Goal: Task Accomplishment & Management: Manage account settings

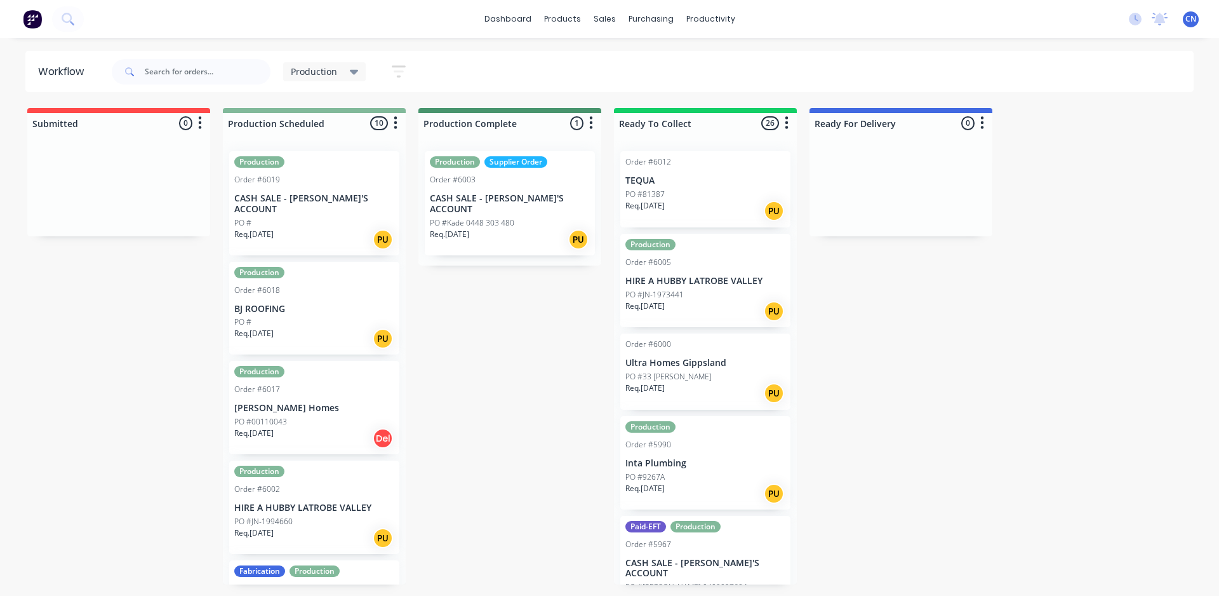
scroll to position [568, 0]
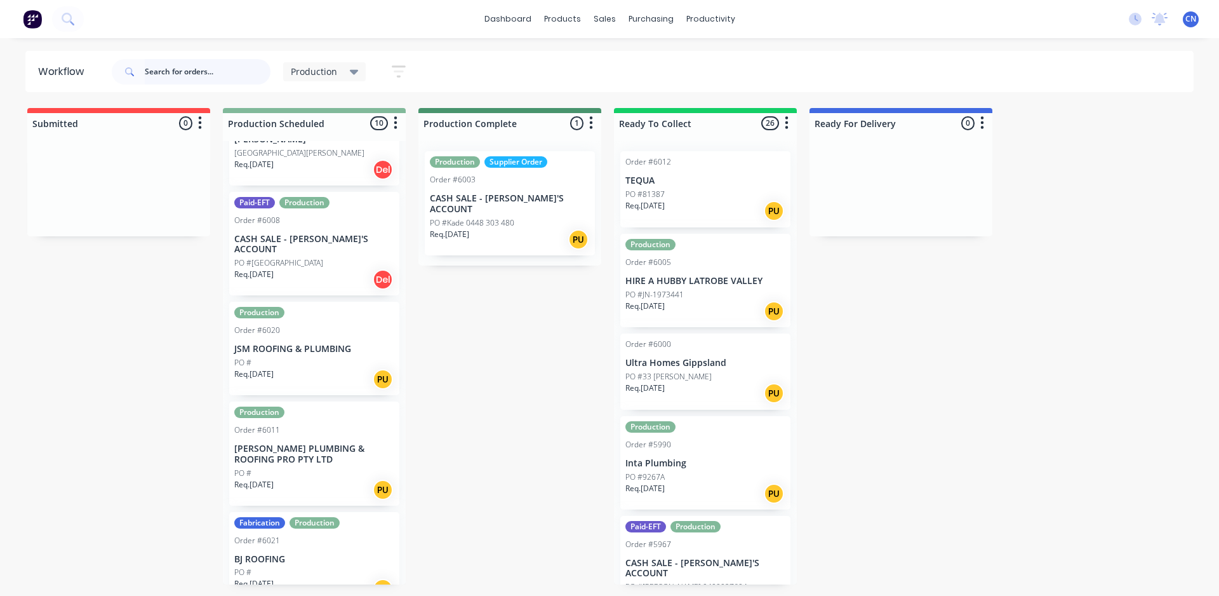
click at [213, 63] on input "text" at bounding box center [208, 71] width 126 height 25
type input "6008"
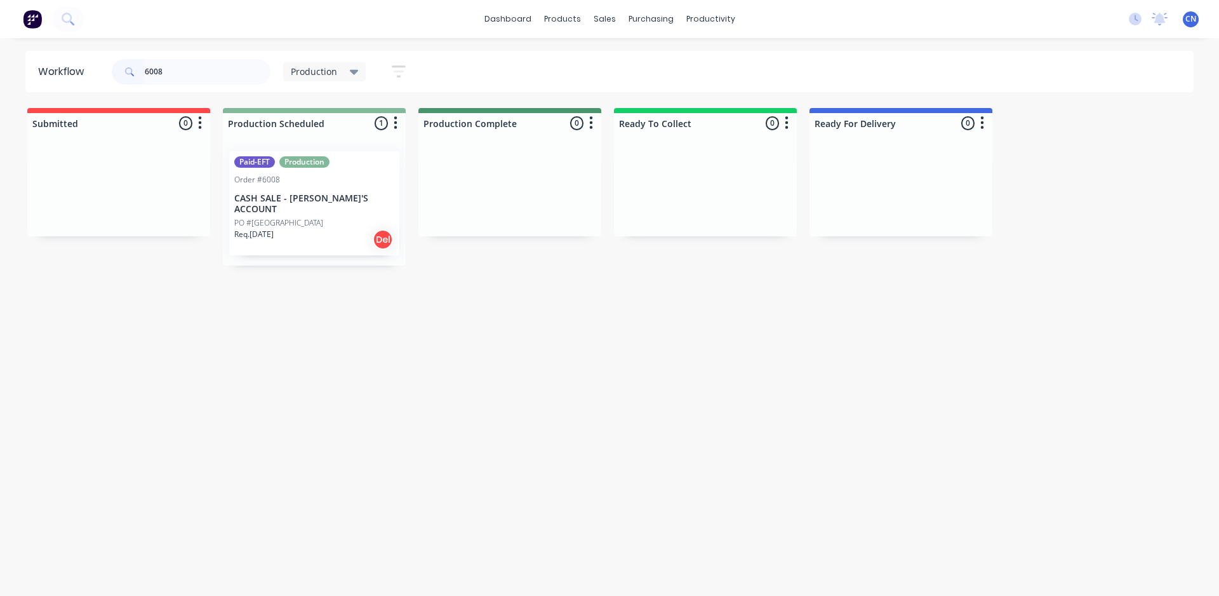
click at [331, 229] on div "Req. [DATE] Del" at bounding box center [314, 240] width 160 height 22
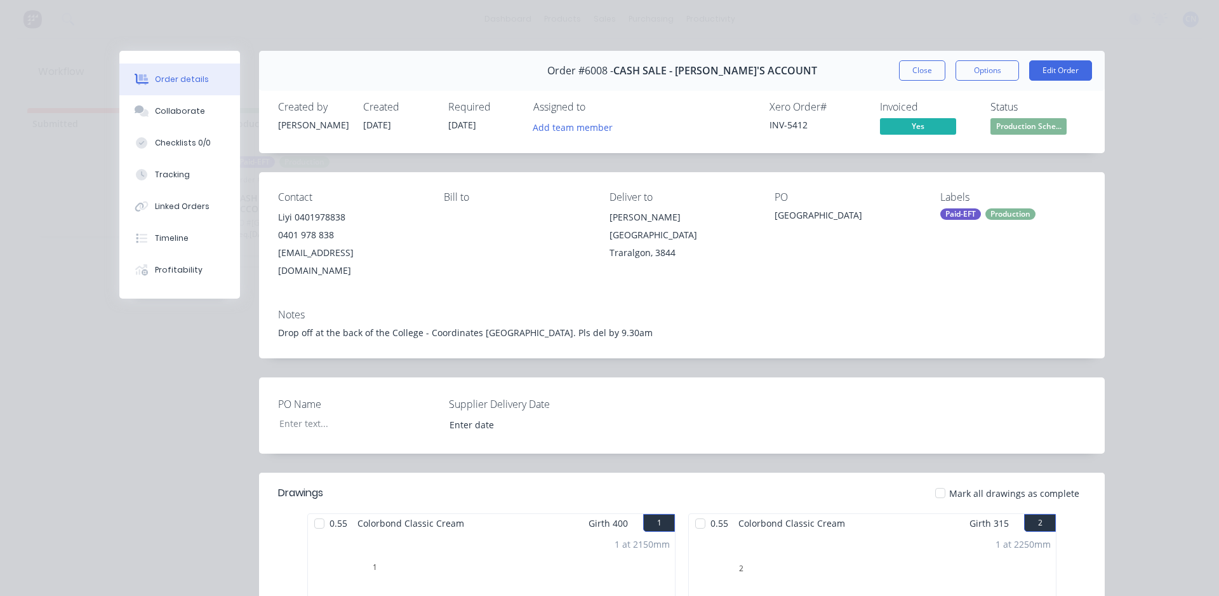
drag, startPoint x: 315, startPoint y: 508, endPoint x: 579, endPoint y: 497, distance: 264.3
click at [325, 510] on div at bounding box center [319, 522] width 25 height 25
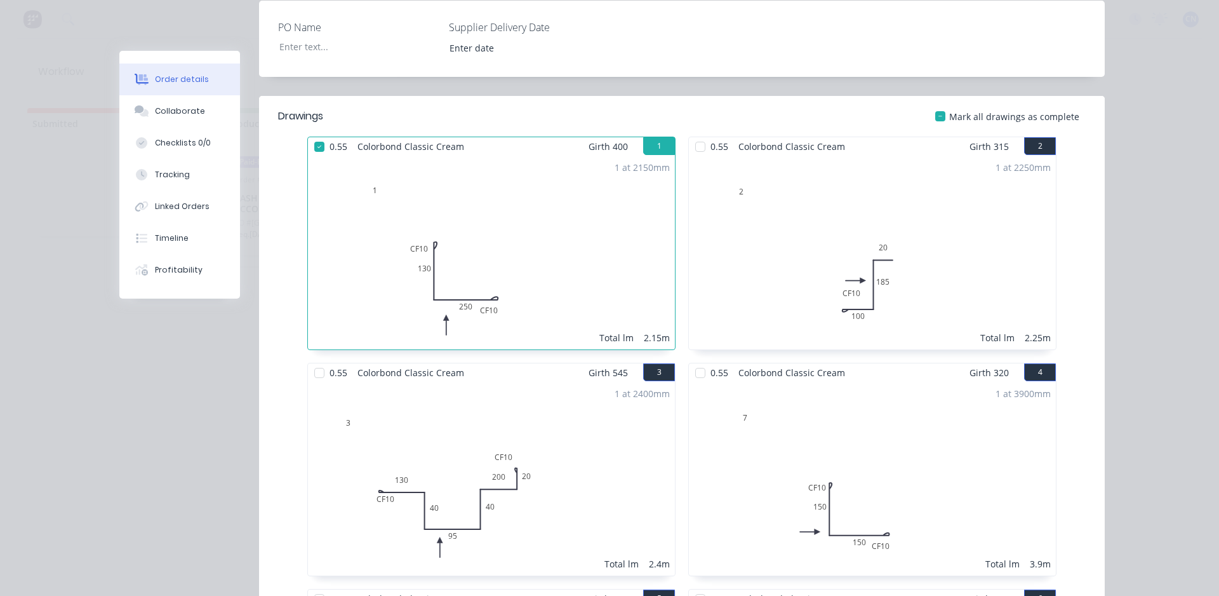
scroll to position [381, 0]
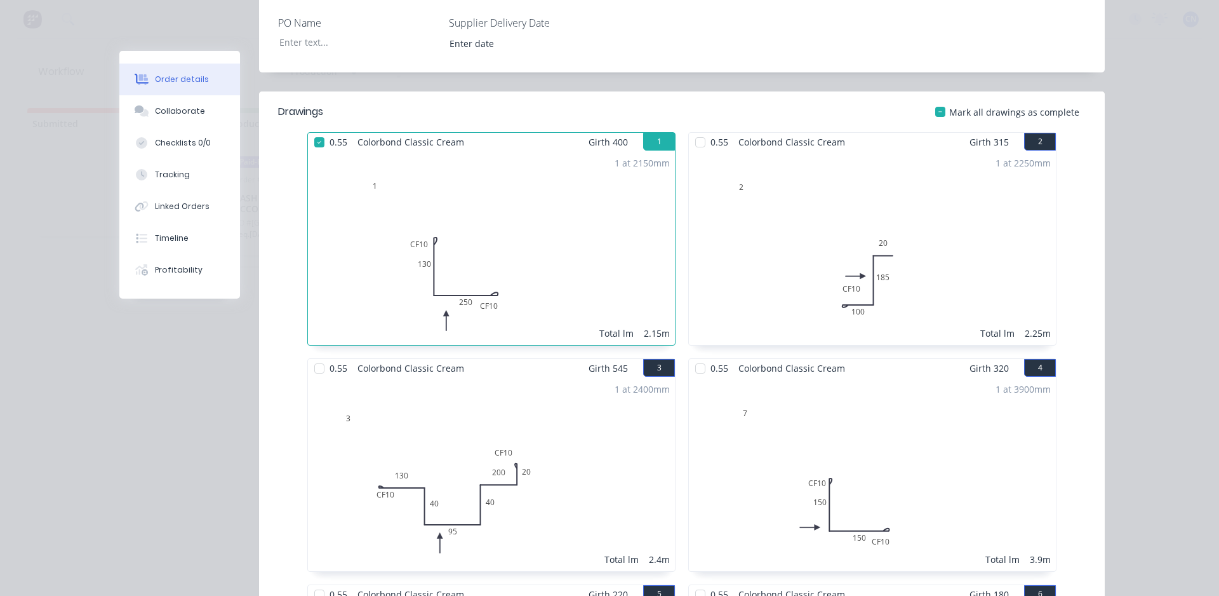
click at [695, 130] on div at bounding box center [700, 142] width 25 height 25
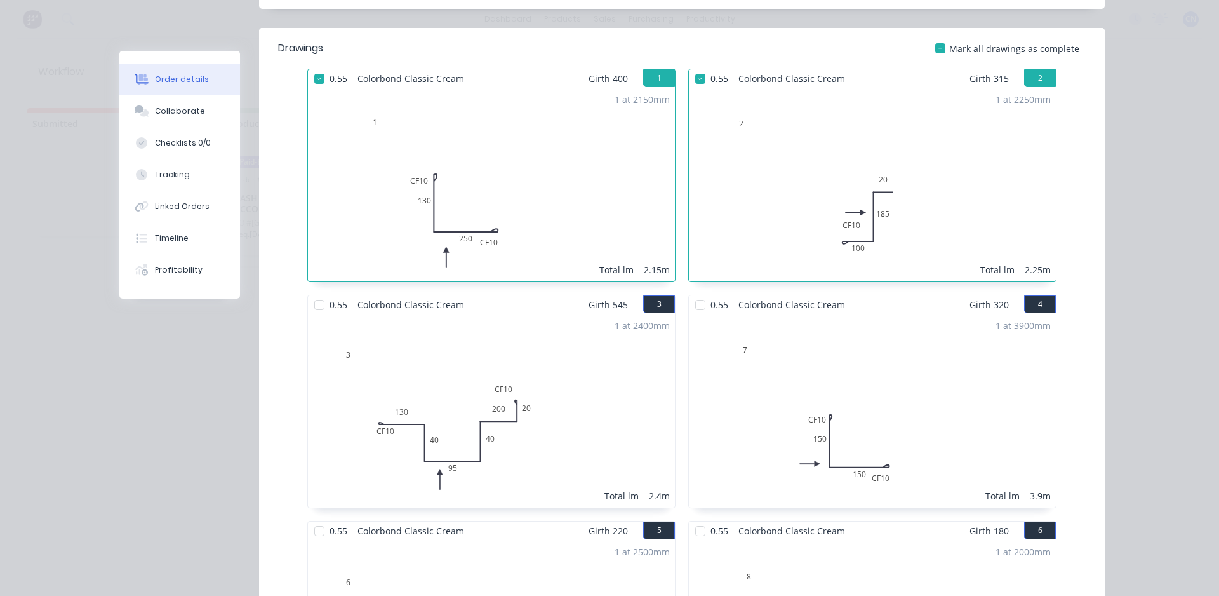
click at [697, 292] on div at bounding box center [700, 304] width 25 height 25
click at [316, 292] on div at bounding box center [319, 304] width 25 height 25
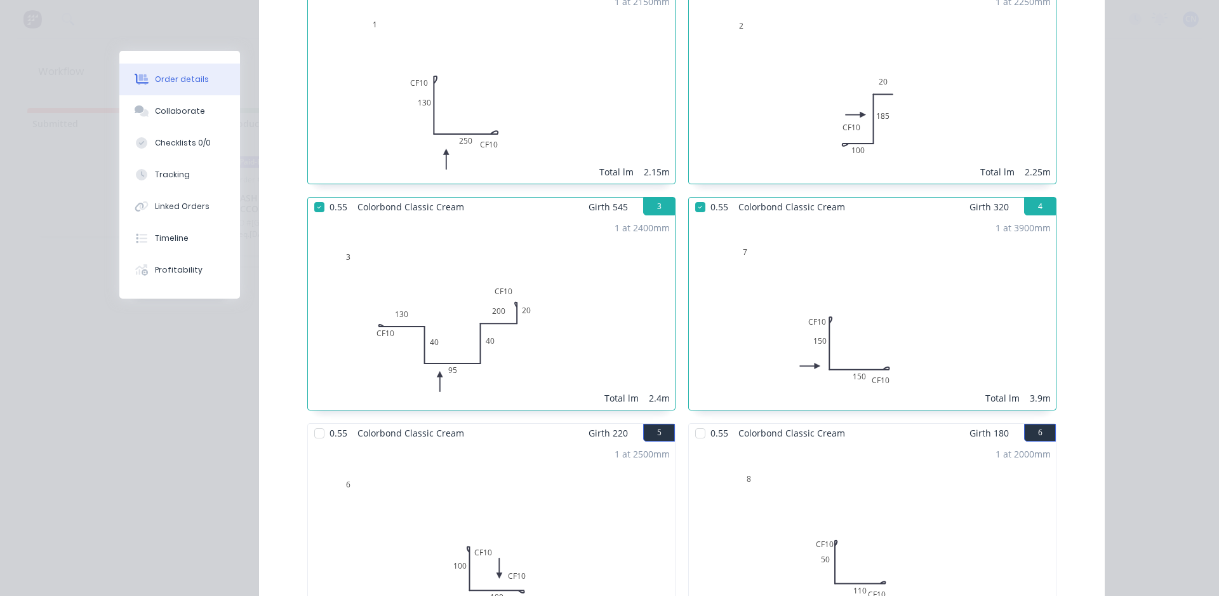
scroll to position [698, 0]
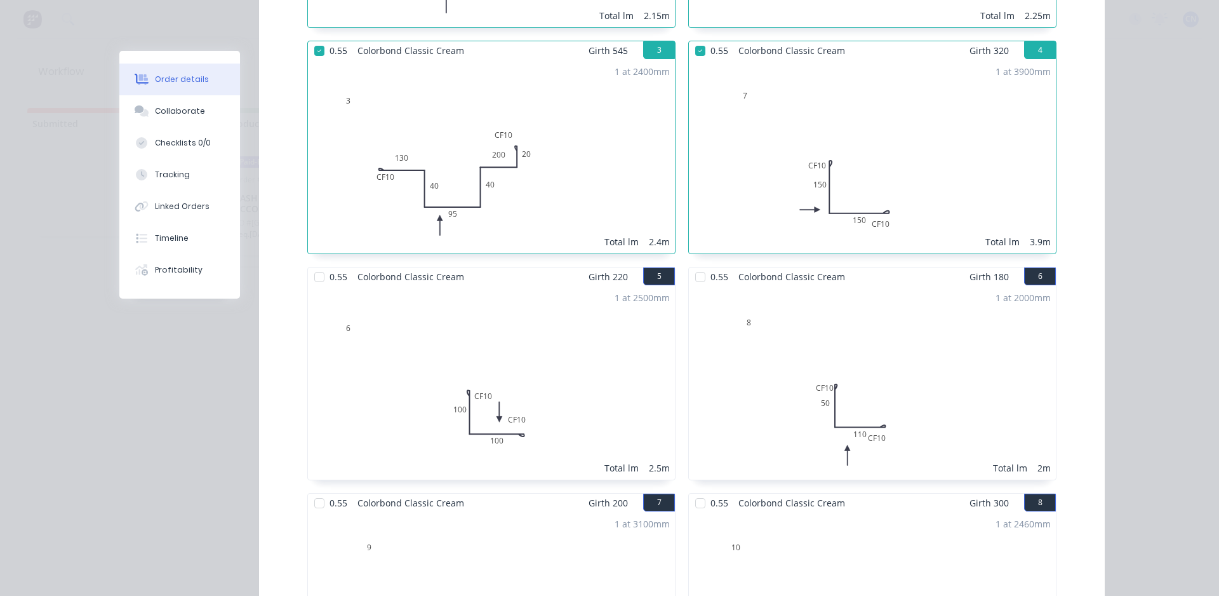
click at [693, 264] on div at bounding box center [700, 276] width 25 height 25
click at [315, 264] on div at bounding box center [319, 276] width 25 height 25
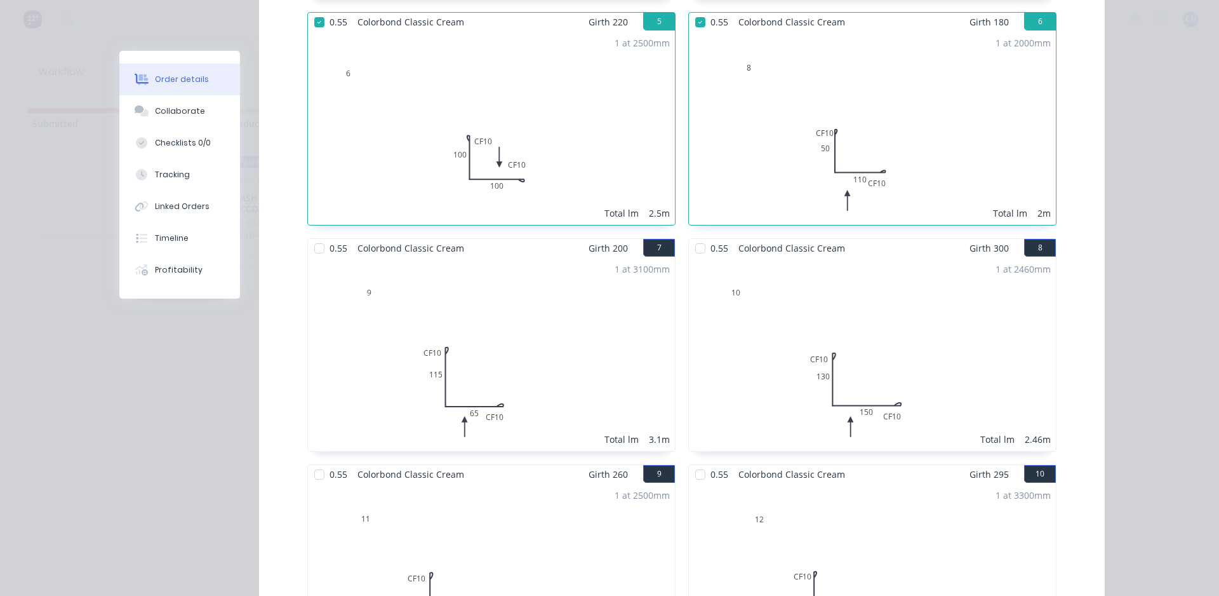
scroll to position [952, 0]
click at [311, 236] on div at bounding box center [319, 248] width 25 height 25
click at [708, 236] on div at bounding box center [700, 248] width 25 height 25
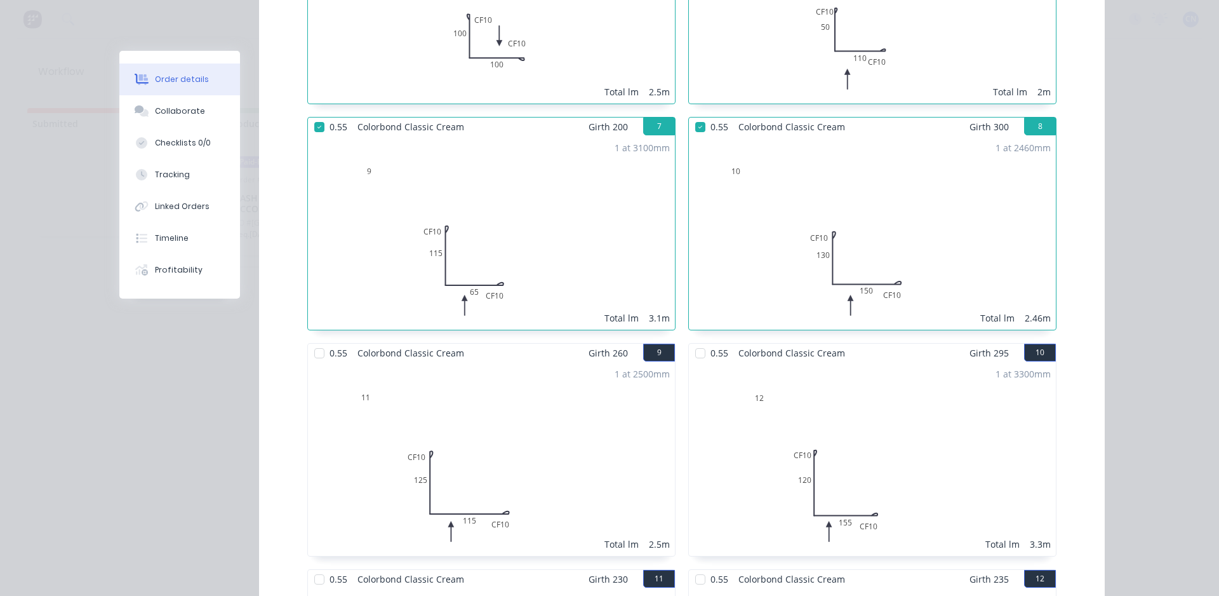
scroll to position [1079, 0]
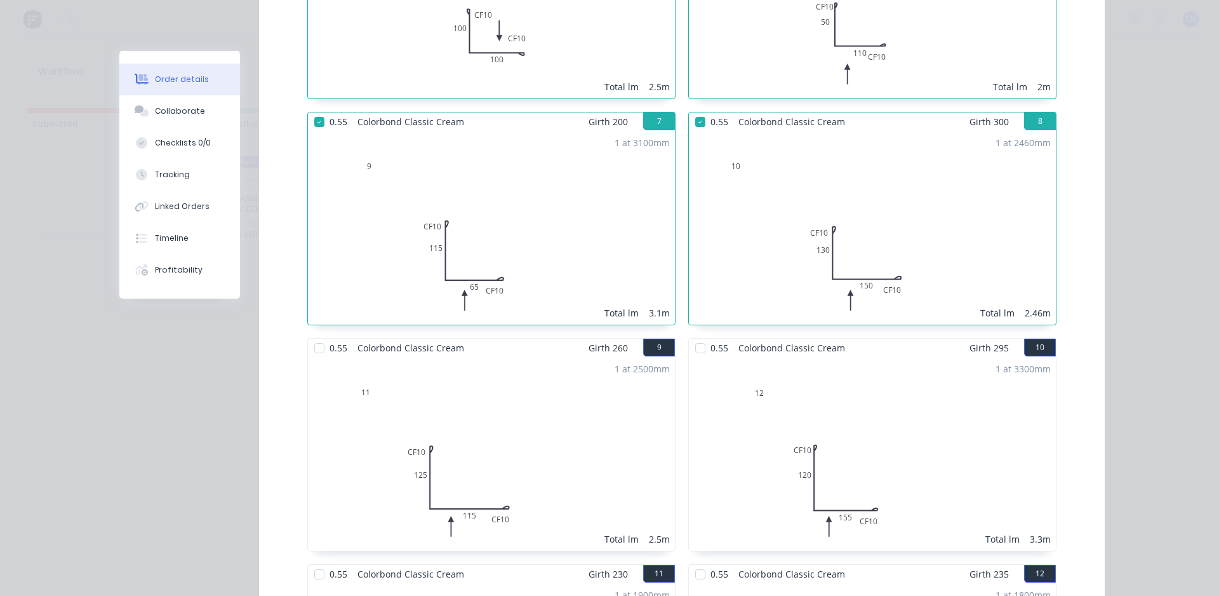
click at [700, 335] on div at bounding box center [700, 347] width 25 height 25
click at [316, 338] on div at bounding box center [319, 347] width 25 height 25
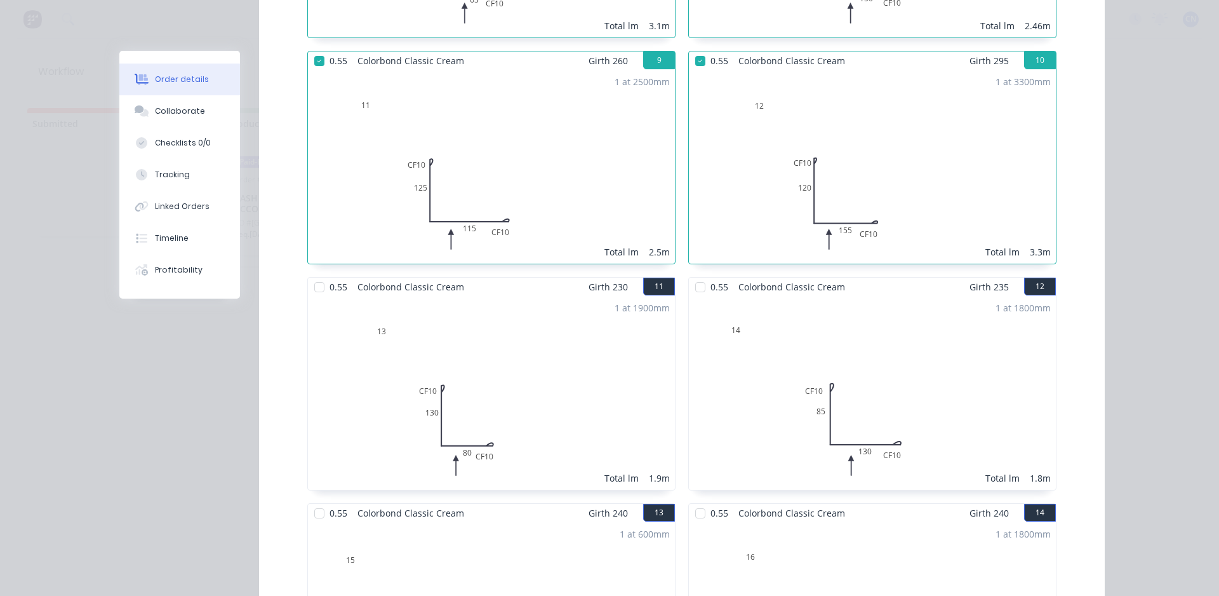
scroll to position [1397, 0]
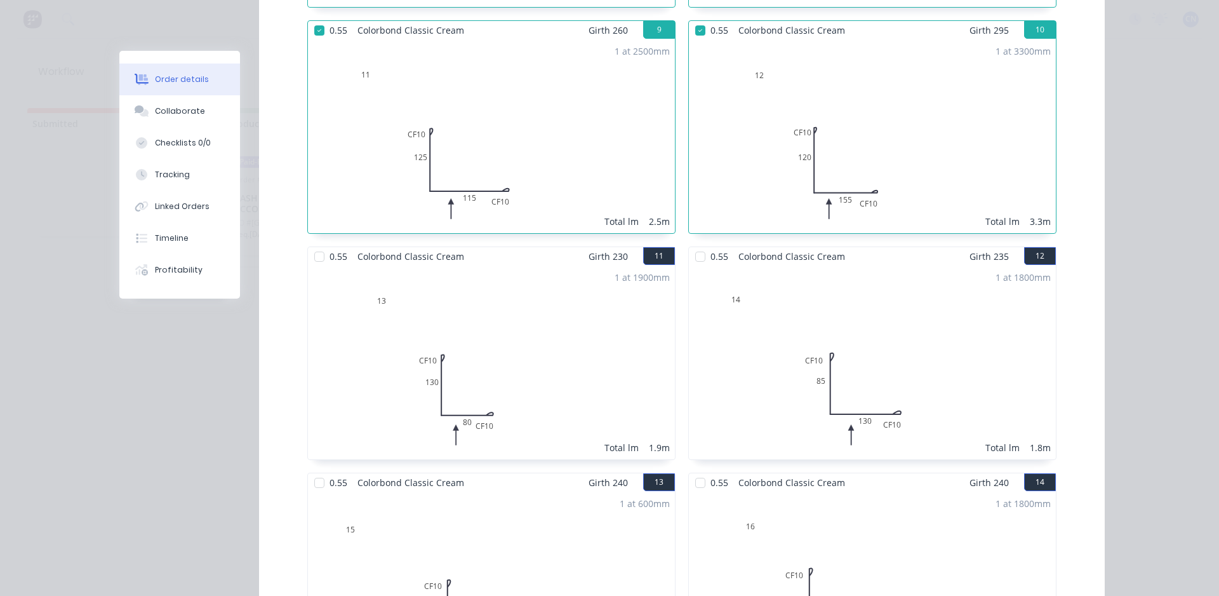
click at [696, 244] on div at bounding box center [700, 256] width 25 height 25
click at [311, 244] on div at bounding box center [319, 256] width 25 height 25
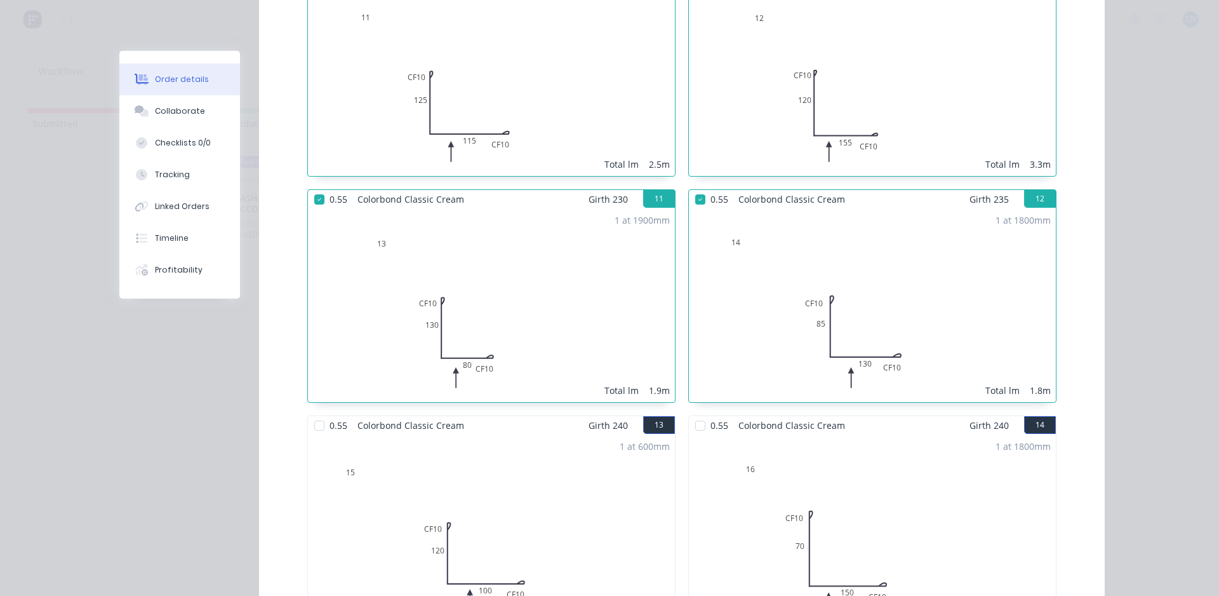
scroll to position [1651, 0]
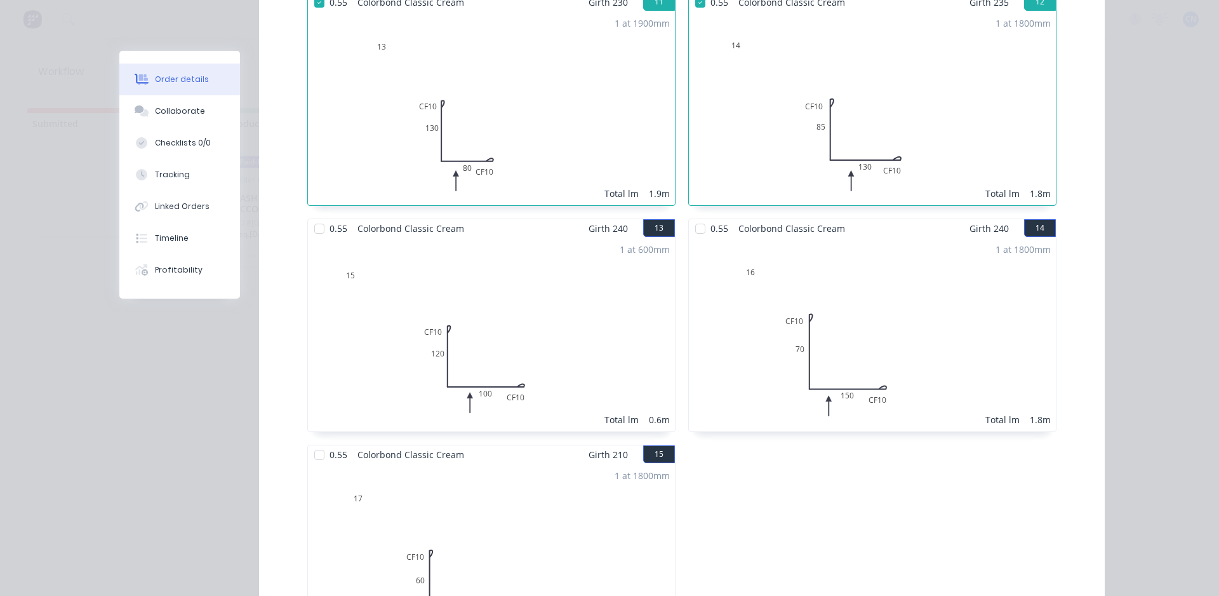
click at [314, 216] on div at bounding box center [319, 228] width 25 height 25
click at [701, 216] on div at bounding box center [700, 228] width 25 height 25
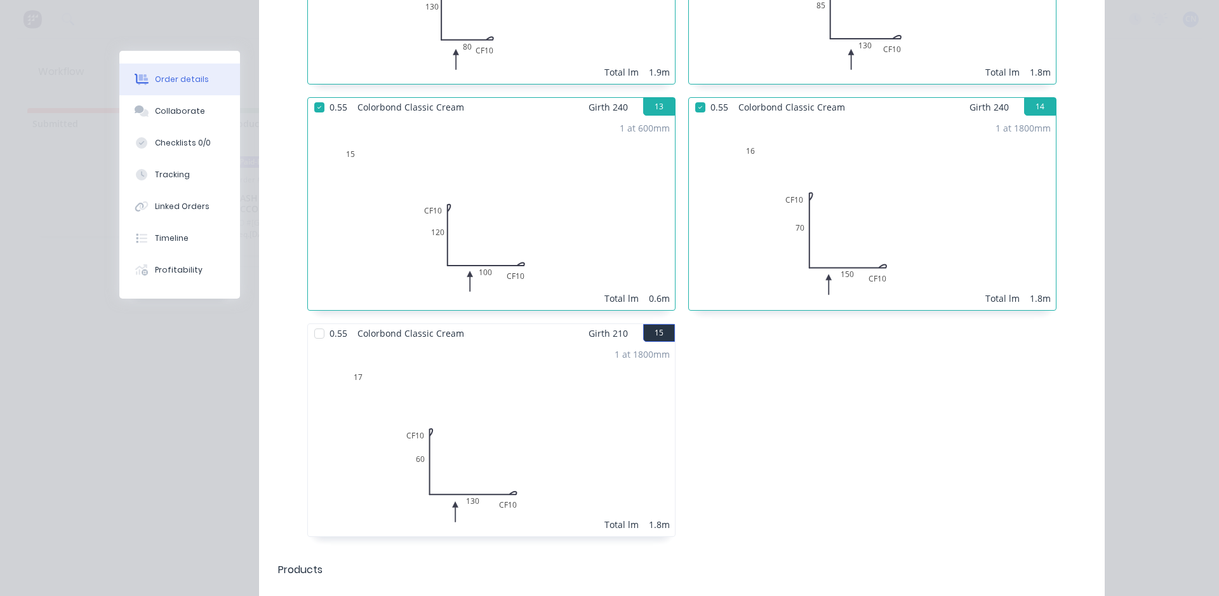
scroll to position [1778, 0]
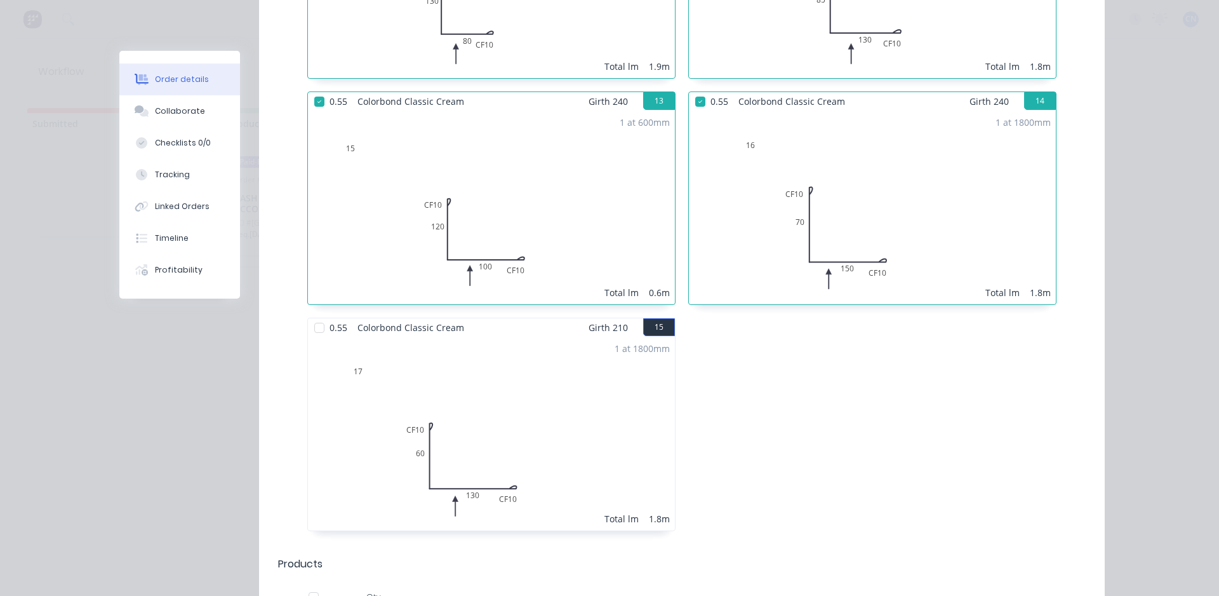
click at [312, 318] on div at bounding box center [319, 327] width 25 height 25
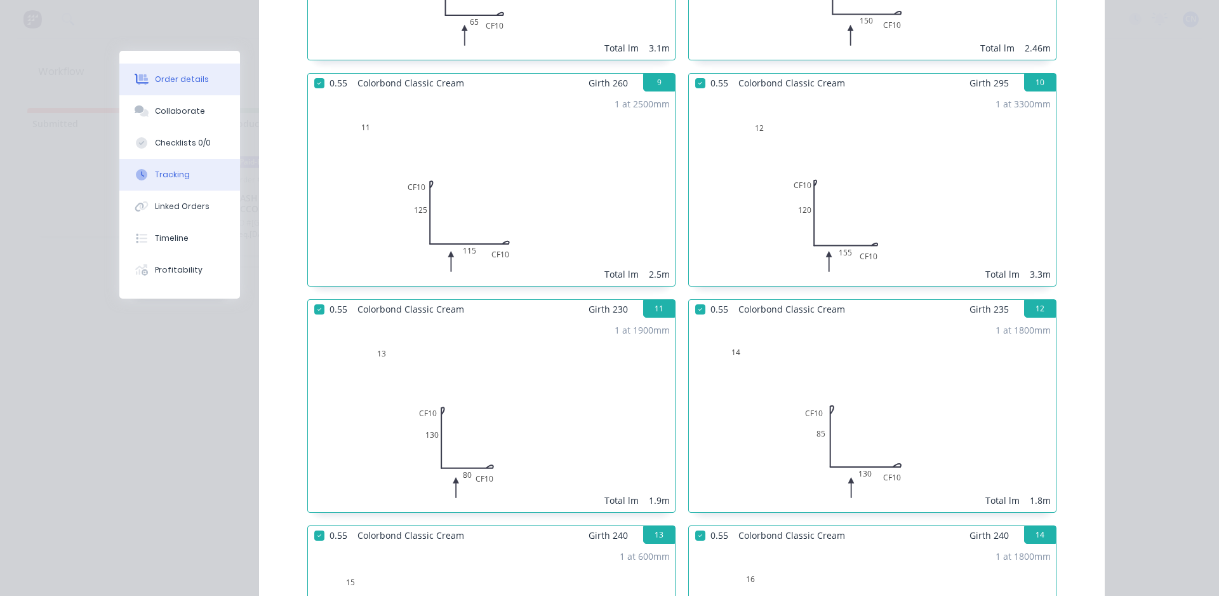
scroll to position [1333, 0]
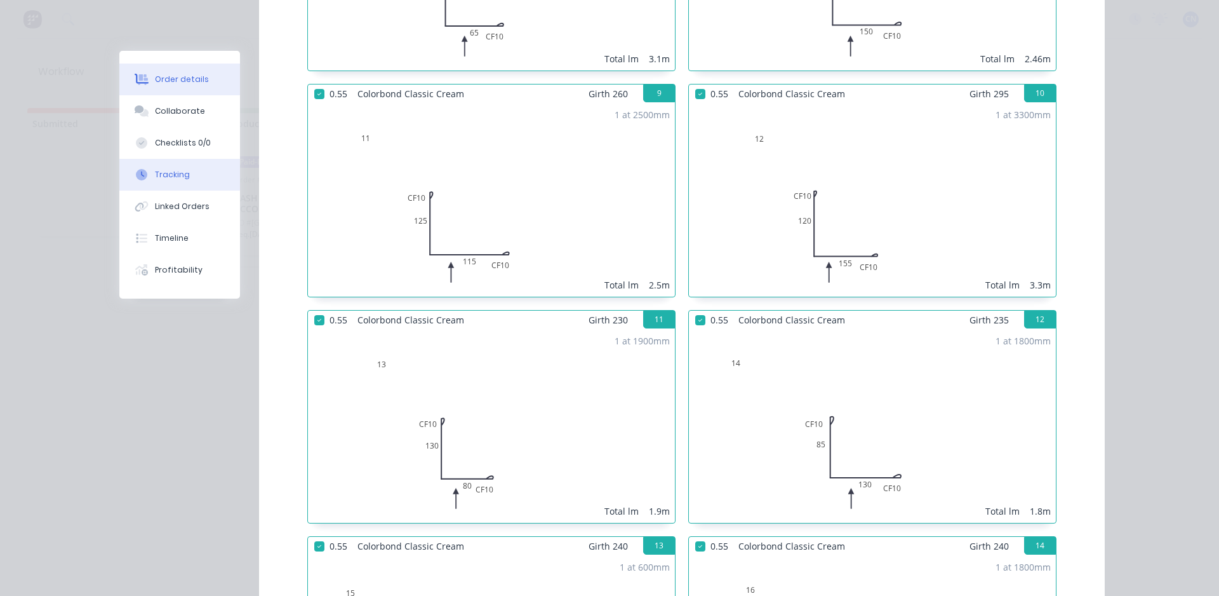
click at [178, 172] on div "Tracking" at bounding box center [172, 174] width 35 height 11
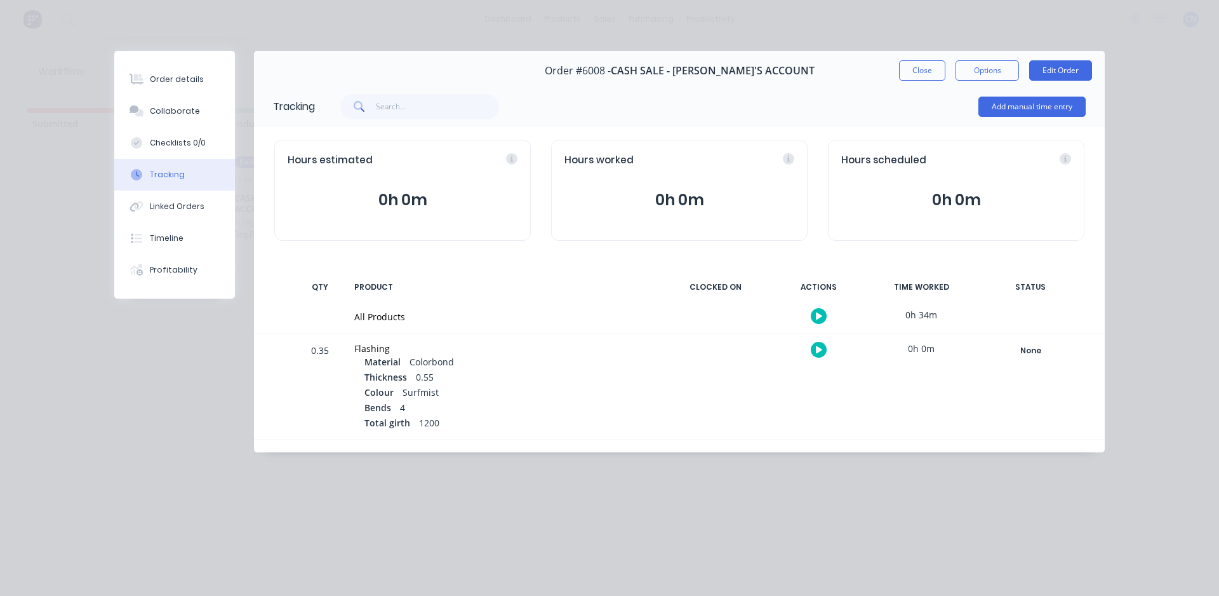
scroll to position [0, 0]
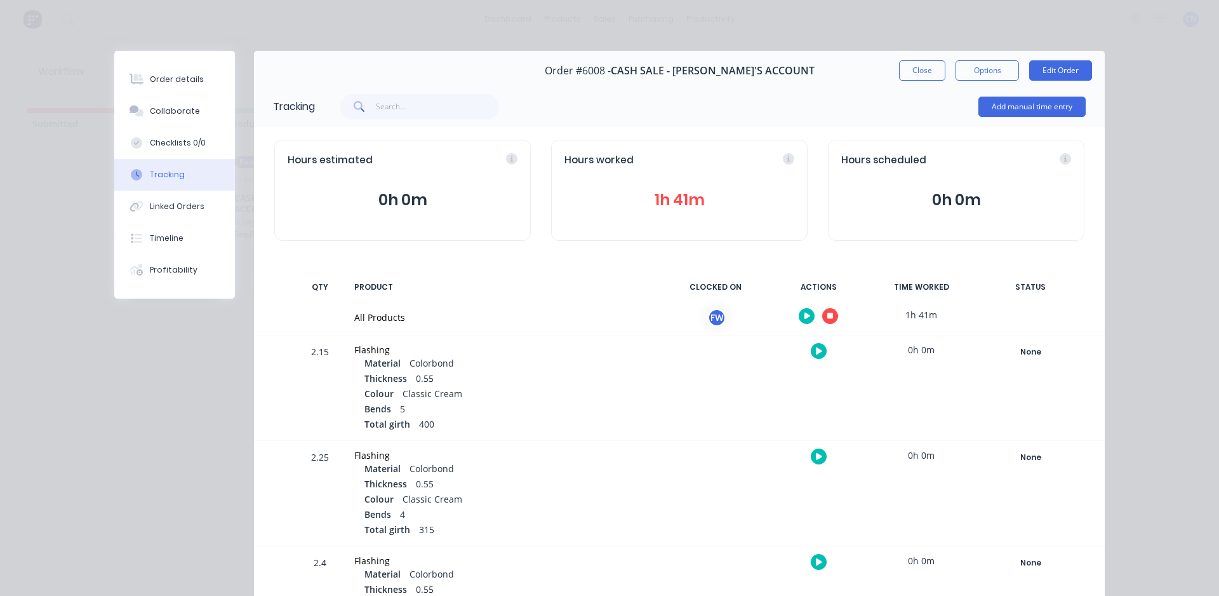
click at [822, 317] on button "button" at bounding box center [830, 316] width 16 height 16
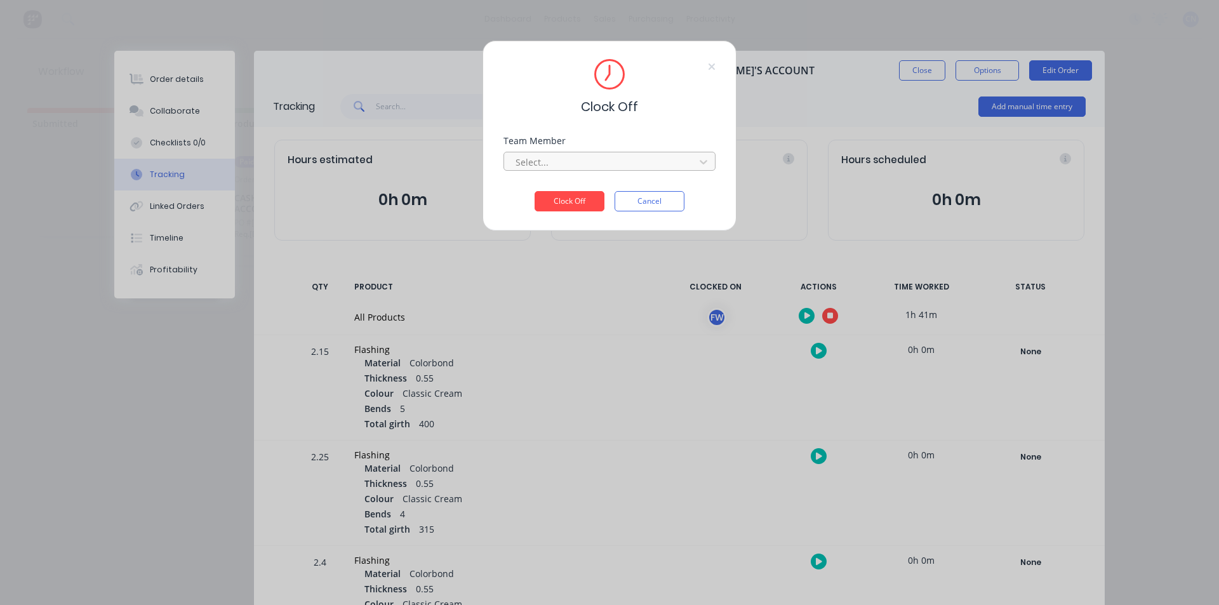
click at [567, 160] on div at bounding box center [601, 162] width 174 height 16
click at [547, 194] on div "Fabrication Workshop" at bounding box center [609, 189] width 212 height 23
click at [547, 199] on button "Clock Off" at bounding box center [570, 201] width 70 height 20
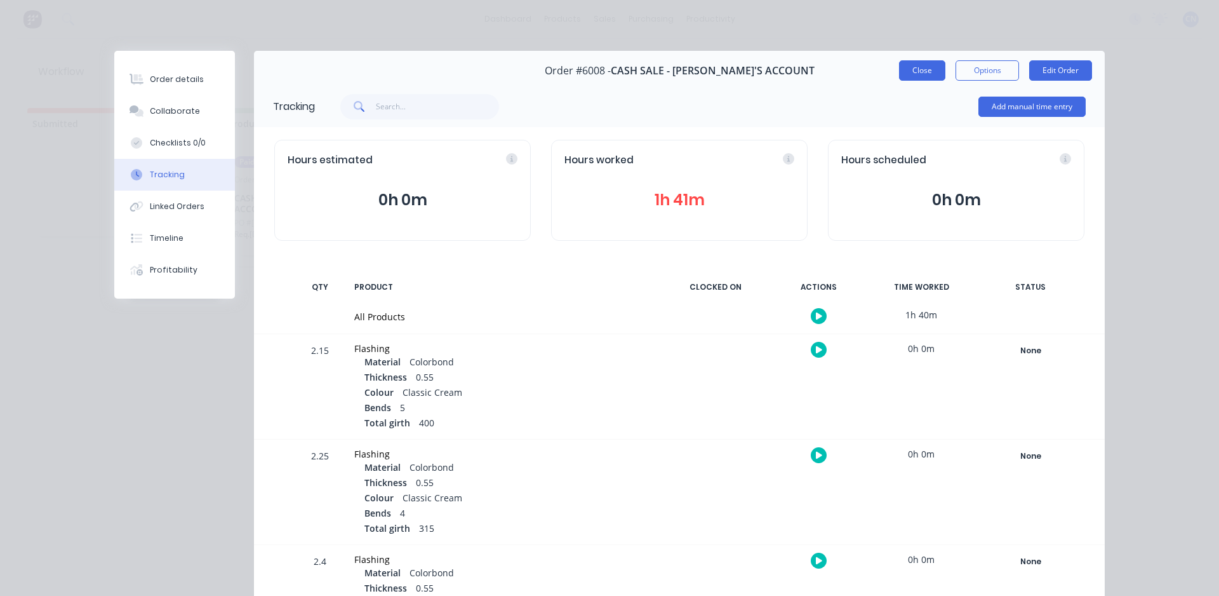
click at [922, 71] on button "Close" at bounding box center [922, 70] width 46 height 20
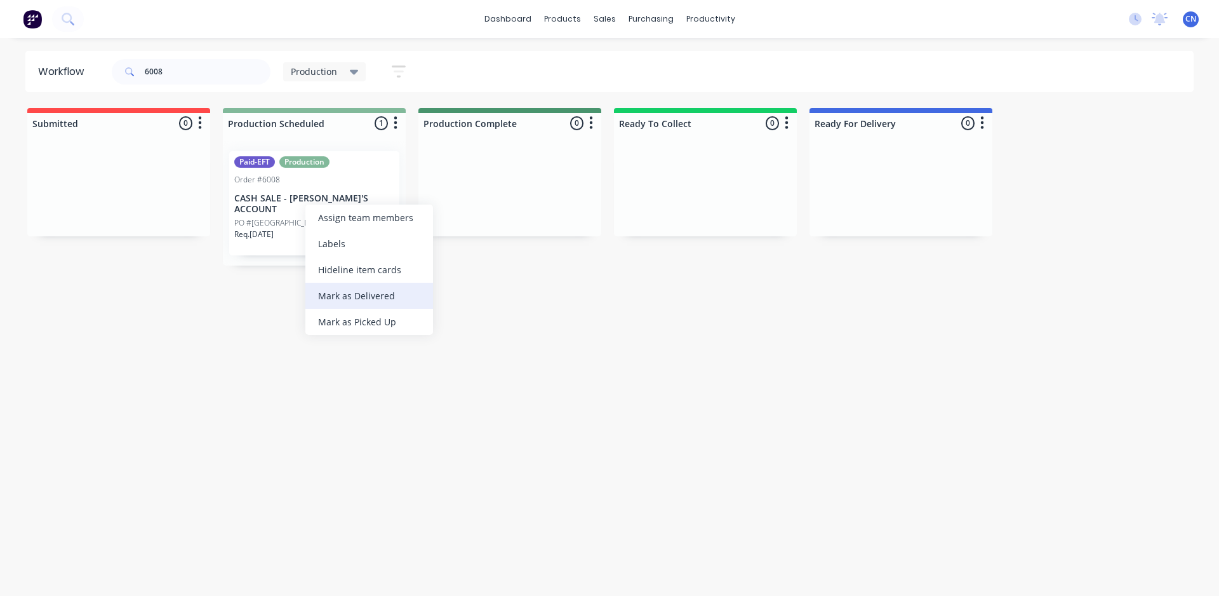
click at [337, 292] on div "Mark as Delivered" at bounding box center [369, 296] width 128 height 26
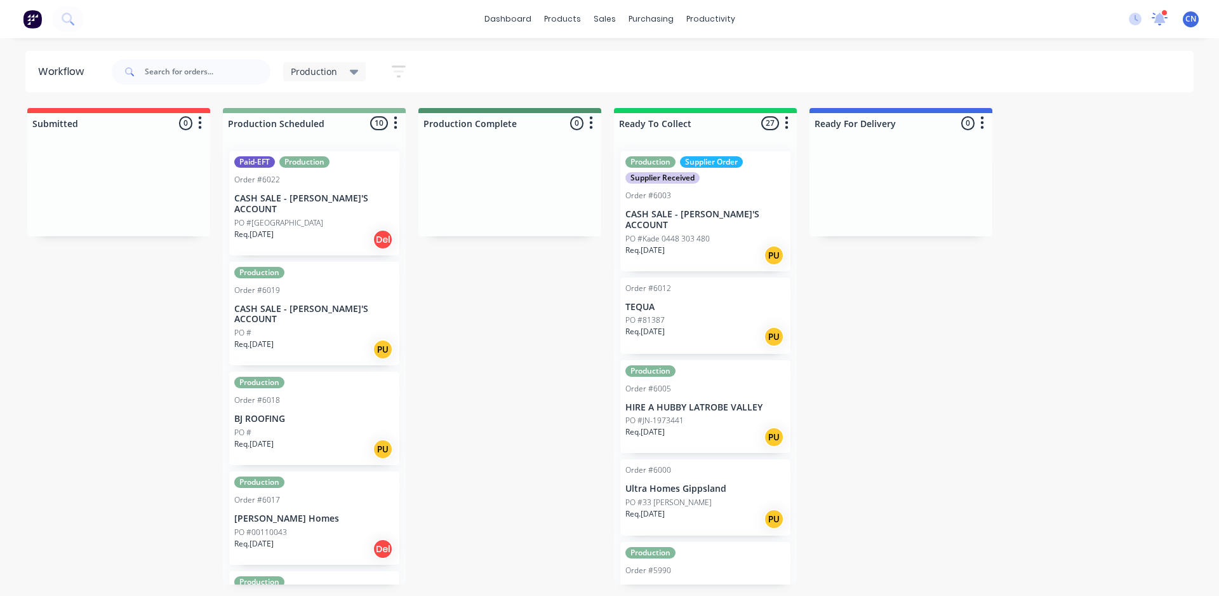
click at [1158, 18] on icon at bounding box center [1160, 17] width 13 height 12
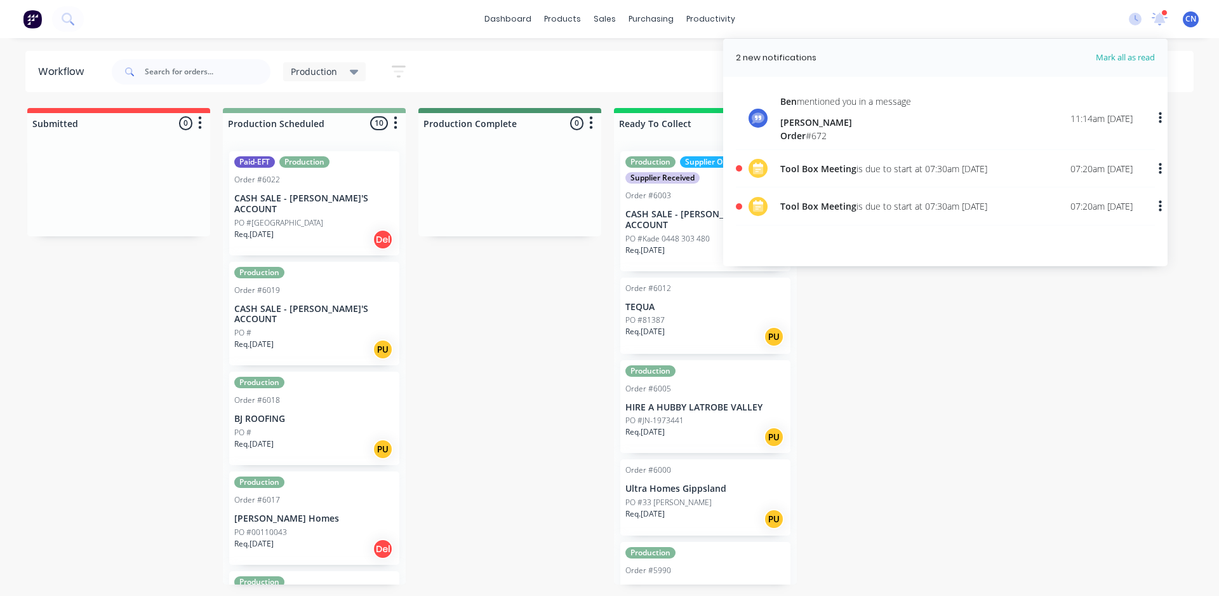
click at [936, 120] on div "Ben mentioned you in a message Michelle Claridge Order # 672 11:14am 20/03/24" at bounding box center [956, 119] width 352 height 48
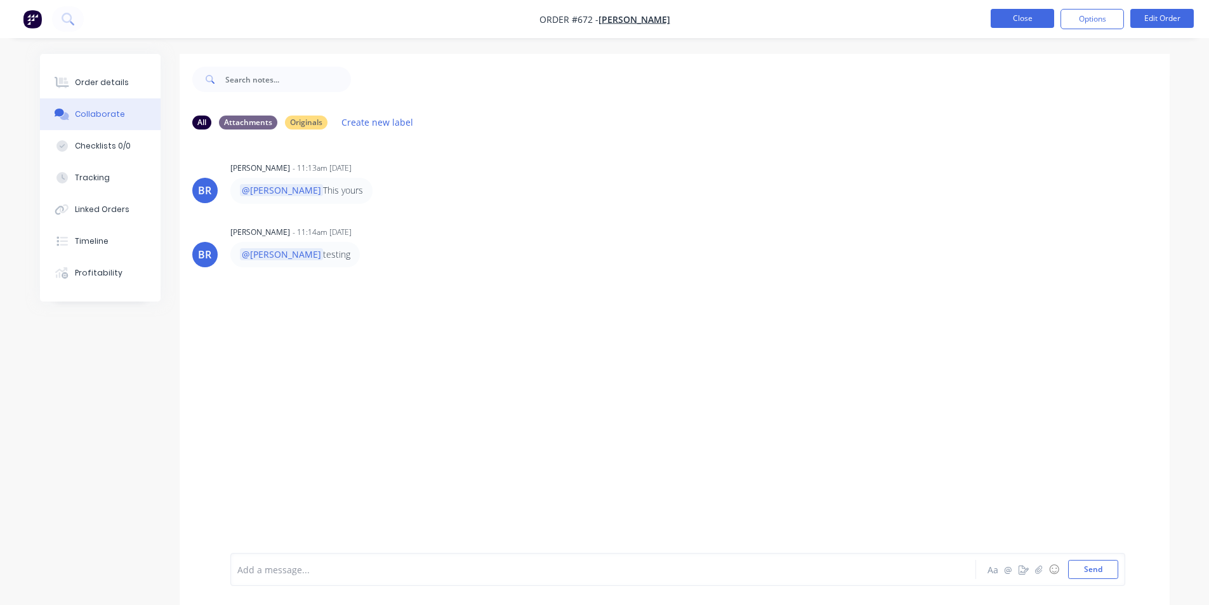
click at [1032, 20] on button "Close" at bounding box center [1022, 18] width 63 height 19
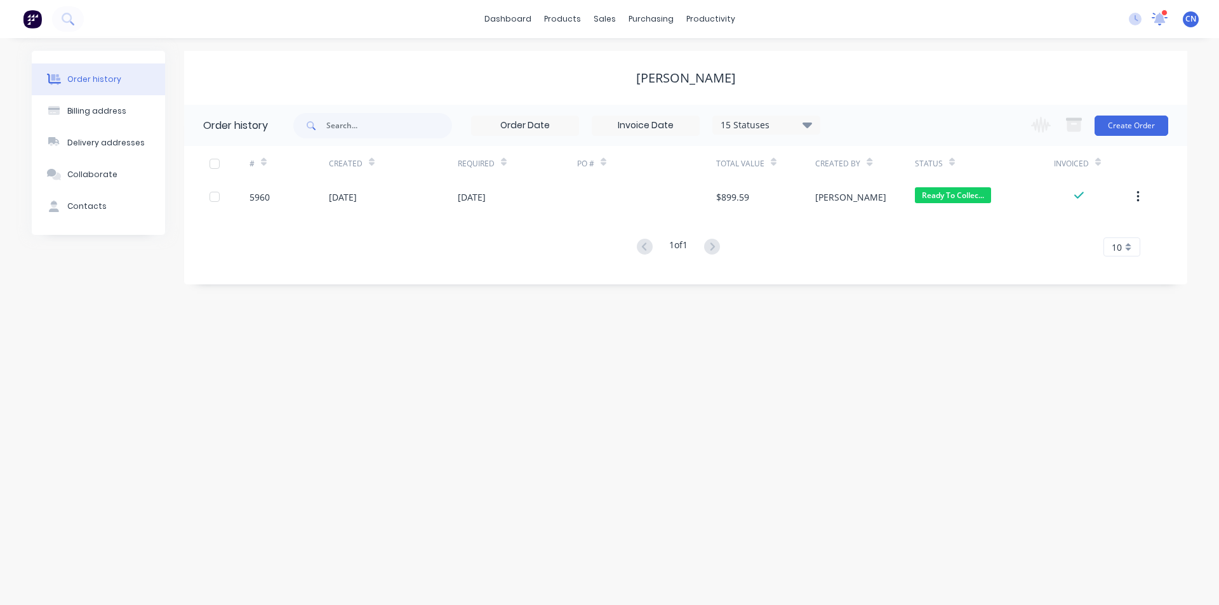
click at [1156, 15] on icon at bounding box center [1160, 18] width 18 height 15
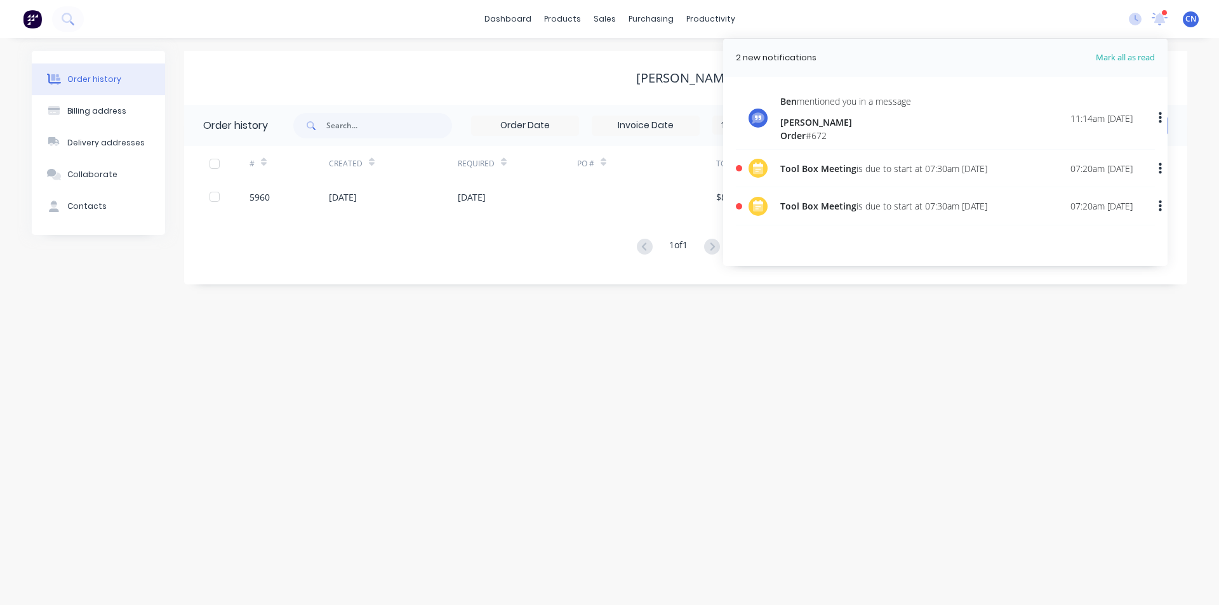
click at [1127, 60] on span "Mark all as read" at bounding box center [1102, 57] width 105 height 13
click at [393, 26] on div "dashboard products sales purchasing productivity dashboard products Product Cat…" at bounding box center [609, 19] width 1219 height 38
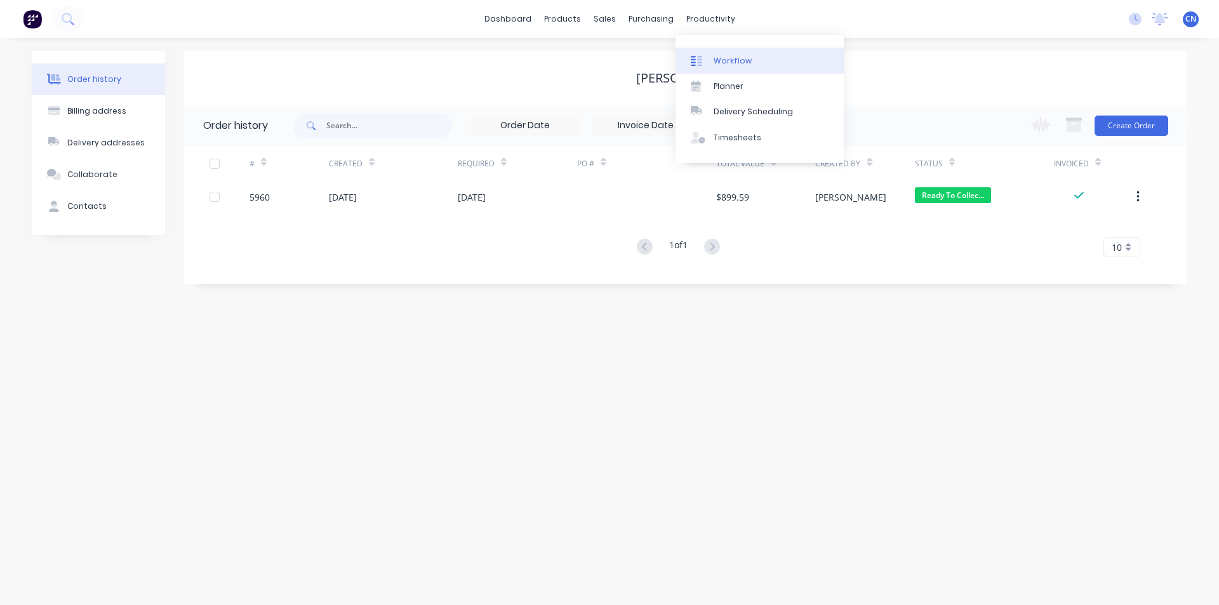
click at [728, 56] on div "Workflow" at bounding box center [733, 60] width 38 height 11
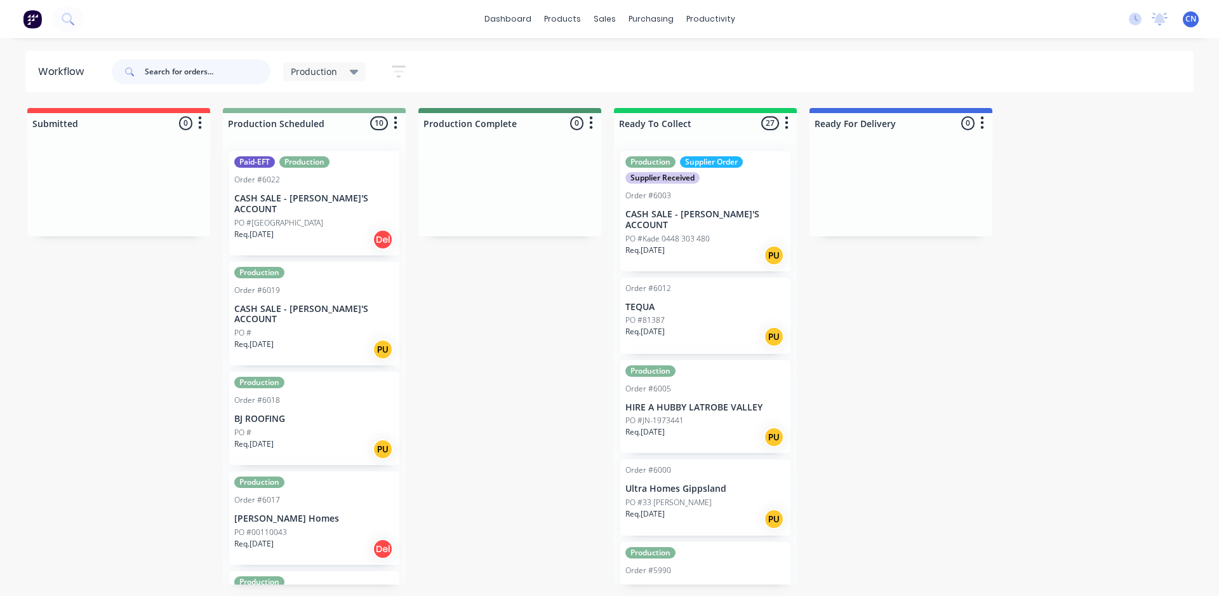
click at [215, 77] on input "text" at bounding box center [208, 71] width 126 height 25
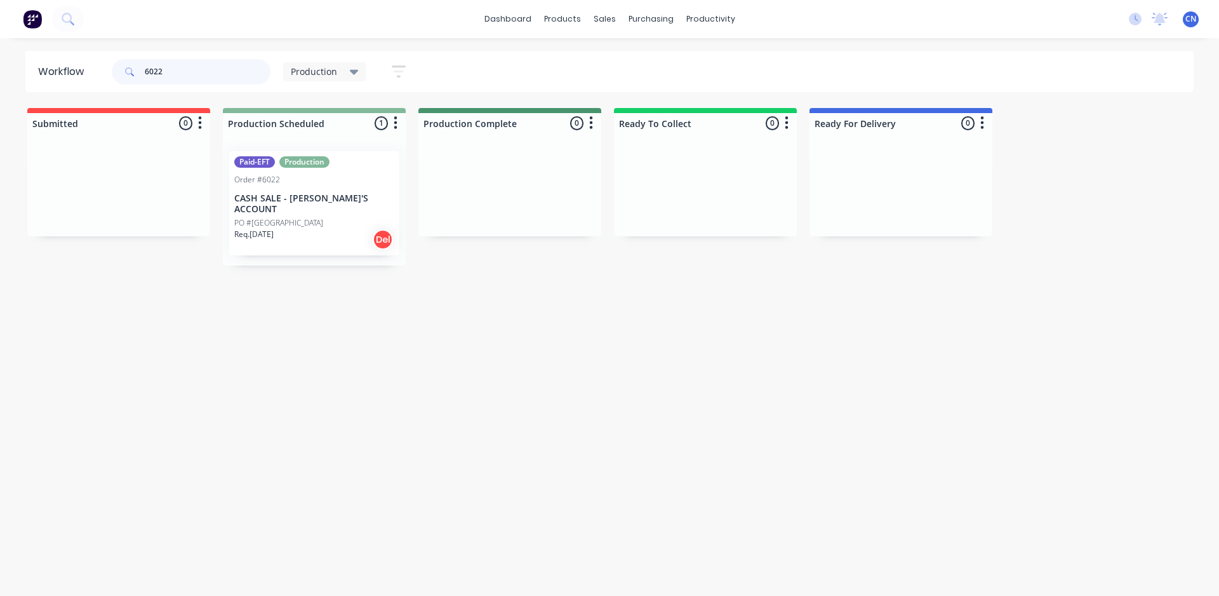
type input "6022"
click at [309, 229] on div "Req. [DATE] Del" at bounding box center [314, 240] width 160 height 22
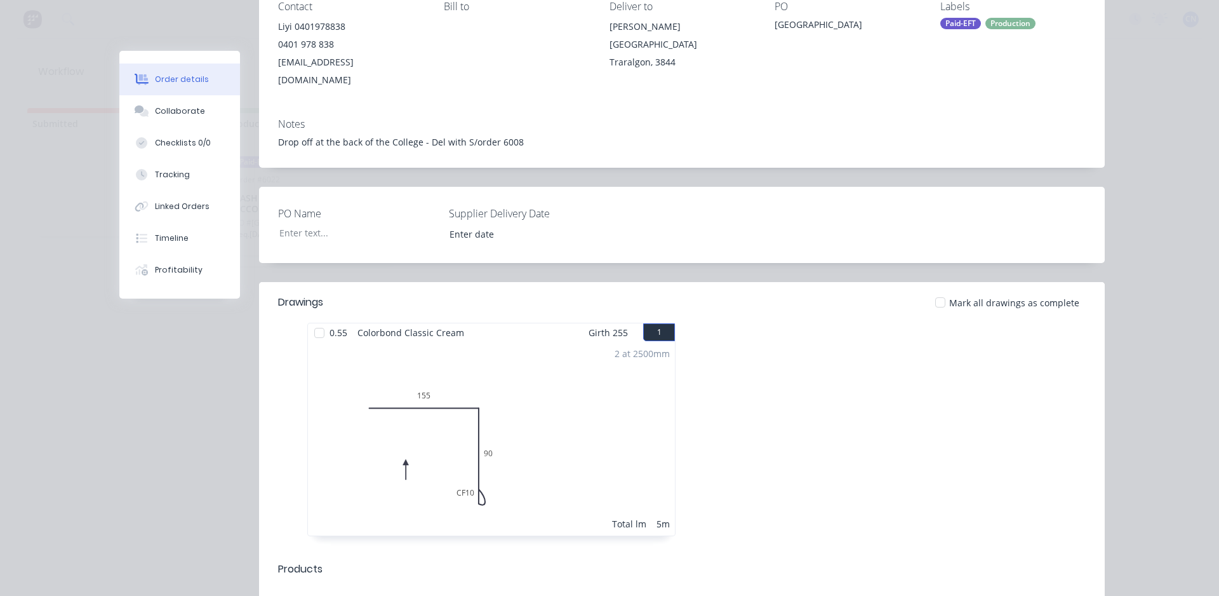
scroll to position [254, 0]
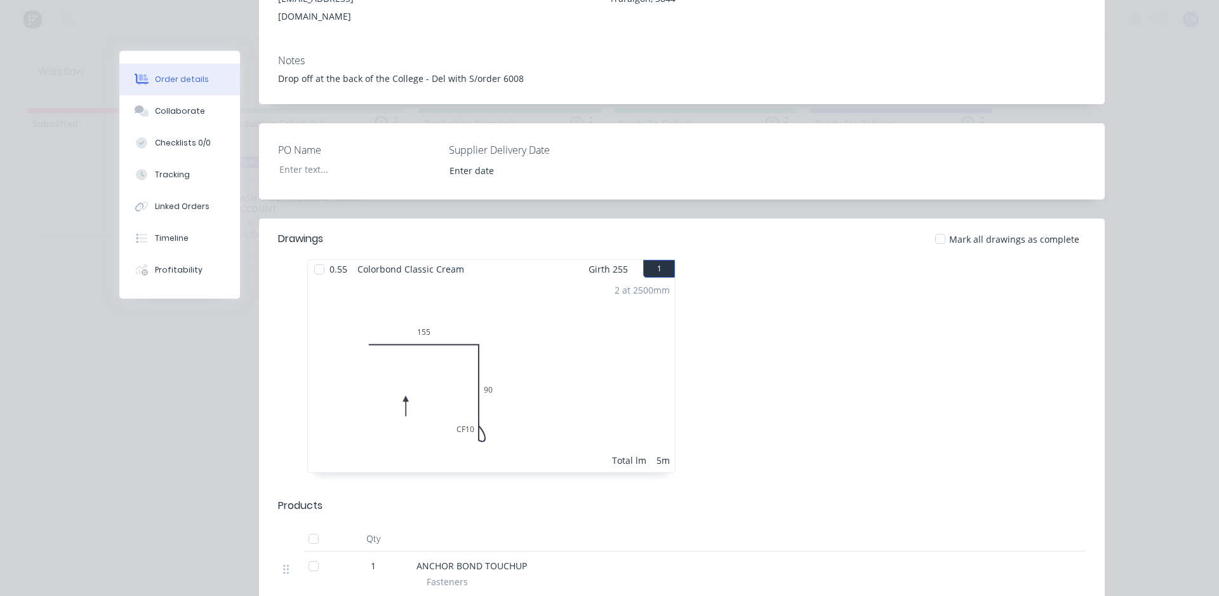
click at [313, 256] on div at bounding box center [319, 268] width 25 height 25
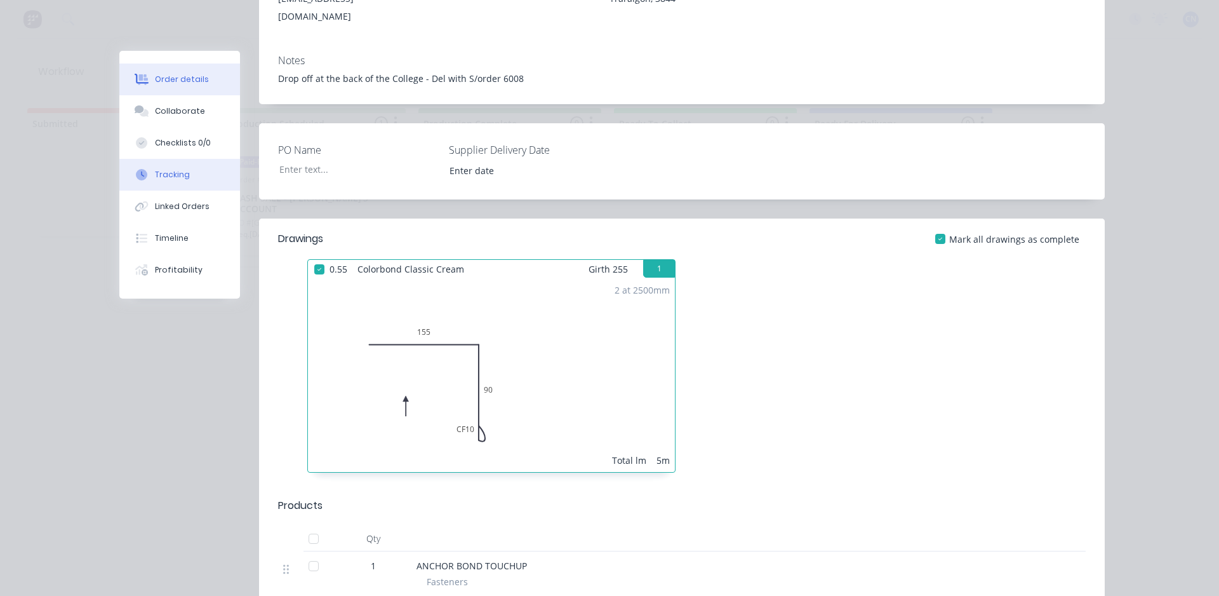
click at [171, 176] on div "Tracking" at bounding box center [172, 174] width 35 height 11
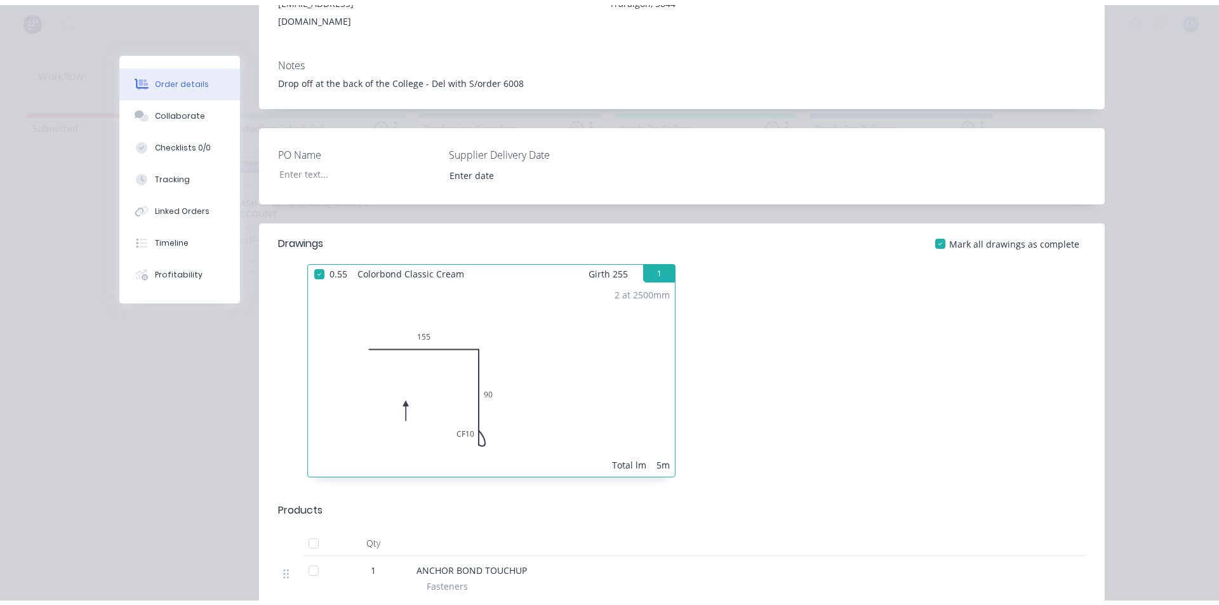
scroll to position [0, 0]
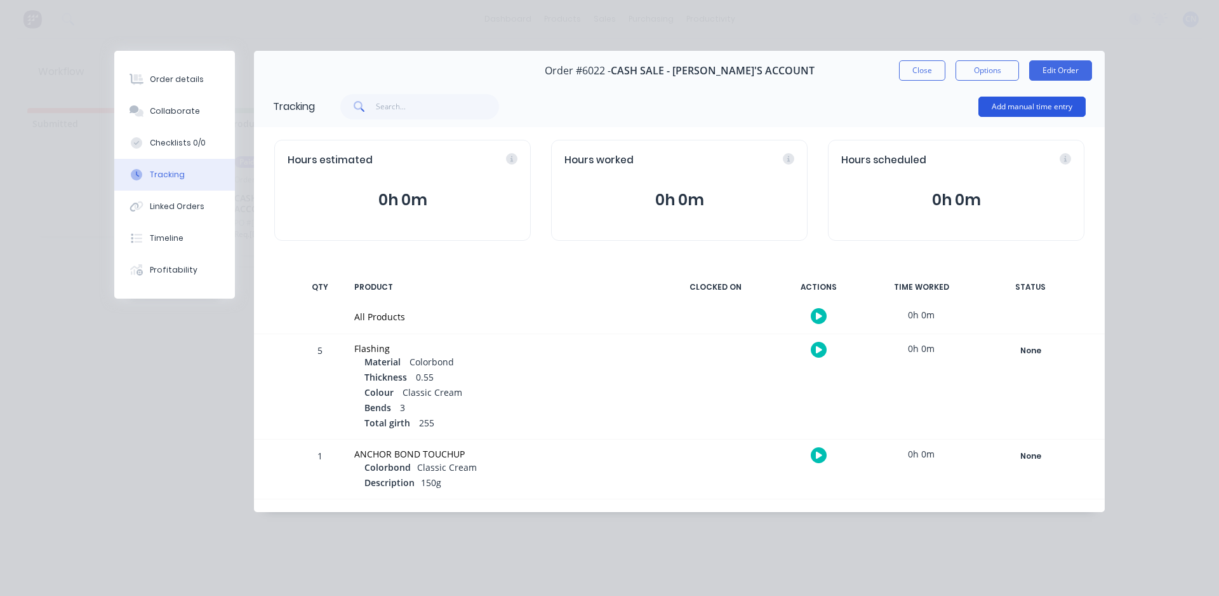
click at [1032, 105] on button "Add manual time entry" at bounding box center [1031, 107] width 107 height 20
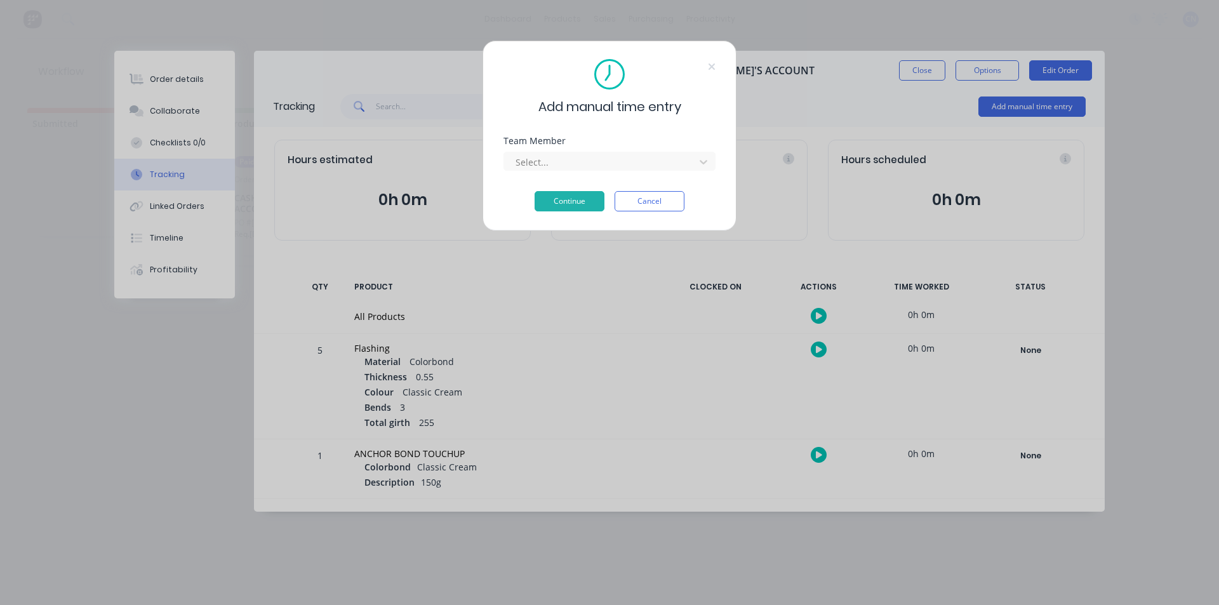
click at [620, 172] on div "Team Member Select..." at bounding box center [609, 163] width 212 height 55
click at [610, 160] on div at bounding box center [601, 162] width 174 height 16
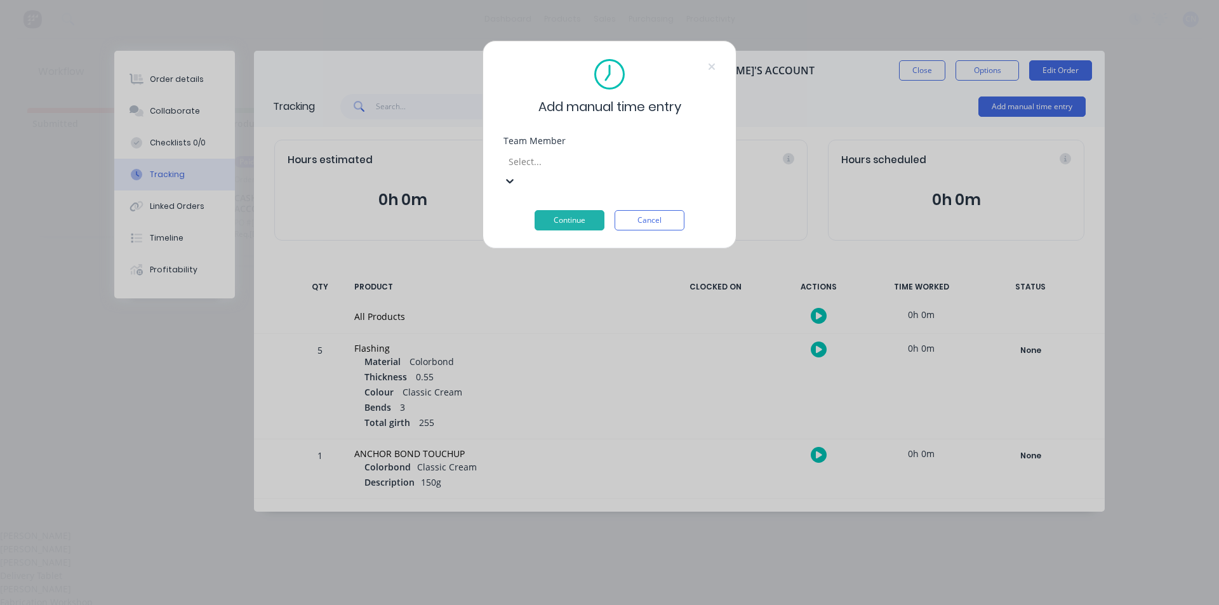
click at [567, 596] on div "Fabrication Workshop" at bounding box center [609, 602] width 1219 height 13
click at [583, 210] on button "Continue" at bounding box center [570, 220] width 70 height 20
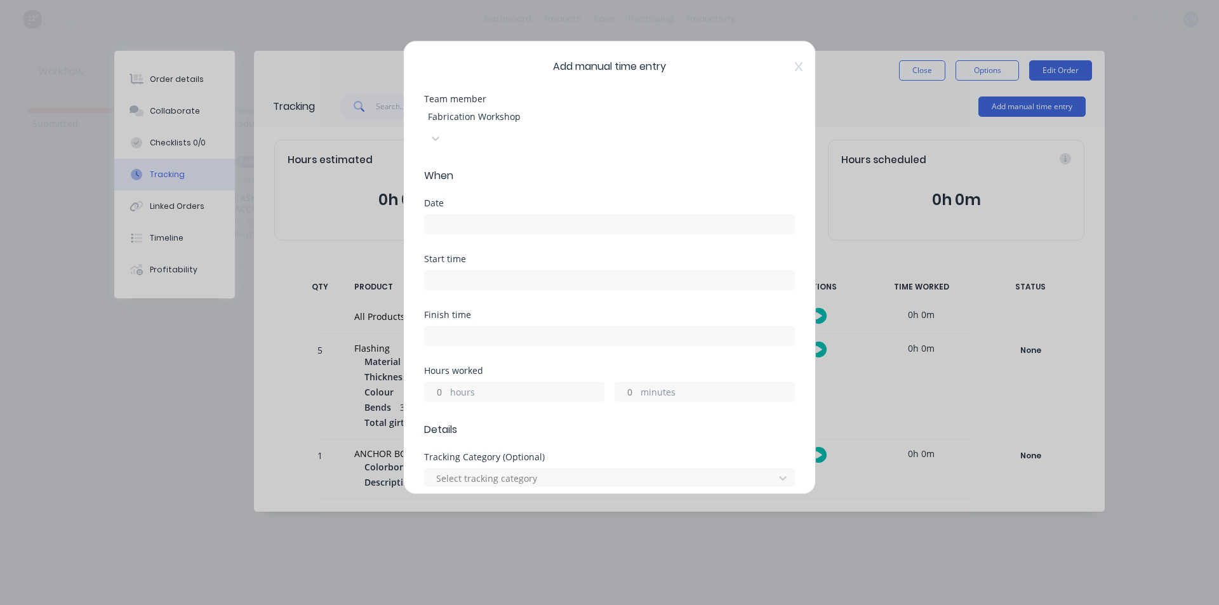
click at [493, 215] on input at bounding box center [609, 224] width 369 height 19
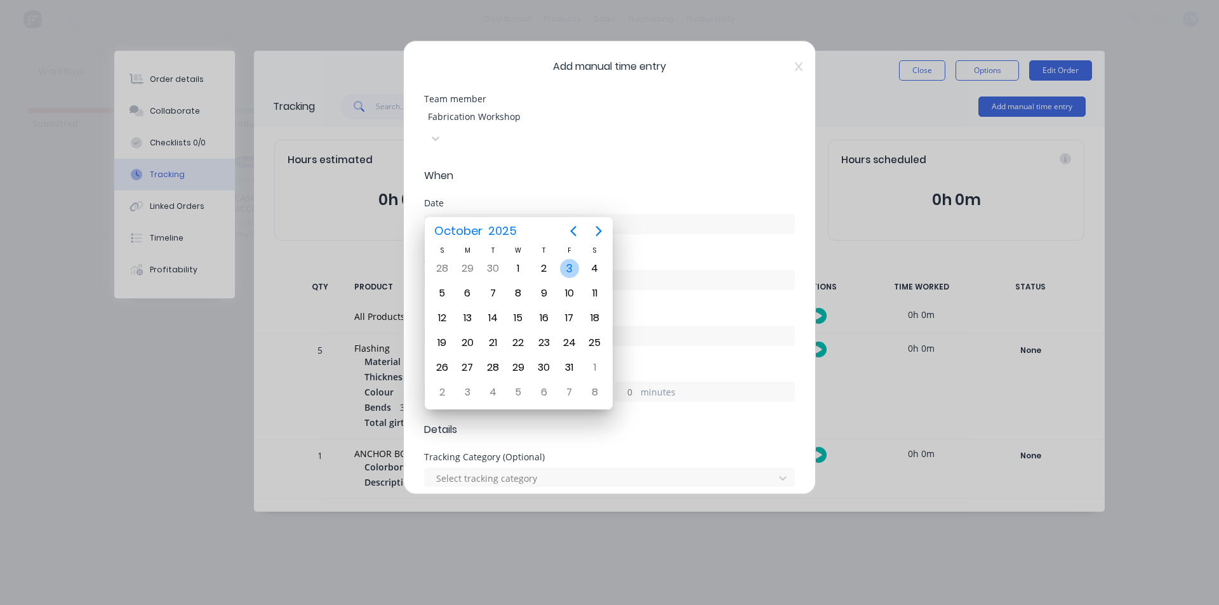
click at [572, 267] on div "3" at bounding box center [569, 268] width 19 height 19
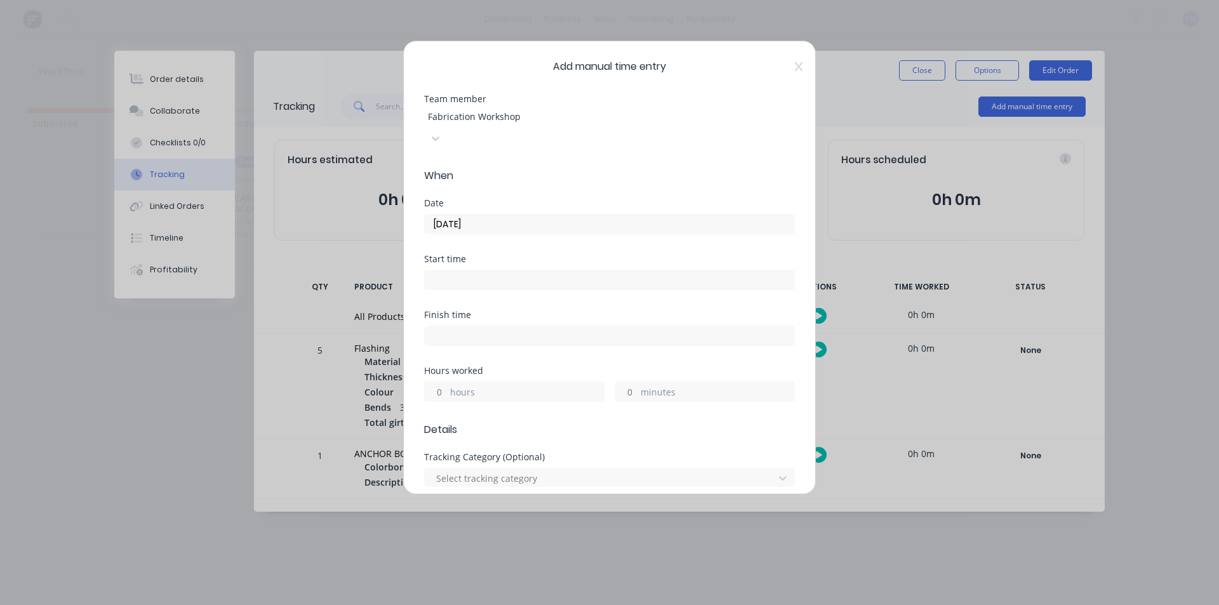
type input "03/10/2025"
click at [498, 270] on input at bounding box center [609, 279] width 369 height 19
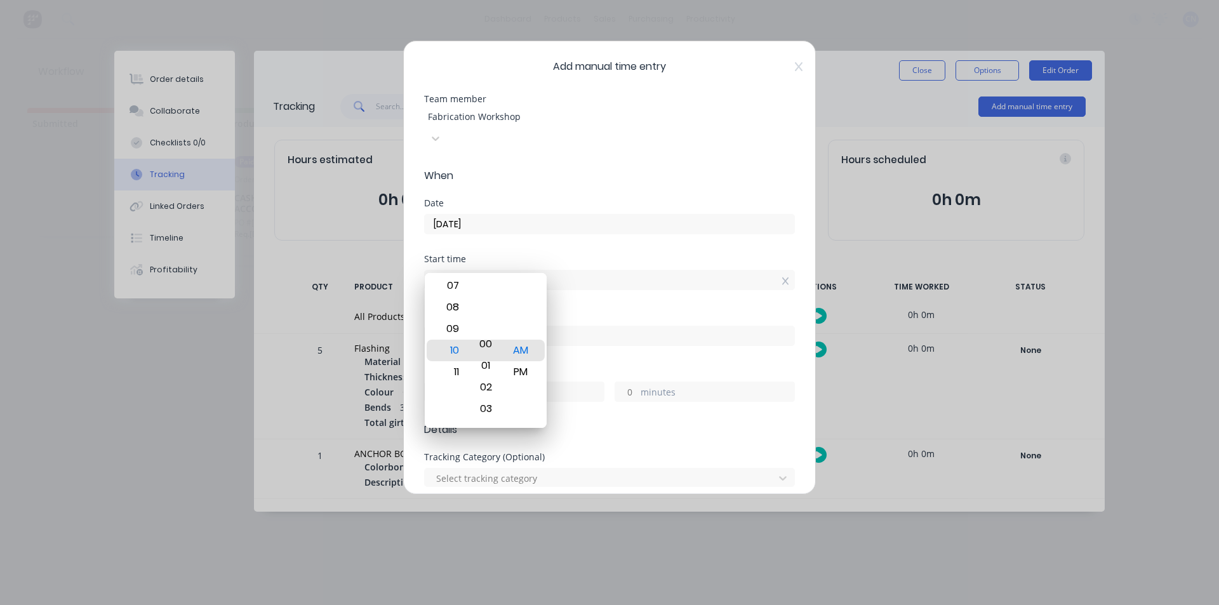
drag, startPoint x: 489, startPoint y: 362, endPoint x: 488, endPoint y: 534, distance: 172.1
click at [488, 529] on body "dashboard products sales purchasing productivity dashboard products Product Cat…" at bounding box center [609, 264] width 1219 height 529
type input "10:00 AM"
click at [629, 270] on input "10:00 AM" at bounding box center [609, 279] width 369 height 19
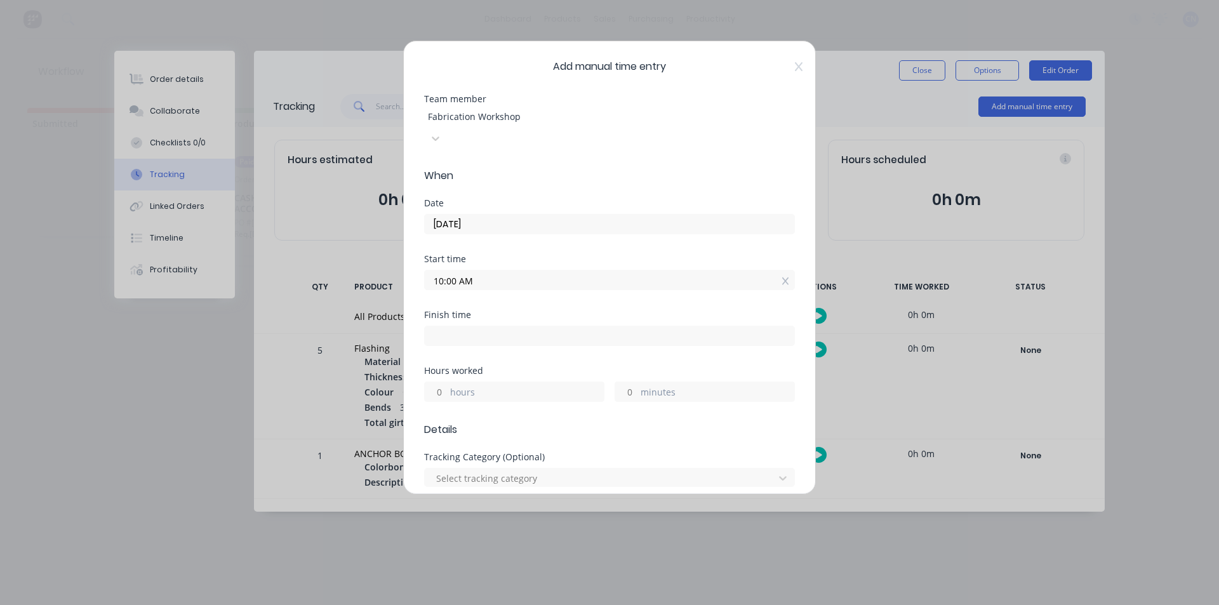
click at [503, 326] on input at bounding box center [609, 335] width 369 height 19
type input "10:10 AM"
type input "0"
type input "10"
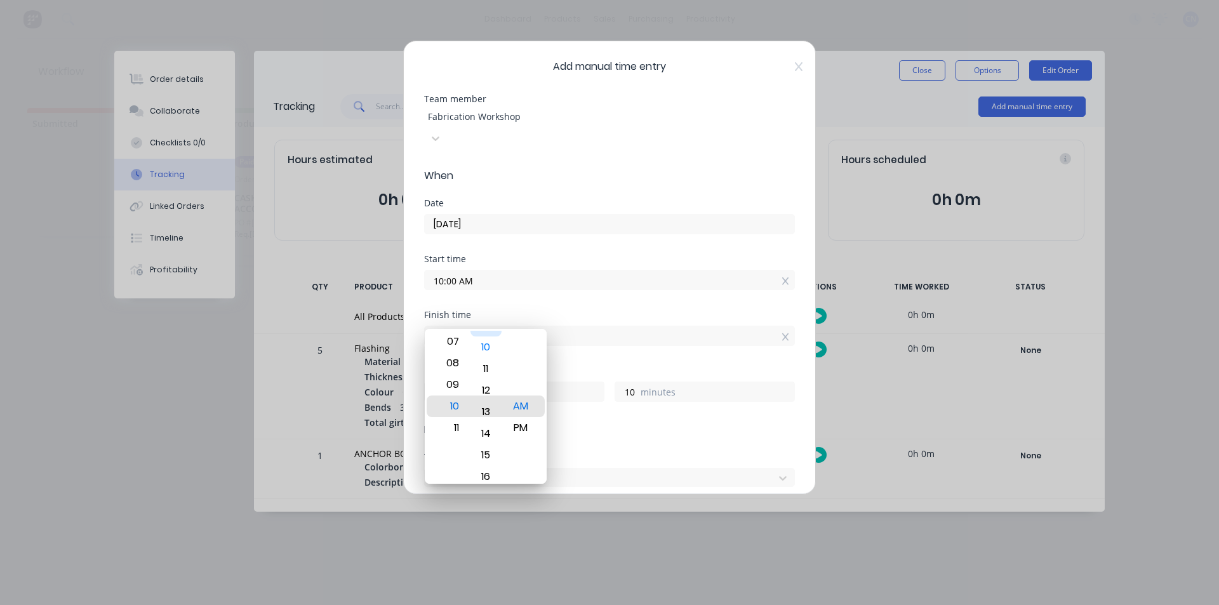
drag, startPoint x: 487, startPoint y: 397, endPoint x: 487, endPoint y: 332, distance: 65.4
click at [487, 336] on div "10" at bounding box center [485, 347] width 31 height 22
type input "10:13 AM"
type input "13"
click at [674, 329] on div "Finish time 10:13 AM" at bounding box center [609, 338] width 371 height 56
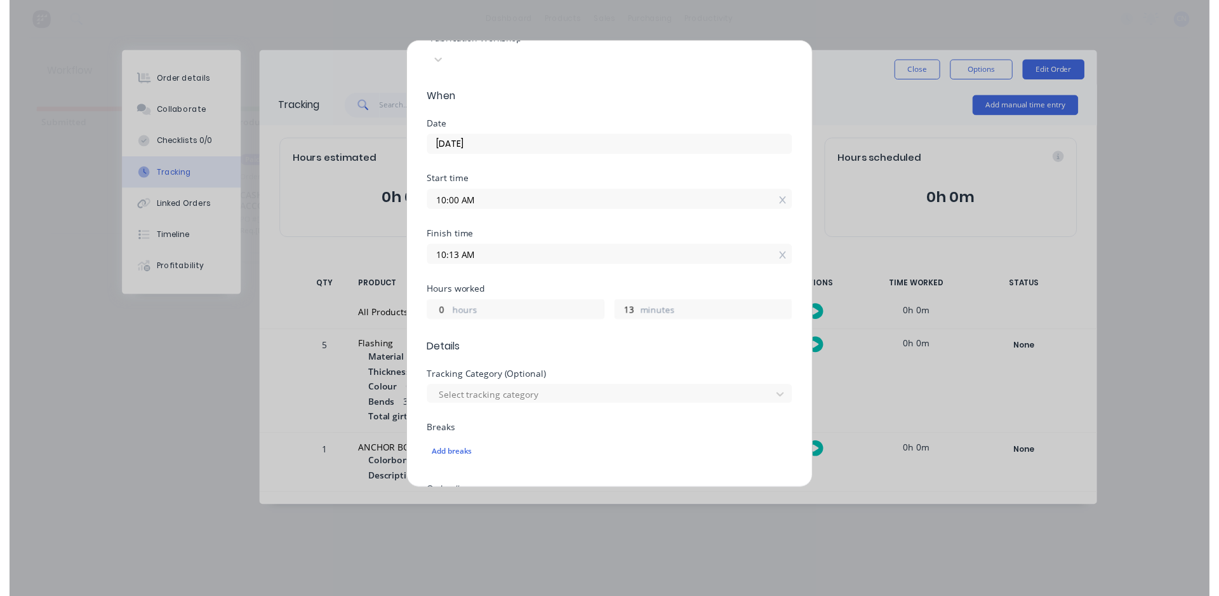
scroll to position [404, 0]
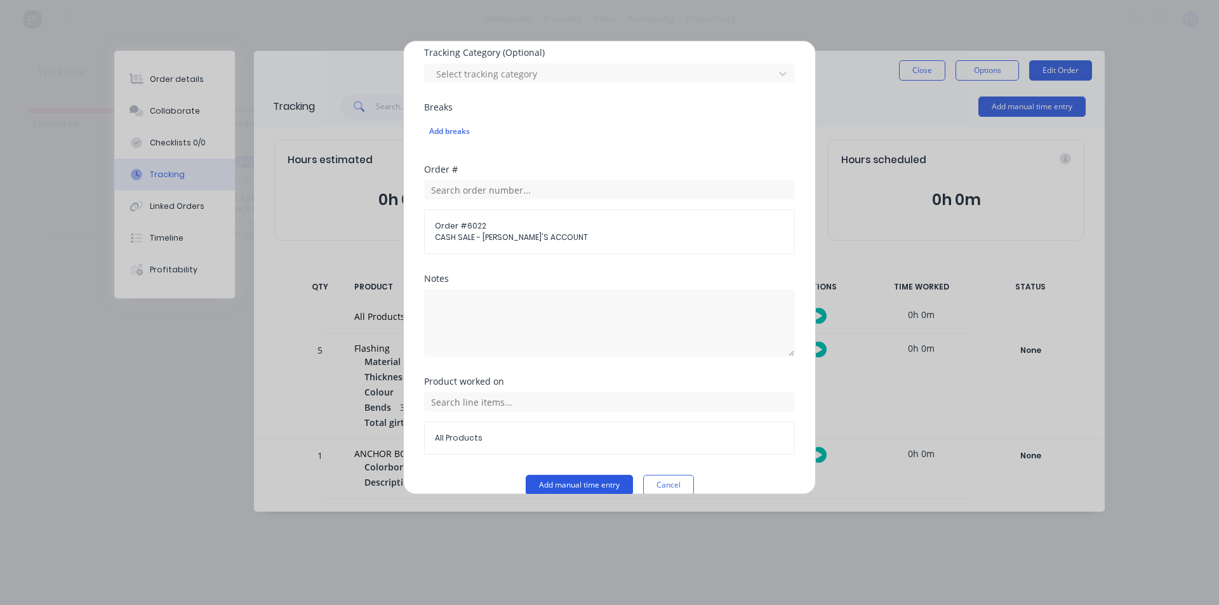
click at [582, 475] on button "Add manual time entry" at bounding box center [579, 485] width 107 height 20
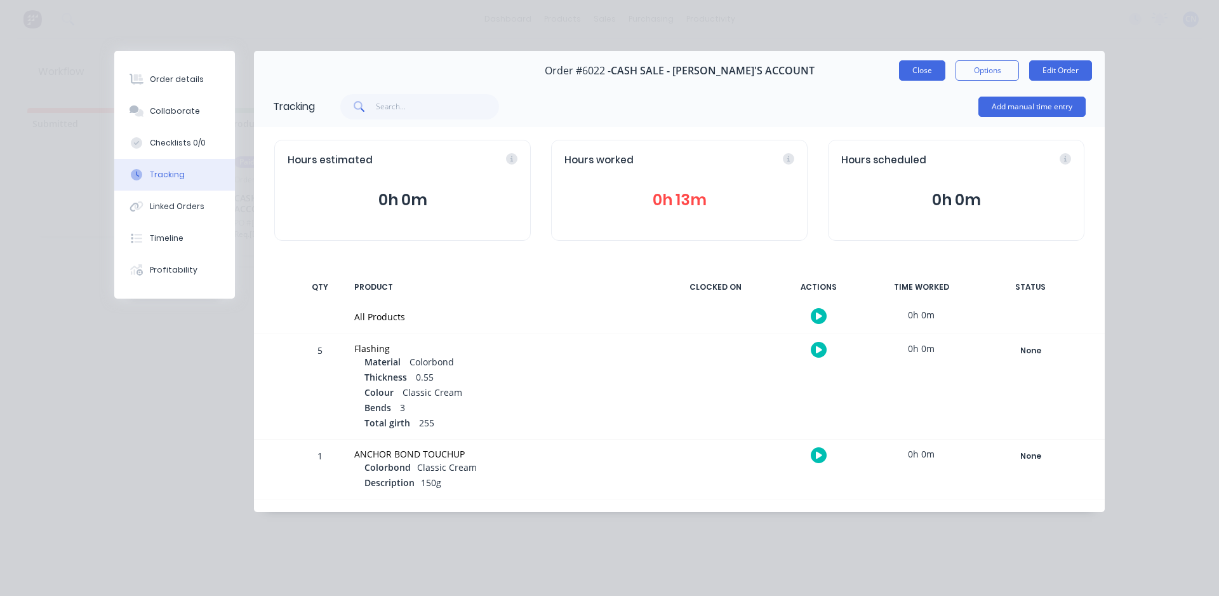
click at [940, 69] on button "Close" at bounding box center [922, 70] width 46 height 20
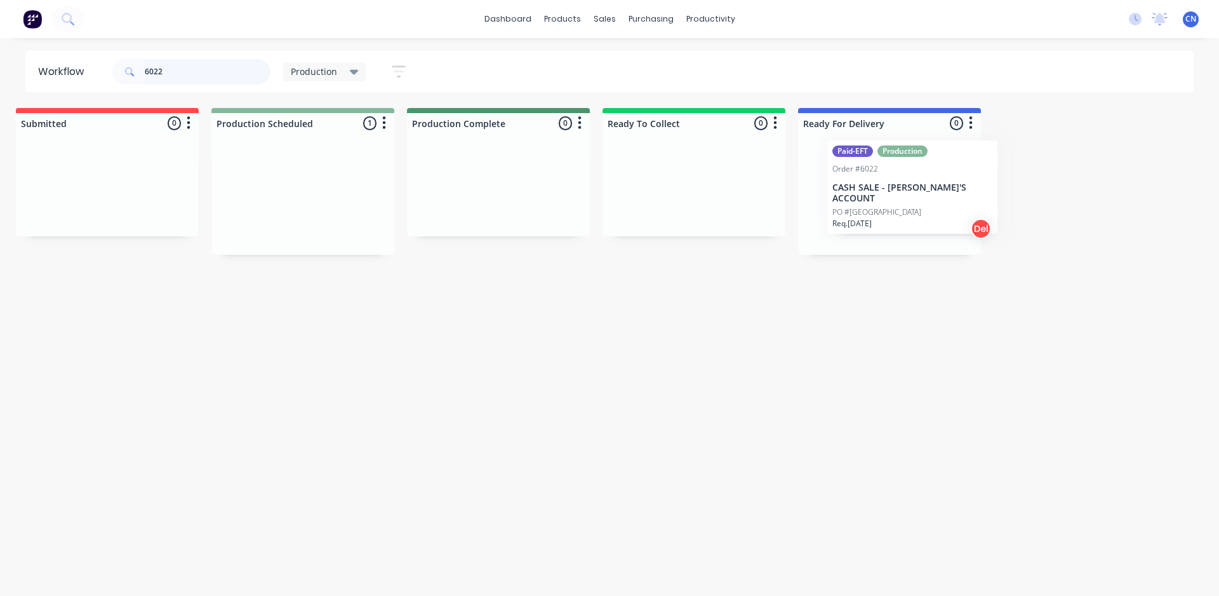
scroll to position [0, 15]
drag, startPoint x: 302, startPoint y: 211, endPoint x: 900, endPoint y: 200, distance: 598.1
click at [900, 200] on div "Submitted 0 Summaries Total order value Invoiced to date To be invoiced Product…" at bounding box center [941, 181] width 1933 height 147
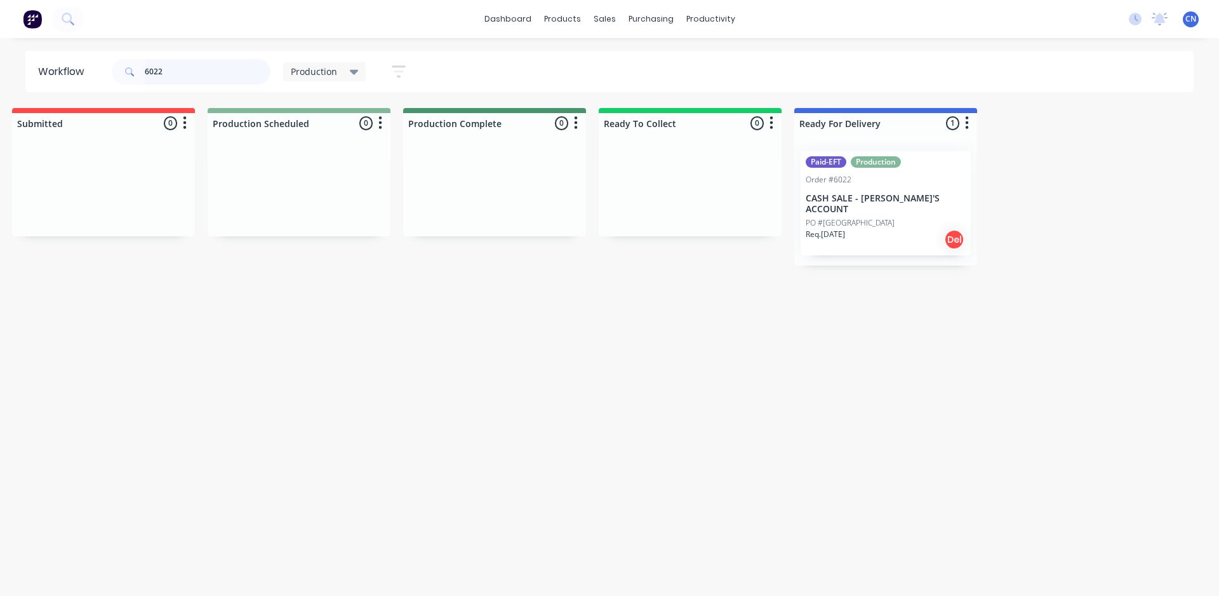
drag, startPoint x: 233, startPoint y: 68, endPoint x: 75, endPoint y: 51, distance: 158.9
click at [83, 53] on header "Workflow 6022 Production Save new view None edit Production (Default) edit Comp…" at bounding box center [609, 71] width 1169 height 41
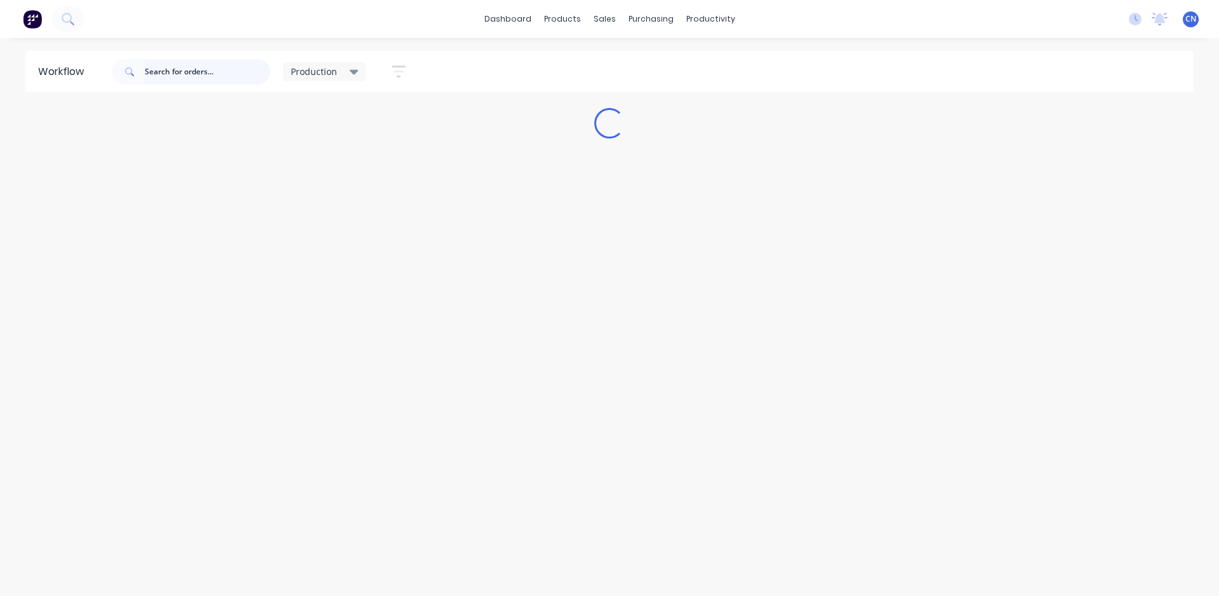
scroll to position [0, 0]
type input "6019"
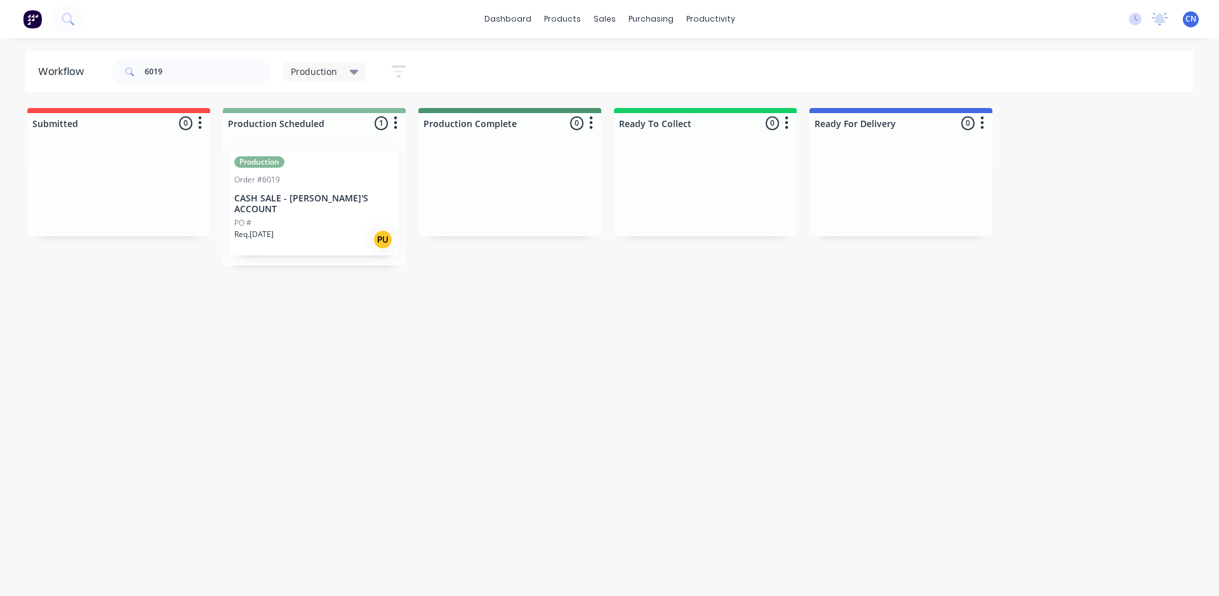
click at [314, 202] on p "CASH SALE - [PERSON_NAME]'S ACCOUNT" at bounding box center [314, 204] width 160 height 22
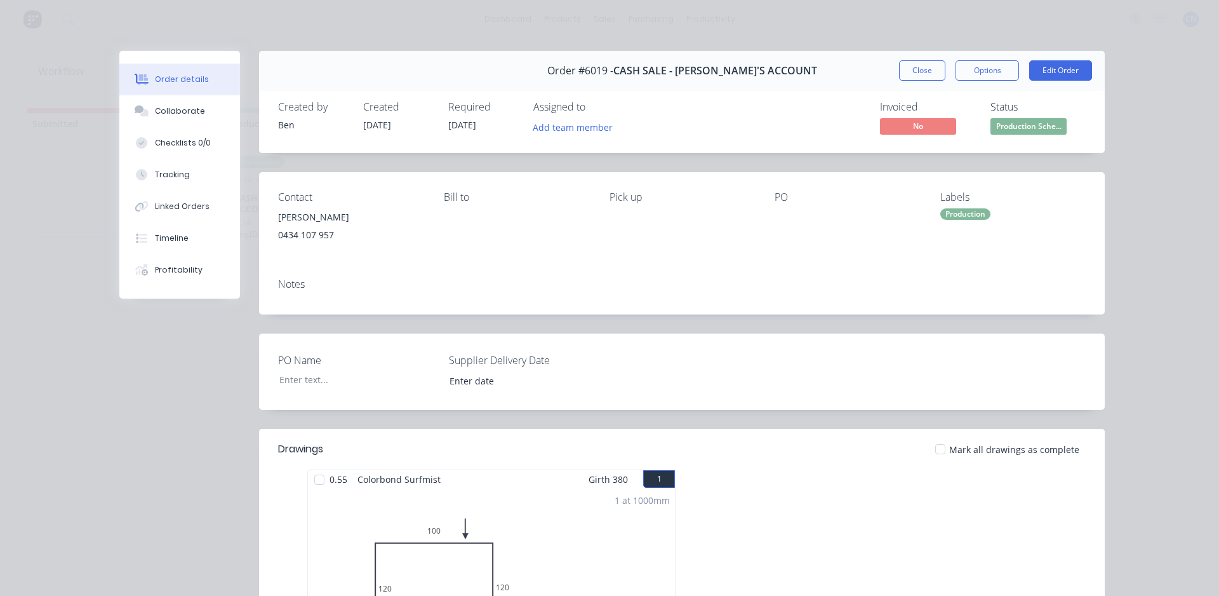
click at [311, 478] on div at bounding box center [319, 479] width 25 height 25
click at [166, 170] on div "Tracking" at bounding box center [172, 174] width 35 height 11
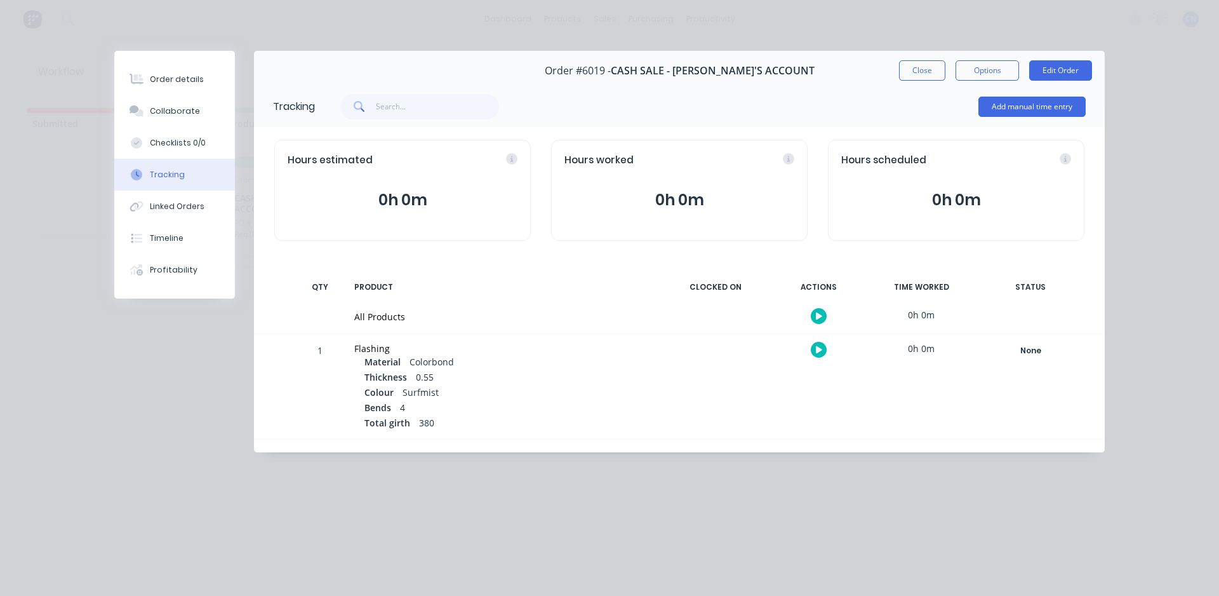
click at [820, 312] on icon "button" at bounding box center [819, 316] width 6 height 8
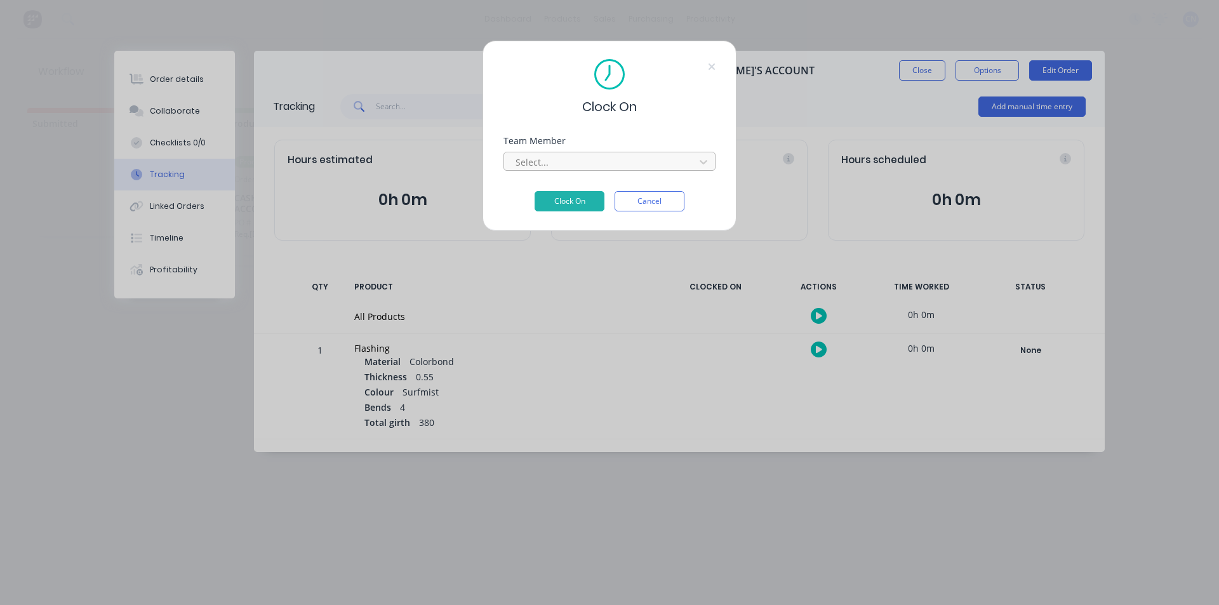
click at [566, 159] on div at bounding box center [601, 162] width 174 height 16
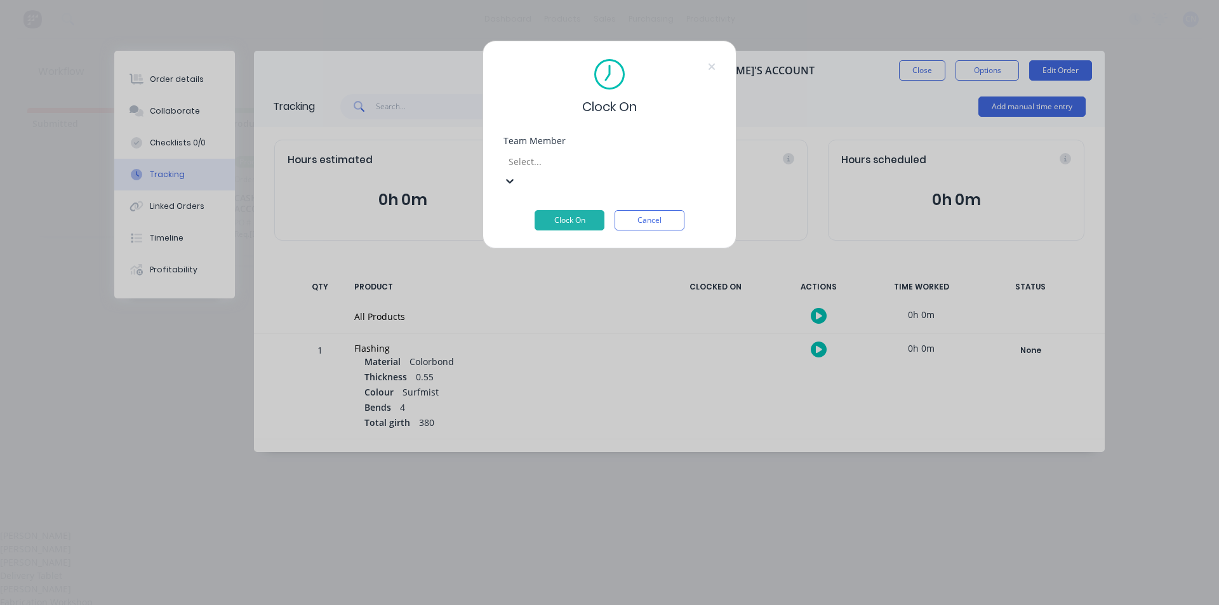
drag, startPoint x: 549, startPoint y: 307, endPoint x: 552, endPoint y: 262, distance: 44.6
click at [550, 596] on div "Fabrication Workshop" at bounding box center [609, 602] width 1219 height 13
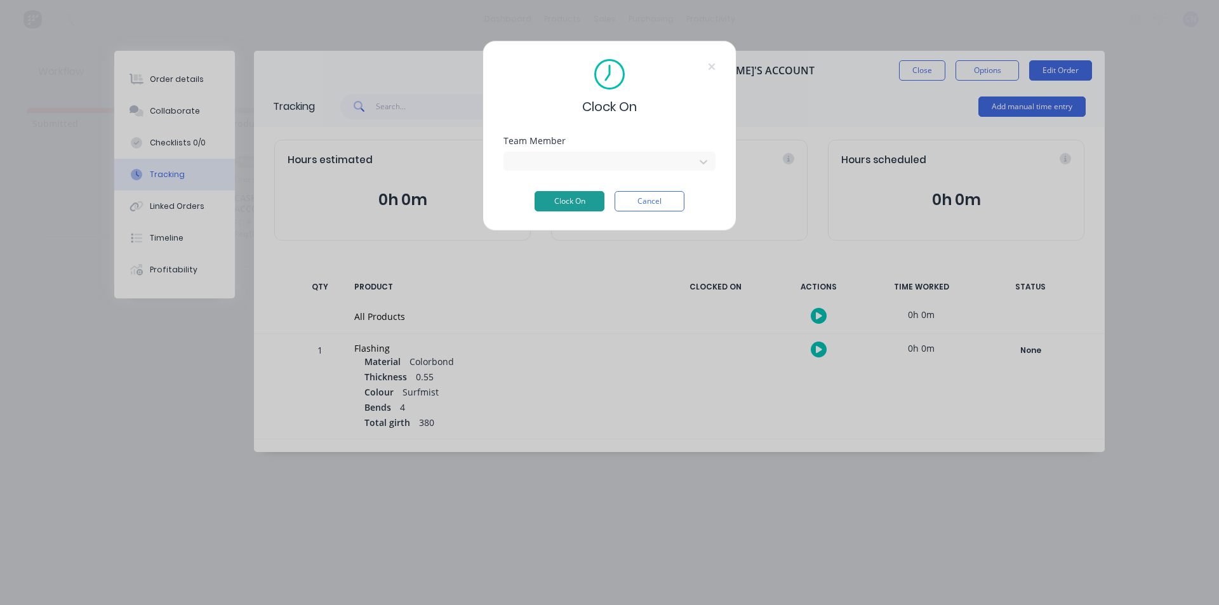
click at [555, 192] on button "Clock On" at bounding box center [570, 201] width 70 height 20
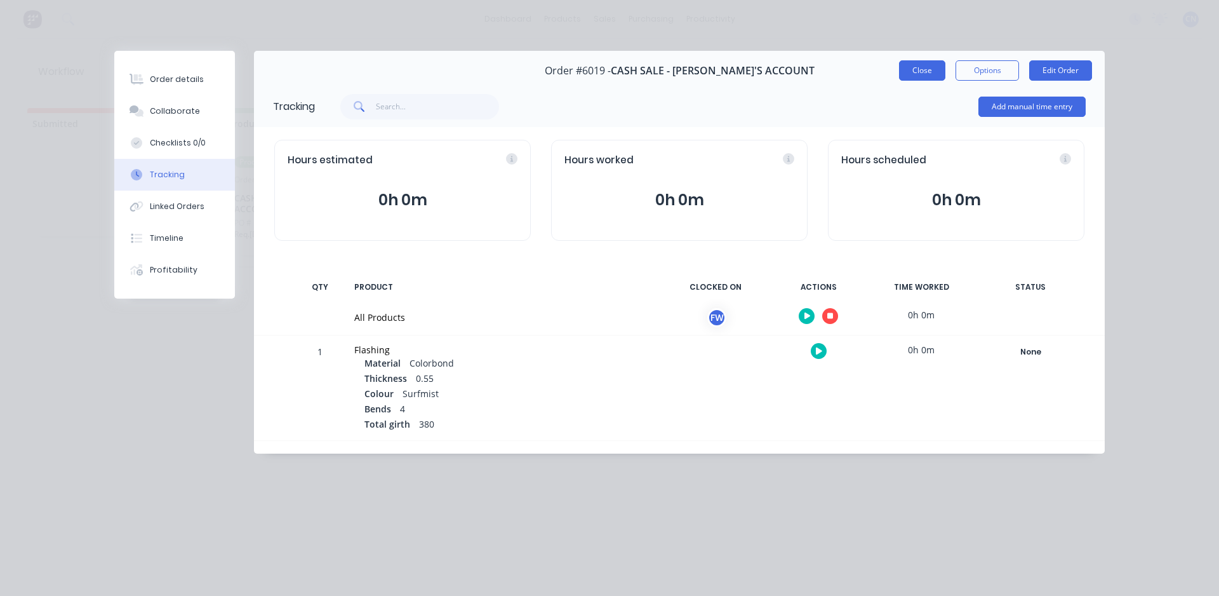
click at [924, 72] on button "Close" at bounding box center [922, 70] width 46 height 20
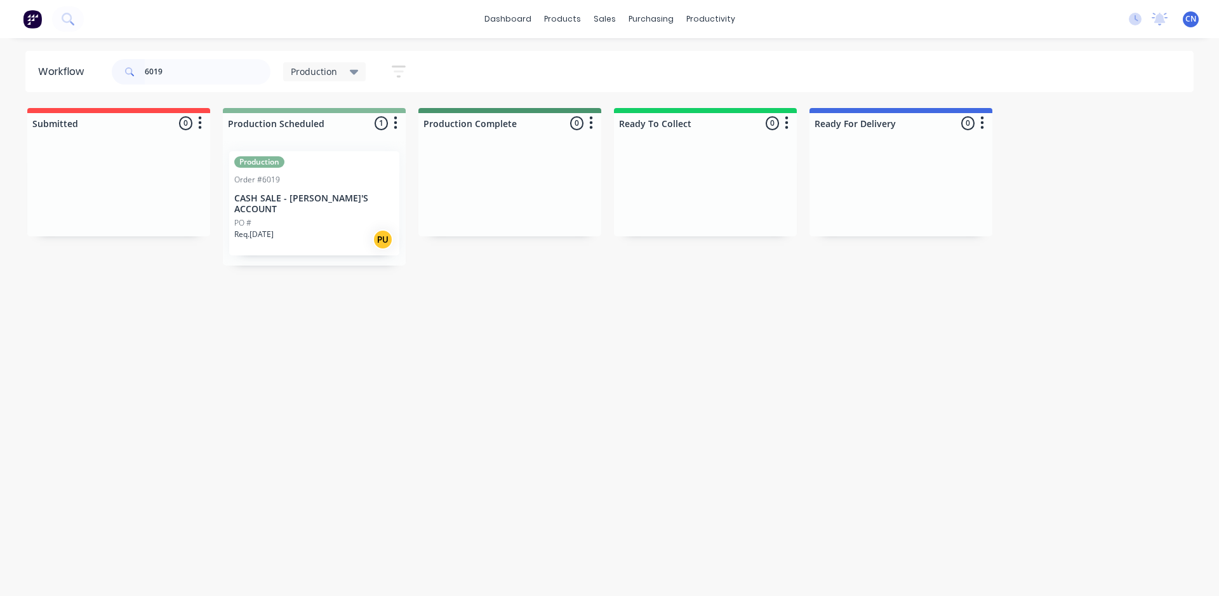
click at [335, 229] on div "Req. 03/10/25 PU" at bounding box center [314, 240] width 160 height 22
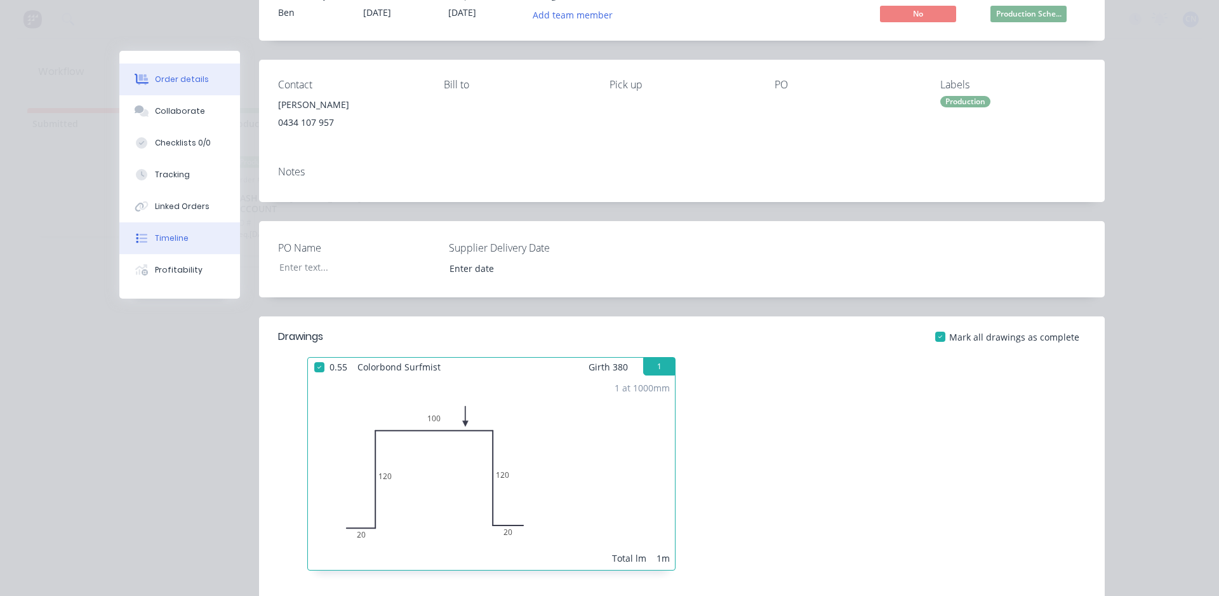
scroll to position [127, 0]
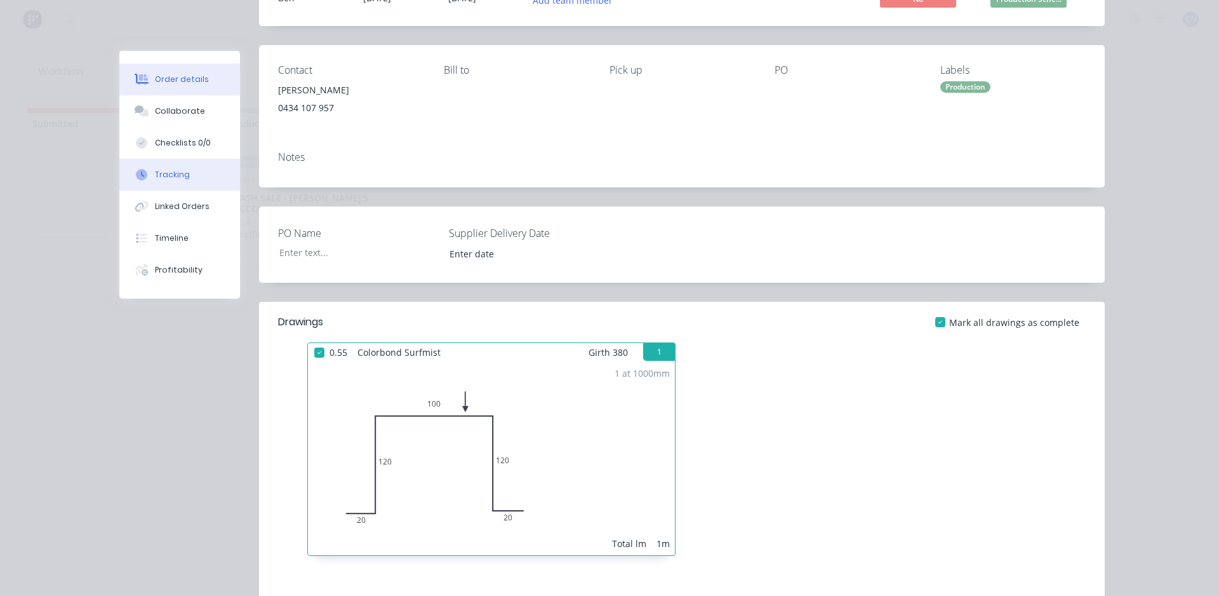
click at [170, 176] on div "Tracking" at bounding box center [172, 174] width 35 height 11
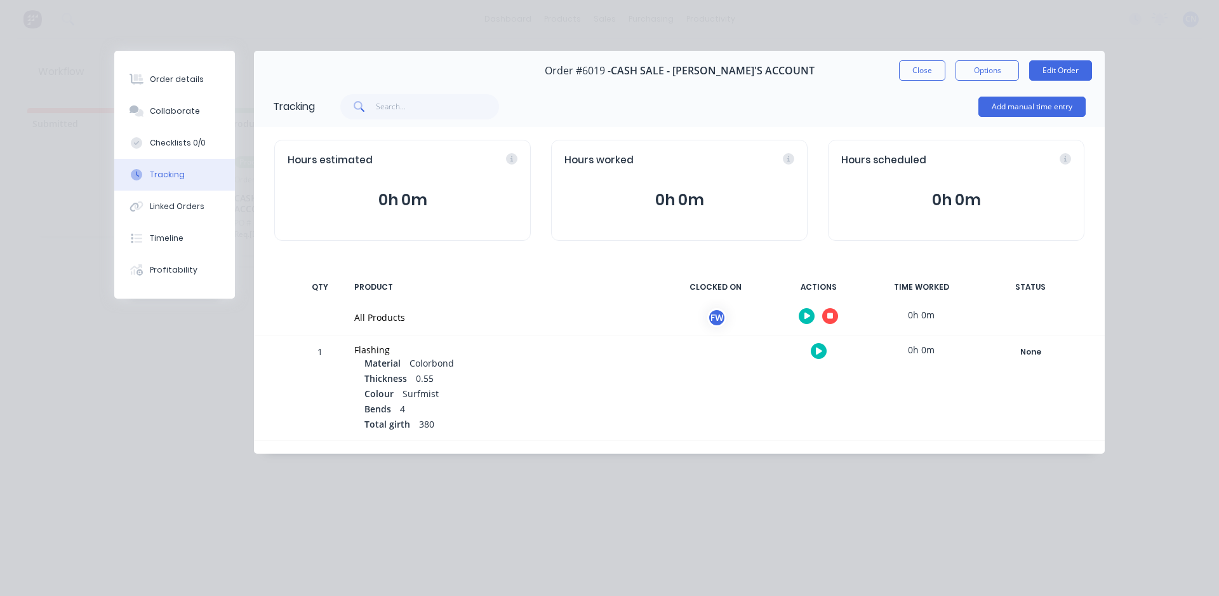
scroll to position [0, 0]
click at [830, 319] on icon "button" at bounding box center [830, 316] width 6 height 8
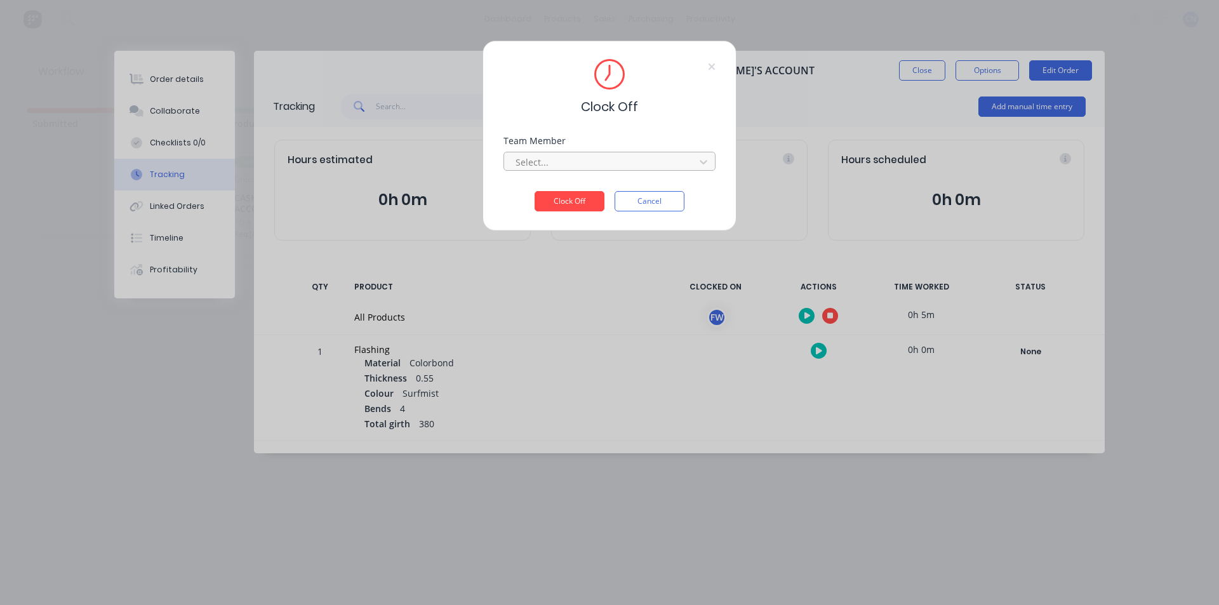
click at [566, 168] on div at bounding box center [601, 162] width 174 height 16
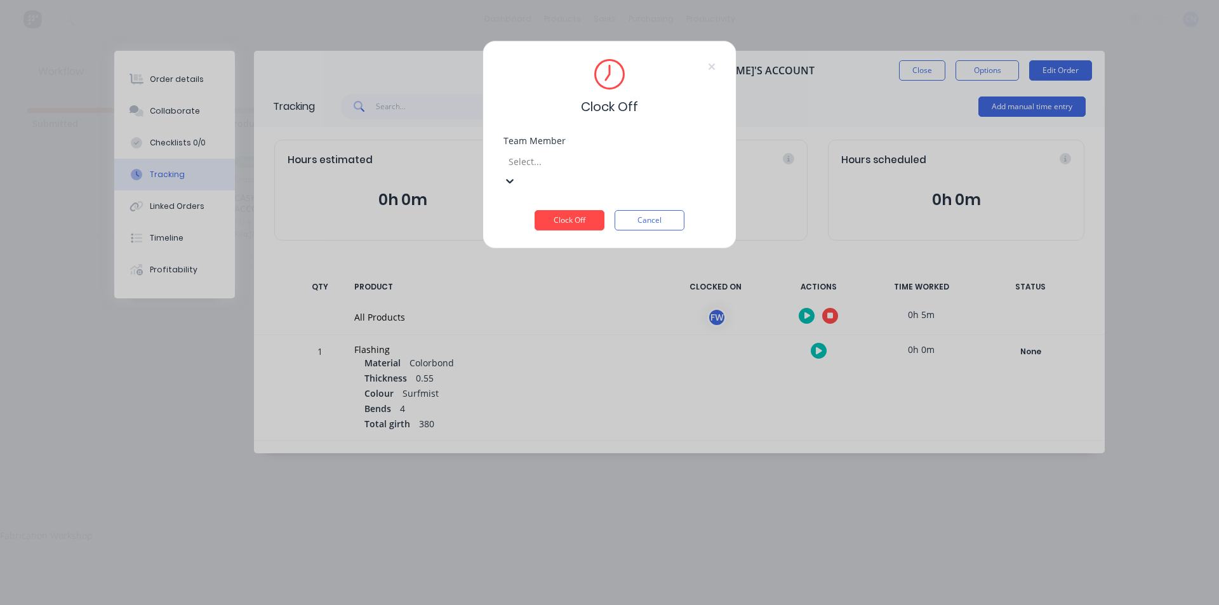
click at [559, 529] on div "Fabrication Workshop" at bounding box center [609, 535] width 1219 height 13
click at [557, 210] on button "Clock Off" at bounding box center [570, 220] width 70 height 20
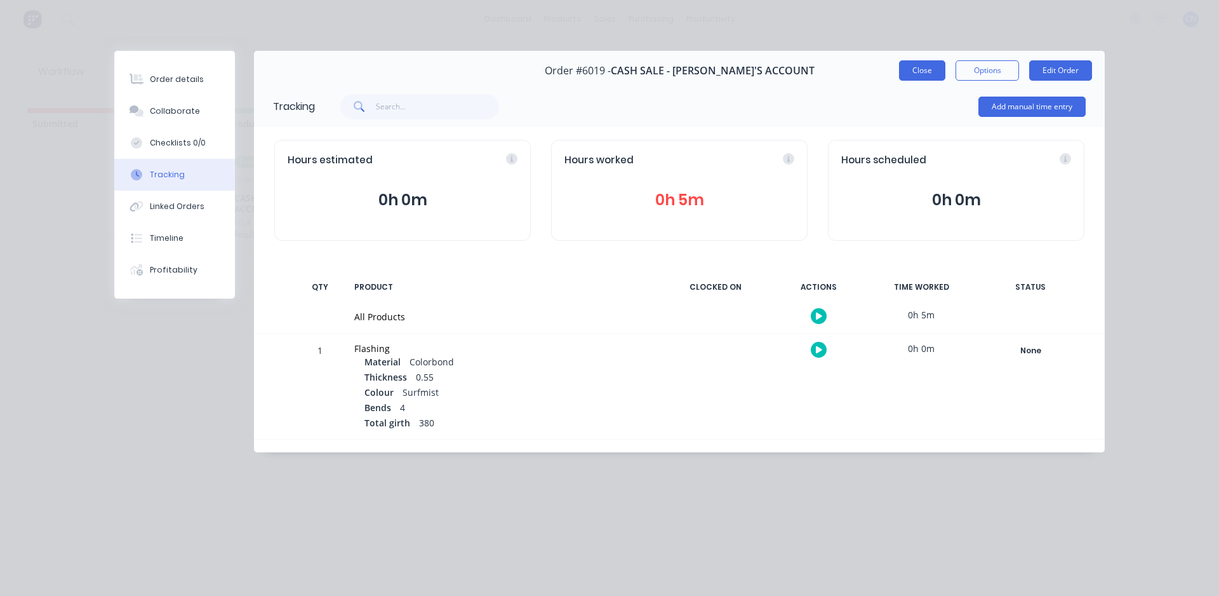
click at [918, 66] on button "Close" at bounding box center [922, 70] width 46 height 20
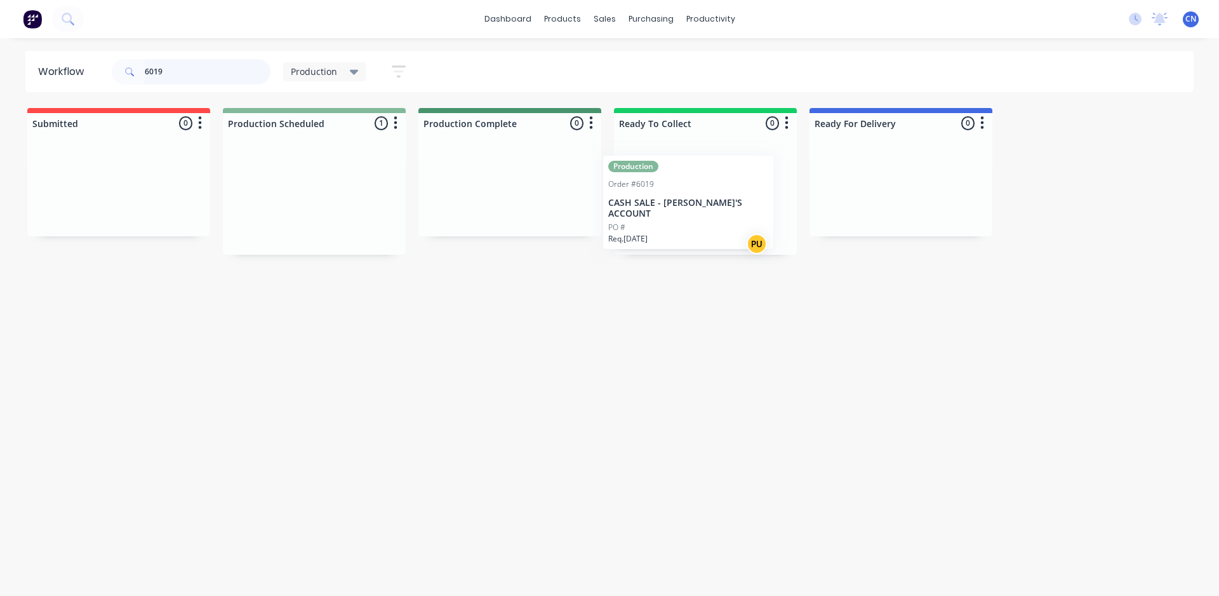
drag, startPoint x: 296, startPoint y: 223, endPoint x: 651, endPoint y: 210, distance: 355.8
click at [677, 225] on div "Submitted 0 Summaries Total order value Invoiced to date To be invoiced Product…" at bounding box center [956, 181] width 1933 height 147
drag, startPoint x: 210, startPoint y: 69, endPoint x: 20, endPoint y: 54, distance: 190.4
click at [26, 55] on header "Workflow 6019 Production Save new view None edit Production (Default) edit Comp…" at bounding box center [609, 71] width 1169 height 41
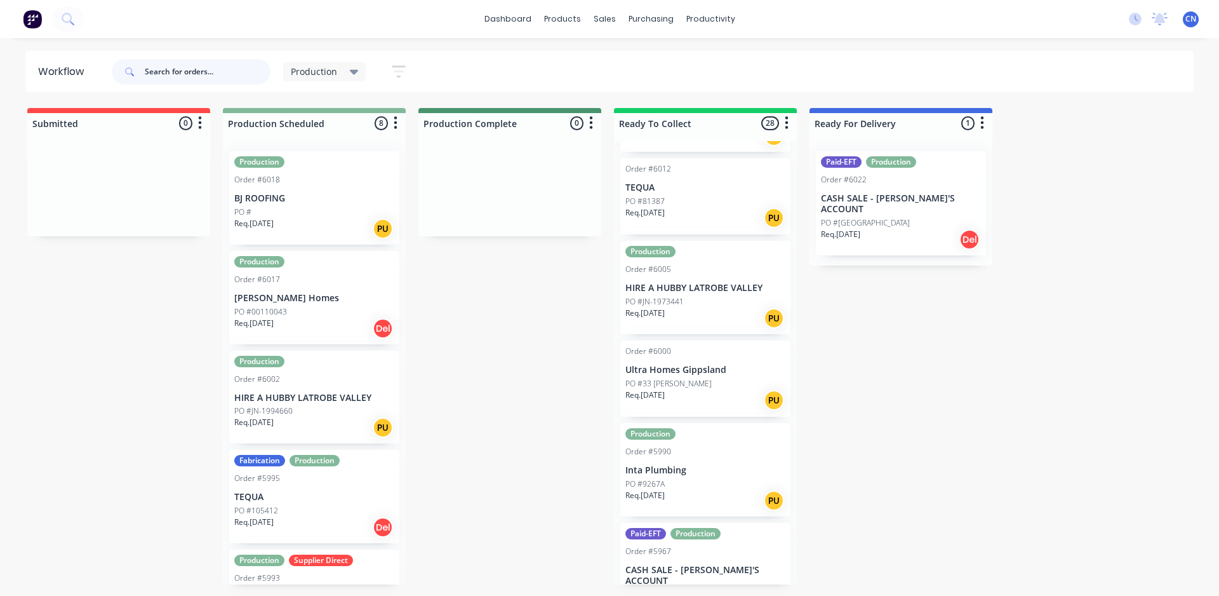
scroll to position [254, 0]
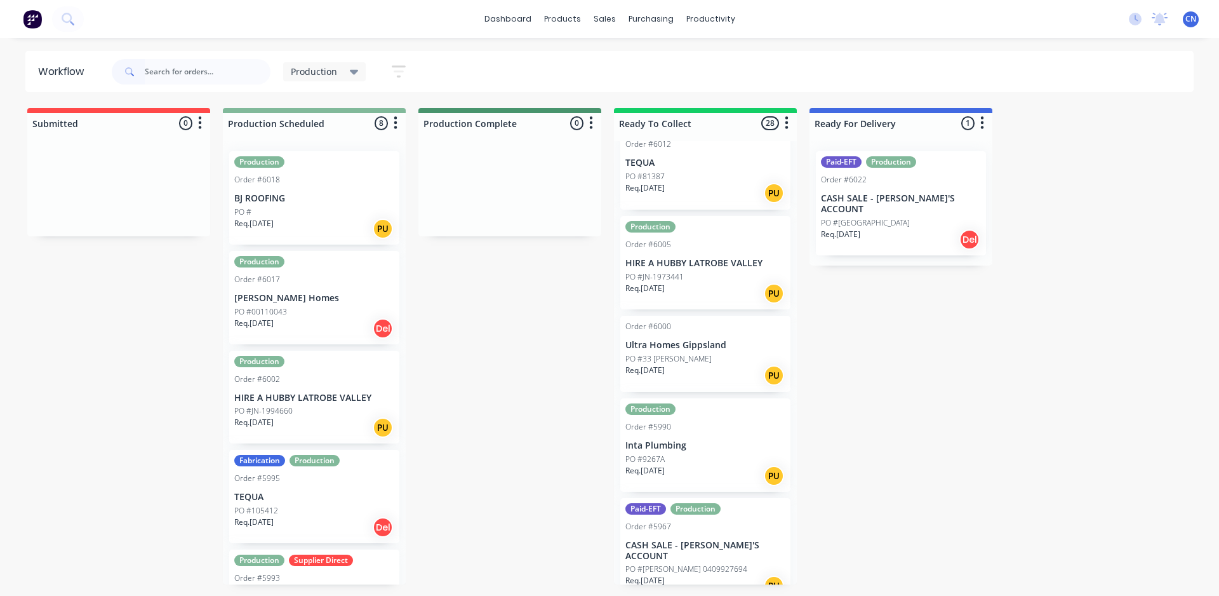
click at [696, 258] on p "HIRE A HUBBY LATROBE VALLEY" at bounding box center [705, 263] width 160 height 11
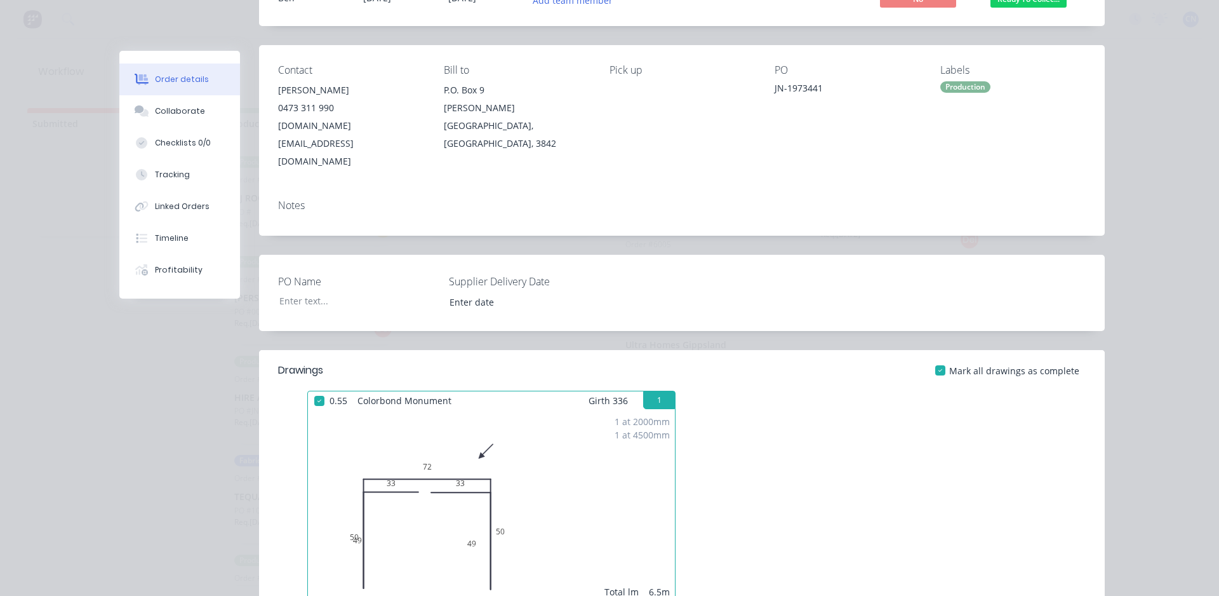
scroll to position [0, 0]
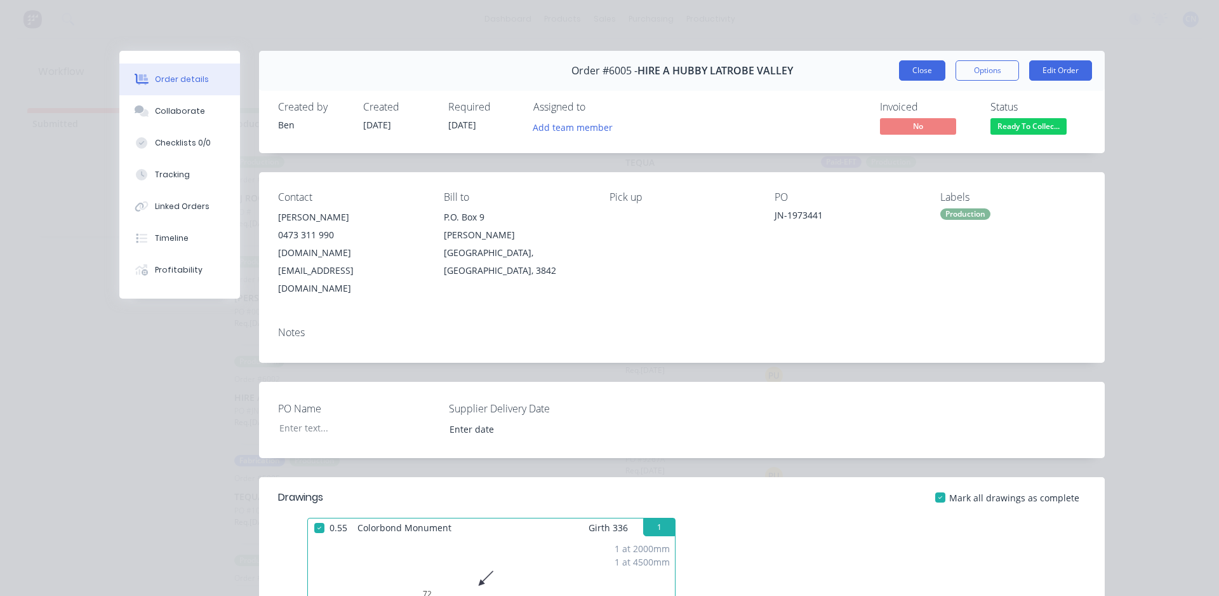
click at [912, 69] on button "Close" at bounding box center [922, 70] width 46 height 20
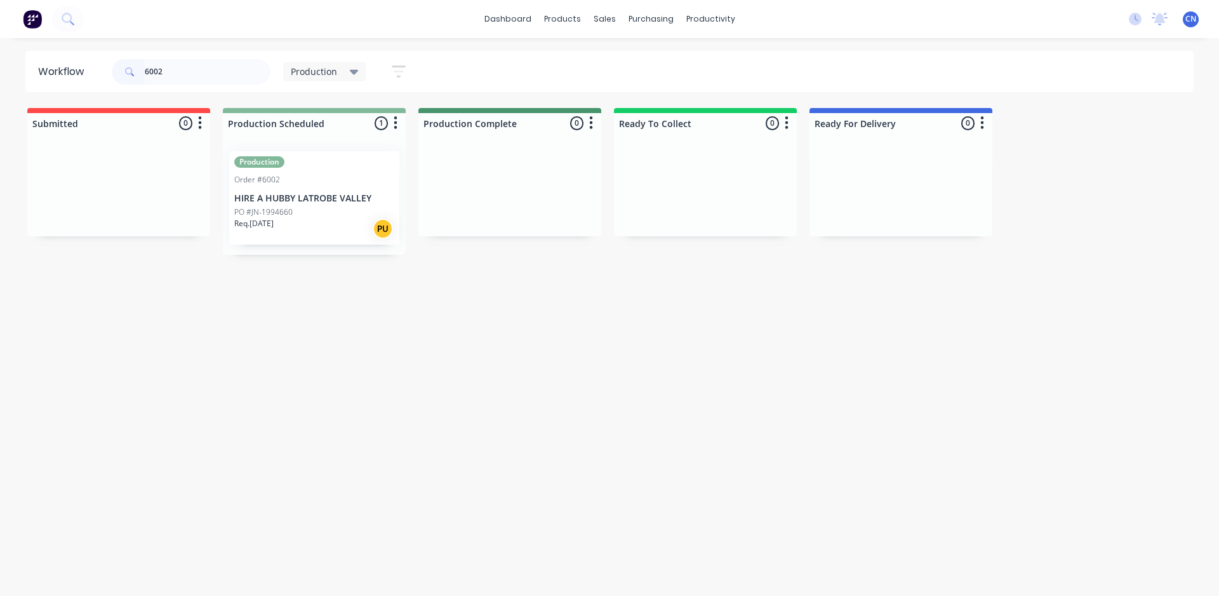
click at [293, 218] on div "Req. 02/10/25 PU" at bounding box center [314, 229] width 160 height 22
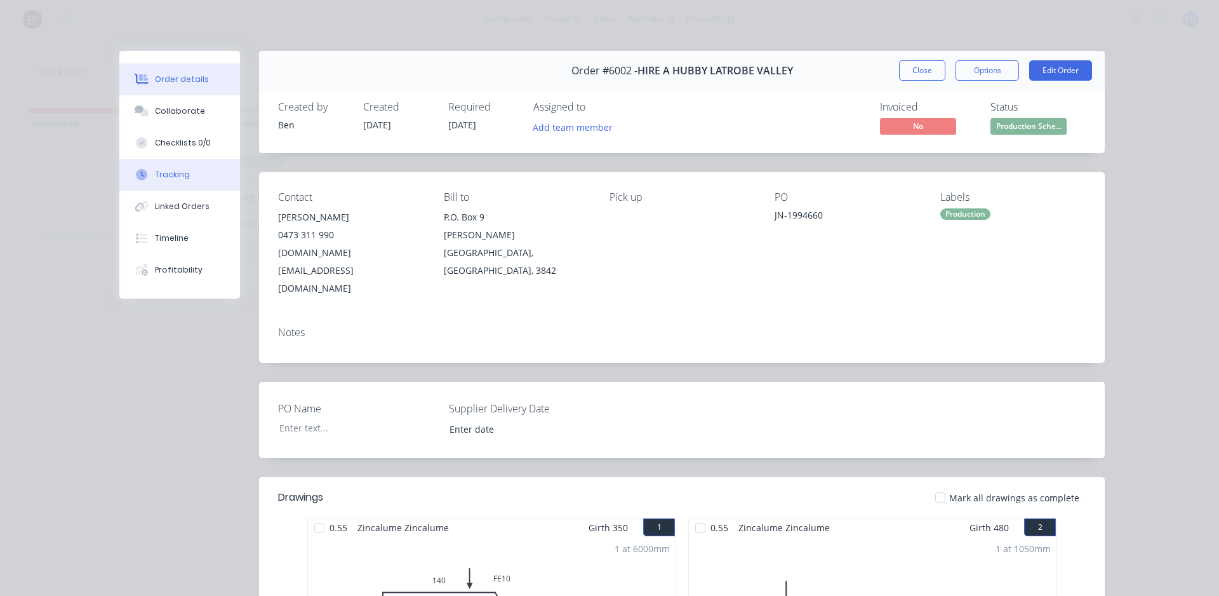
click at [164, 173] on div "Tracking" at bounding box center [172, 174] width 35 height 11
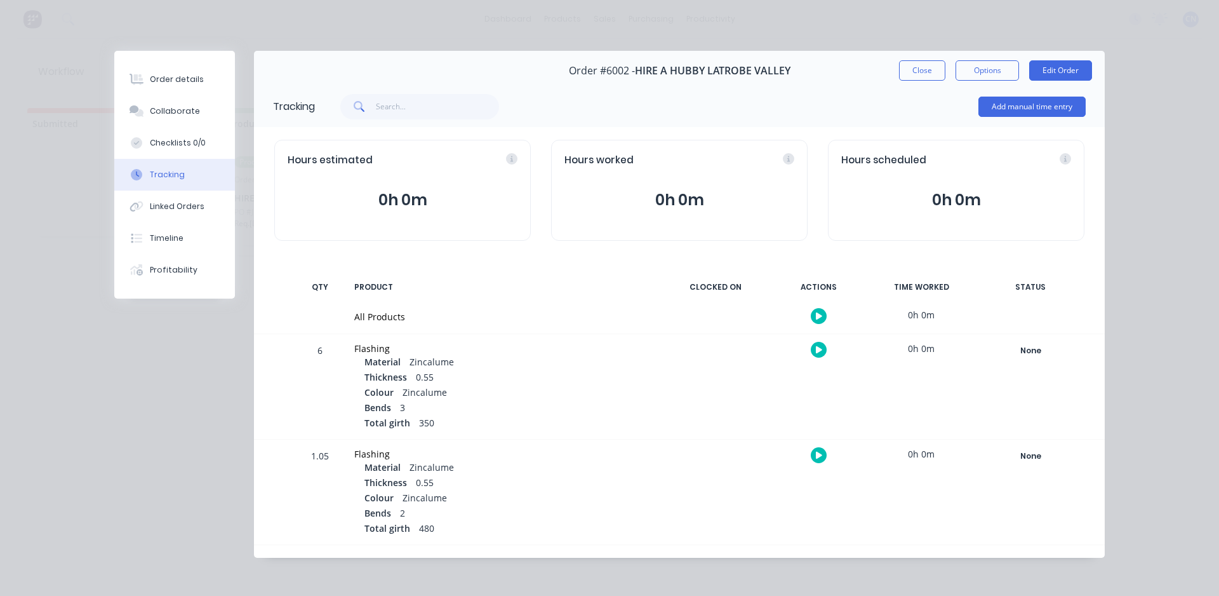
click at [817, 317] on icon "button" at bounding box center [819, 316] width 6 height 8
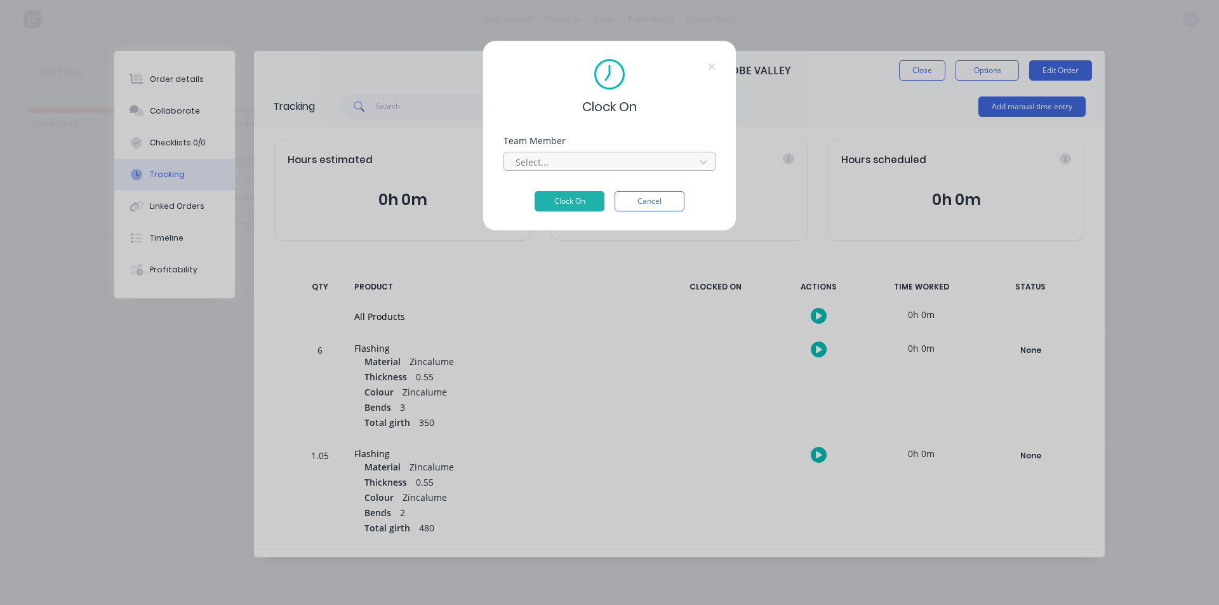
click at [576, 156] on div at bounding box center [601, 162] width 174 height 16
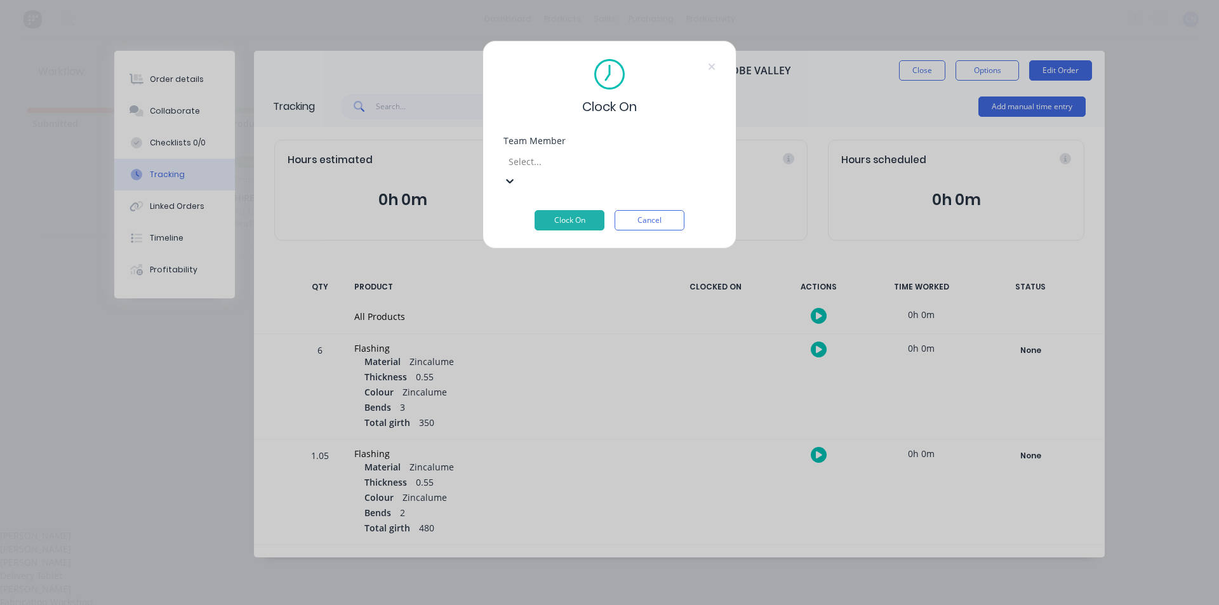
click at [573, 596] on div "Fabrication Workshop" at bounding box center [609, 602] width 1219 height 13
click at [572, 210] on button "Clock On" at bounding box center [570, 220] width 70 height 20
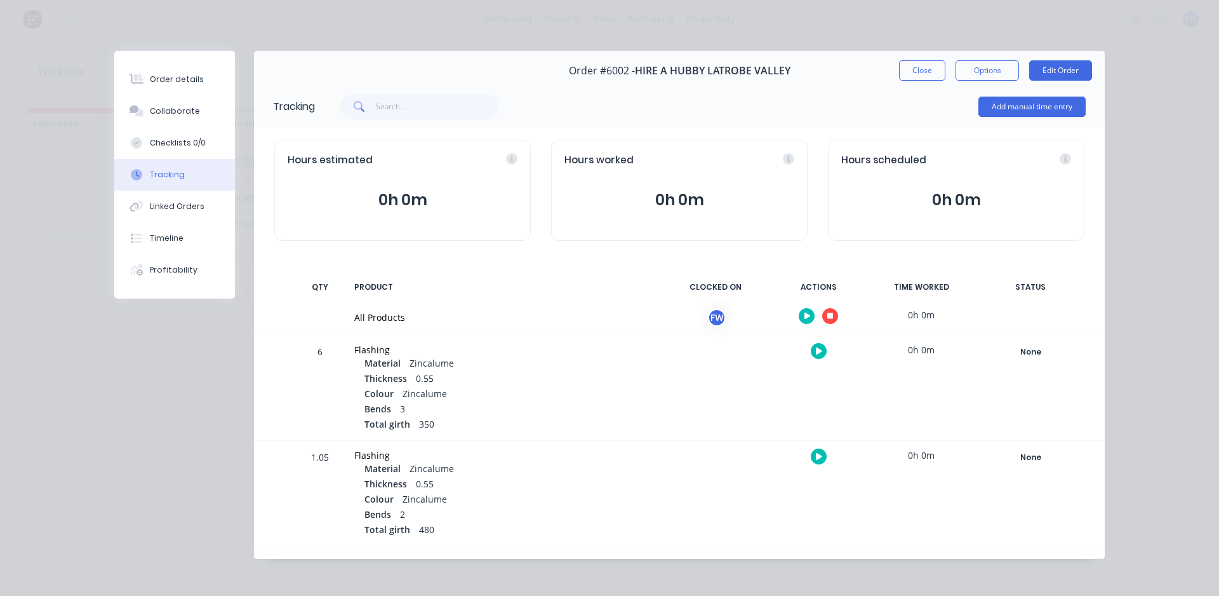
click at [809, 317] on button "button" at bounding box center [807, 316] width 16 height 16
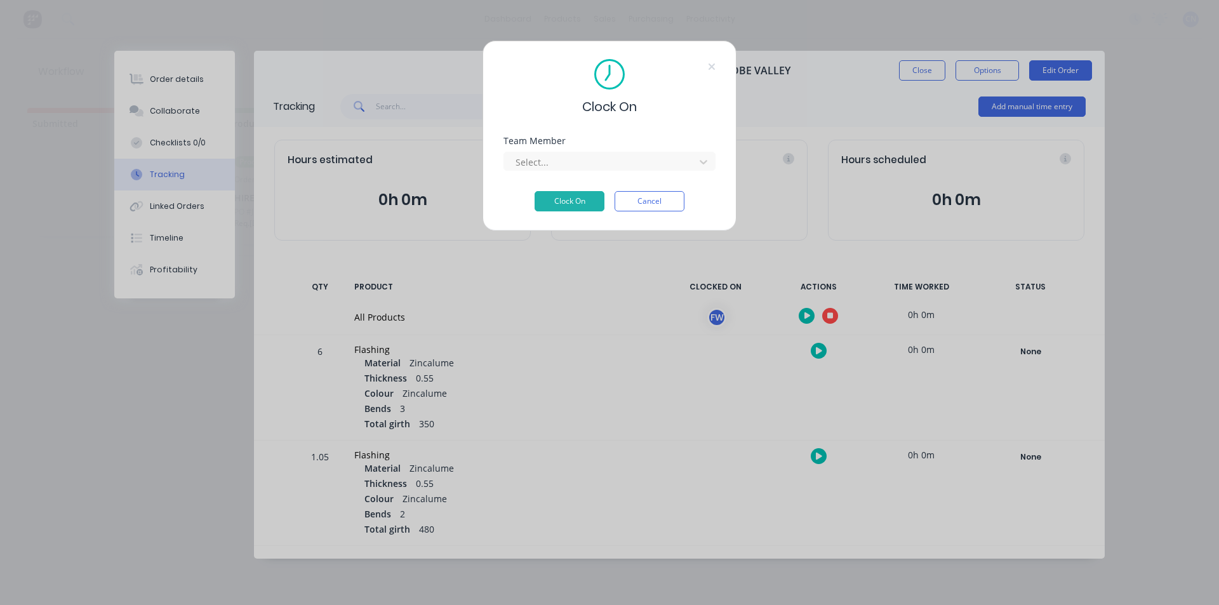
drag, startPoint x: 661, startPoint y: 203, endPoint x: 674, endPoint y: 210, distance: 15.1
click at [662, 205] on button "Cancel" at bounding box center [650, 201] width 70 height 20
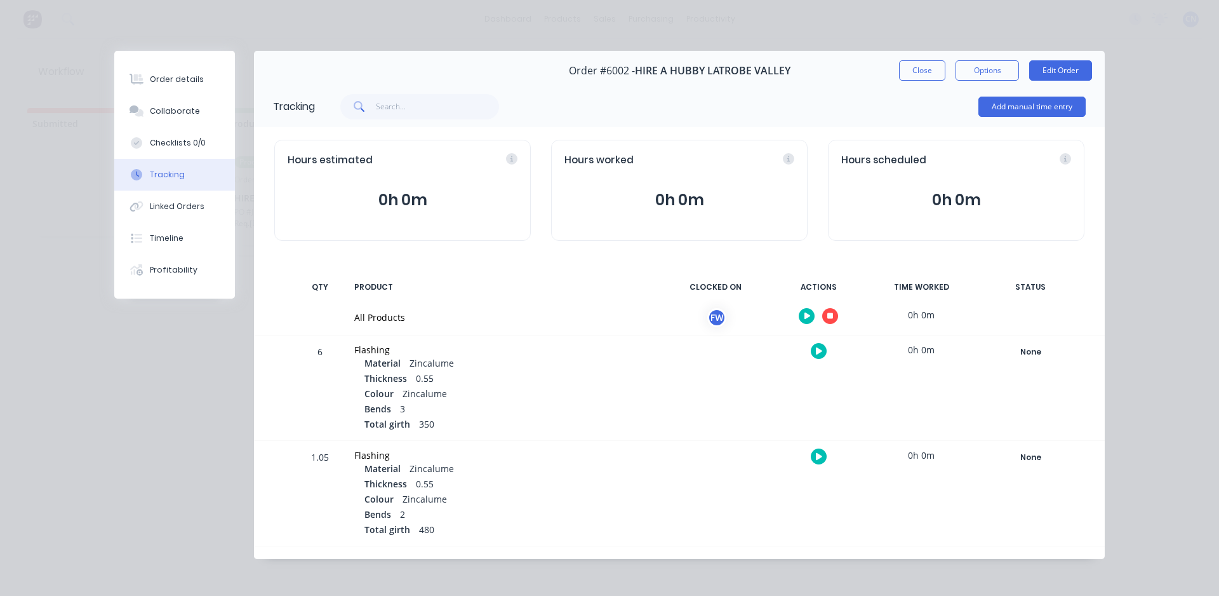
click at [827, 312] on icon "button" at bounding box center [830, 316] width 6 height 8
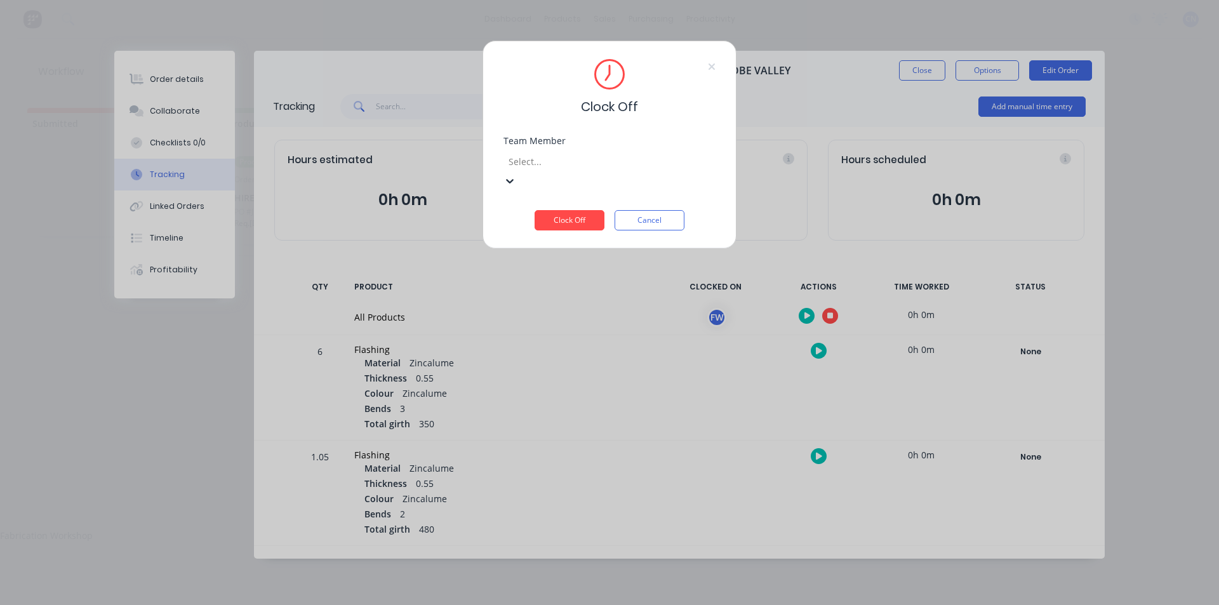
click at [635, 156] on div at bounding box center [598, 162] width 183 height 16
click at [544, 529] on div "Fabrication Workshop" at bounding box center [609, 535] width 1219 height 13
click at [557, 210] on button "Clock Off" at bounding box center [570, 220] width 70 height 20
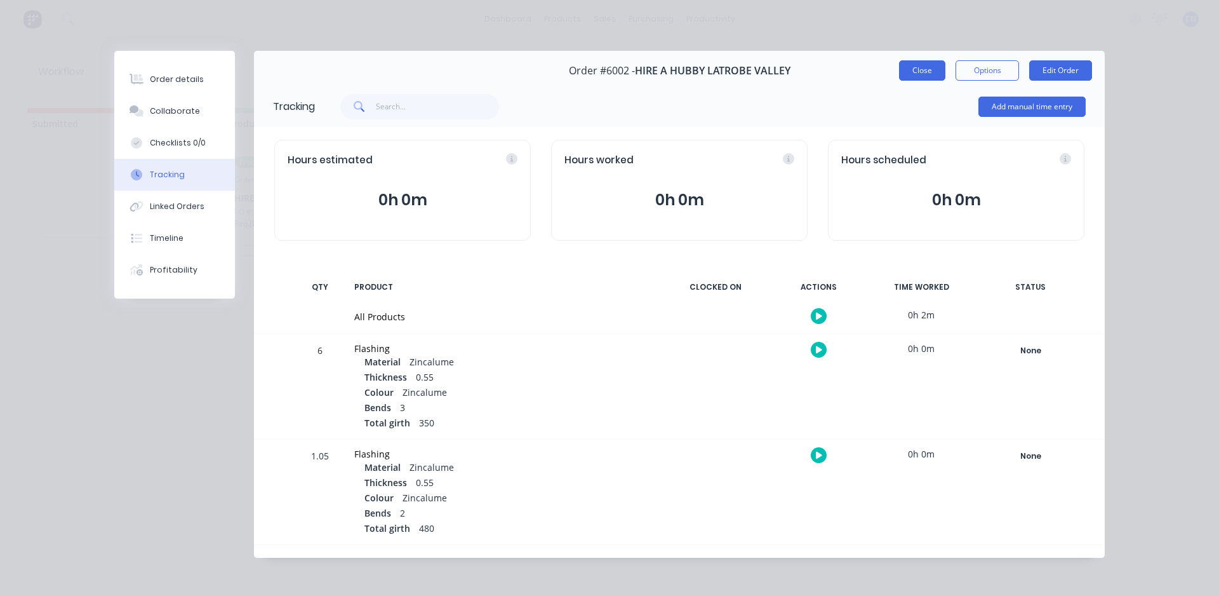
click at [924, 74] on button "Close" at bounding box center [922, 70] width 46 height 20
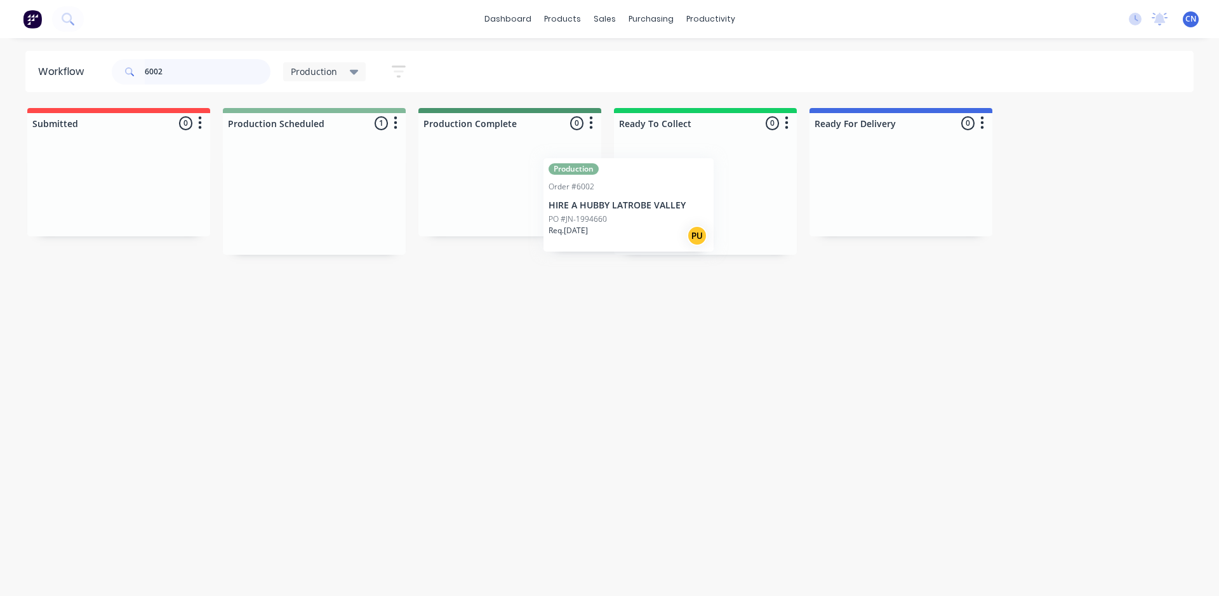
drag, startPoint x: 290, startPoint y: 218, endPoint x: 689, endPoint y: 211, distance: 399.4
click at [684, 211] on div "Submitted 0 Summaries Total order value Invoiced to date To be invoiced Product…" at bounding box center [956, 181] width 1933 height 147
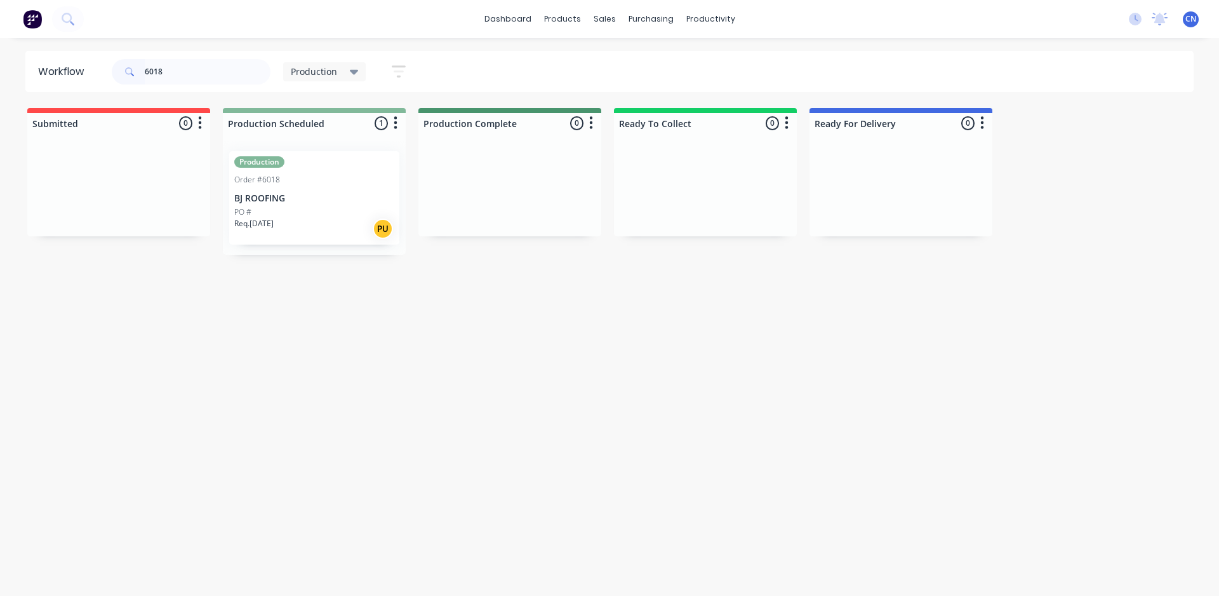
click at [290, 213] on div "PO #" at bounding box center [314, 211] width 160 height 11
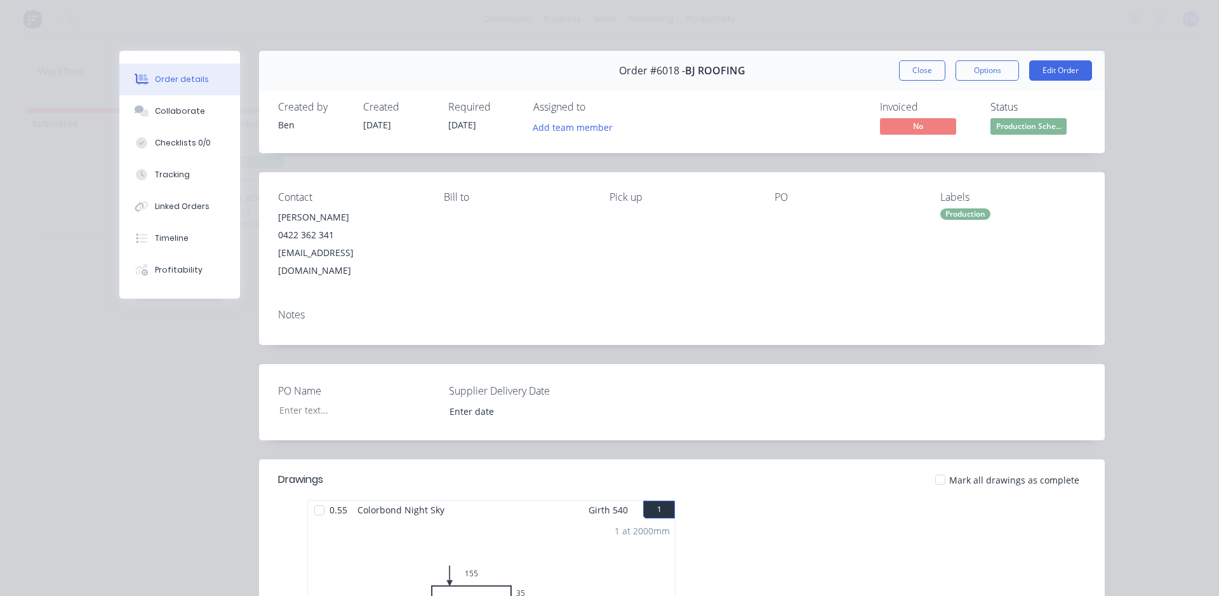
click at [313, 497] on div at bounding box center [319, 509] width 25 height 25
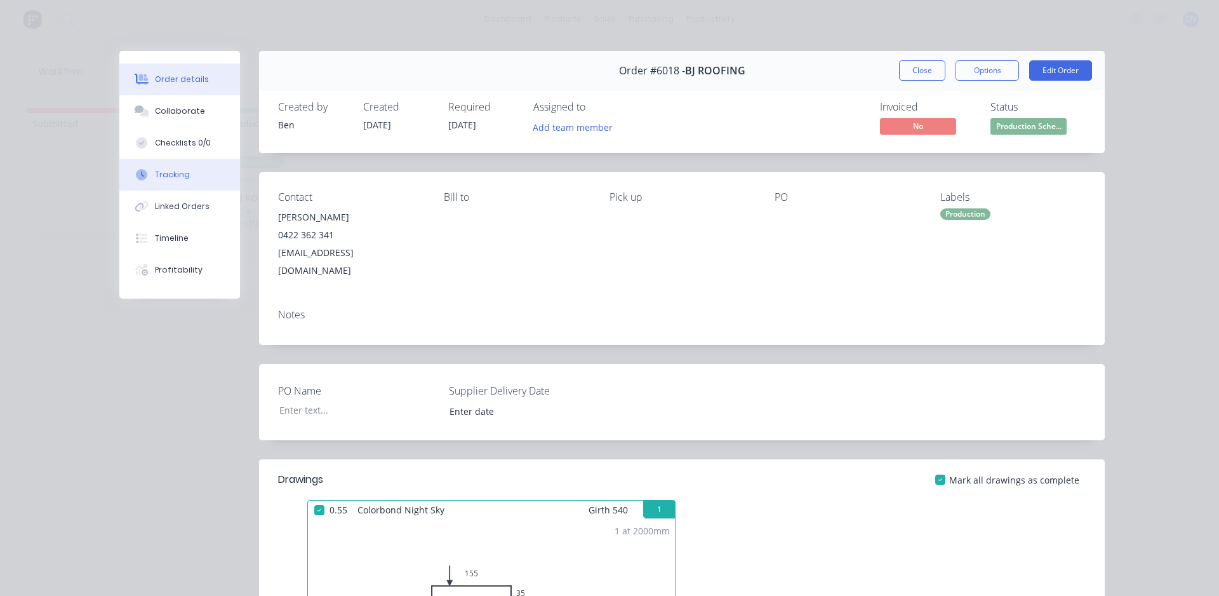
drag, startPoint x: 178, startPoint y: 174, endPoint x: 195, endPoint y: 175, distance: 16.5
click at [179, 174] on div "Tracking" at bounding box center [172, 174] width 35 height 11
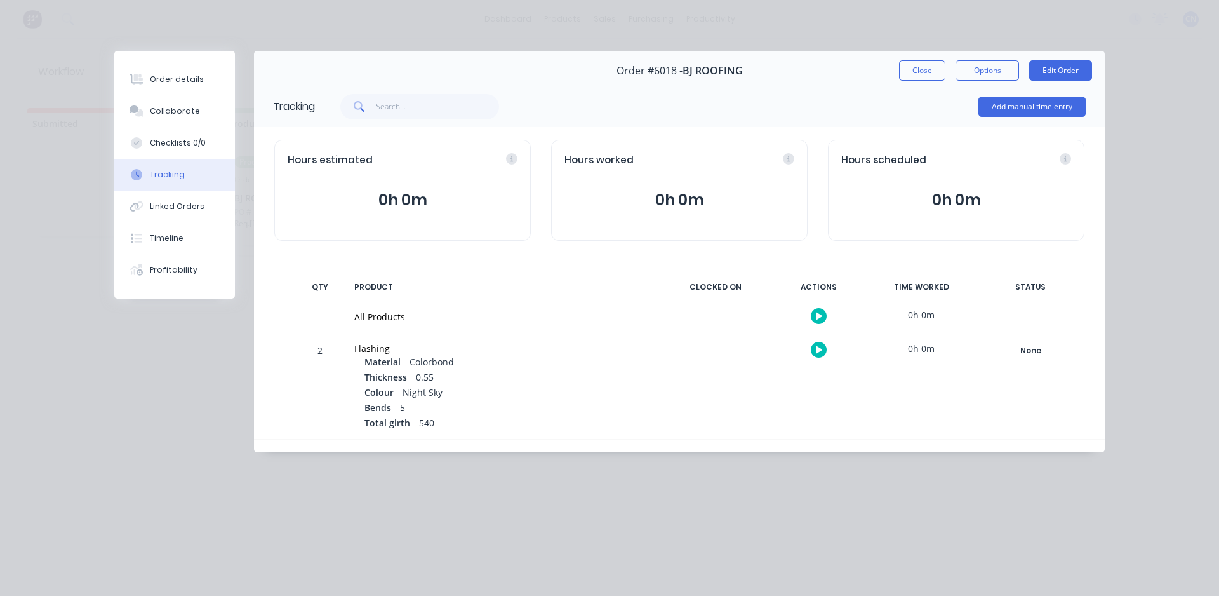
click at [824, 314] on button "button" at bounding box center [819, 316] width 16 height 16
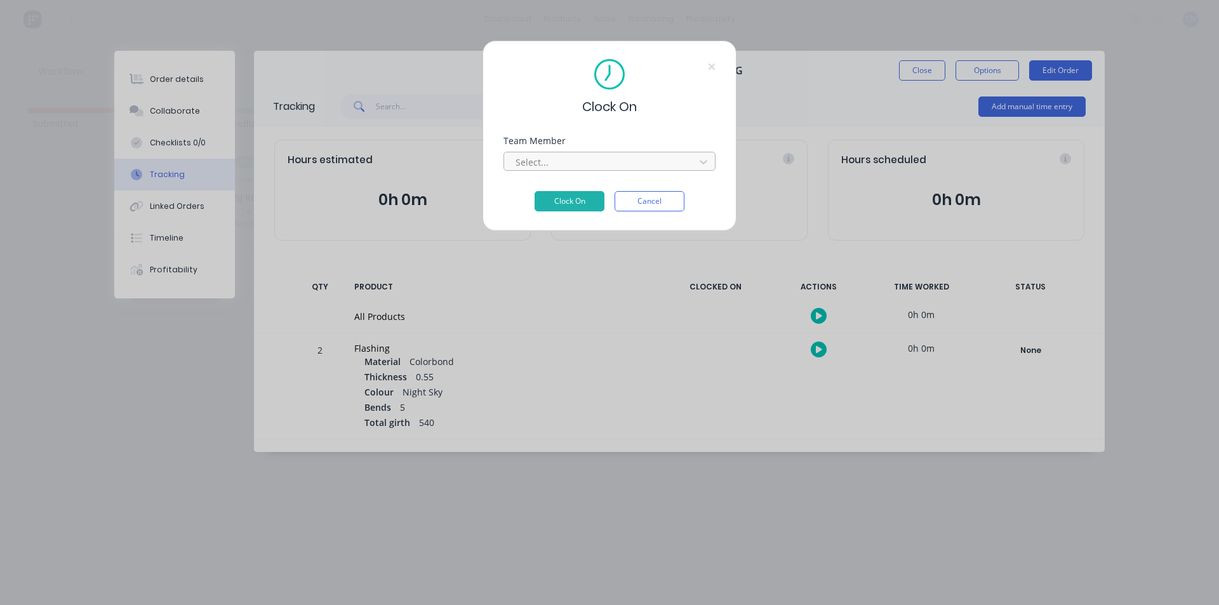
click at [594, 168] on div at bounding box center [601, 162] width 174 height 16
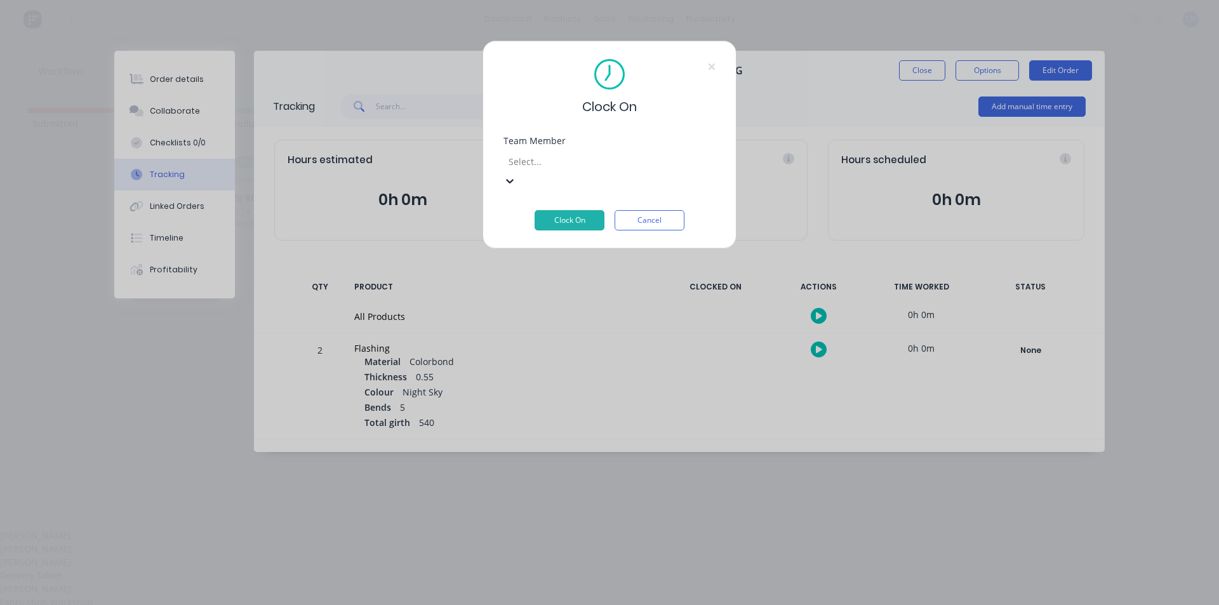
click at [577, 596] on div "Fabrication Workshop" at bounding box center [609, 602] width 1219 height 13
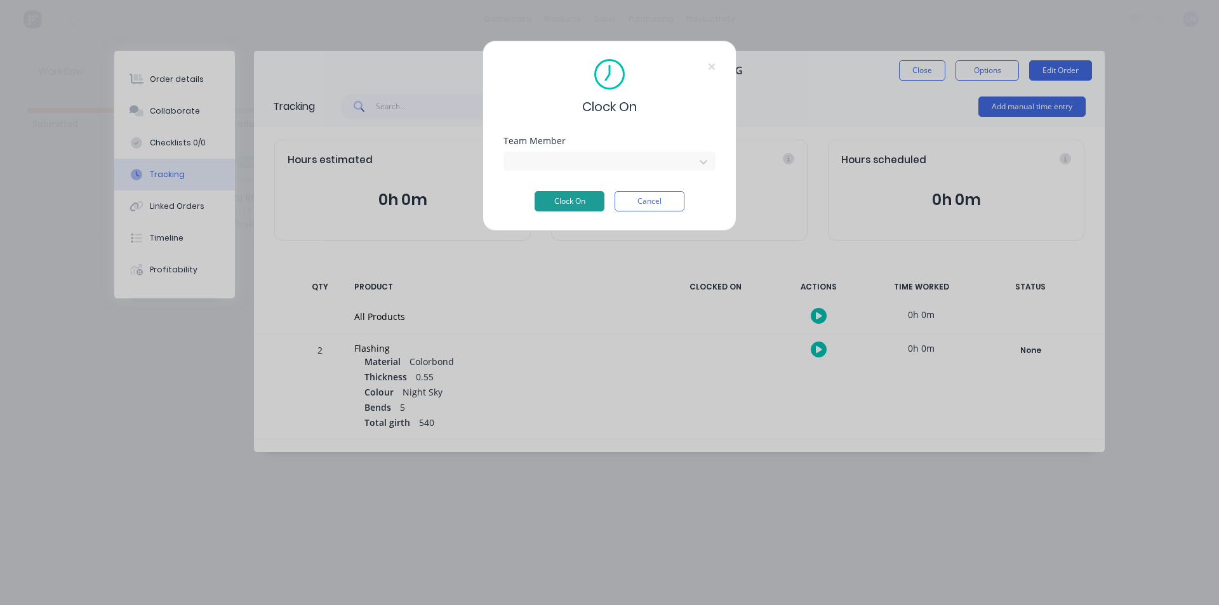
click at [559, 197] on button "Clock On" at bounding box center [570, 201] width 70 height 20
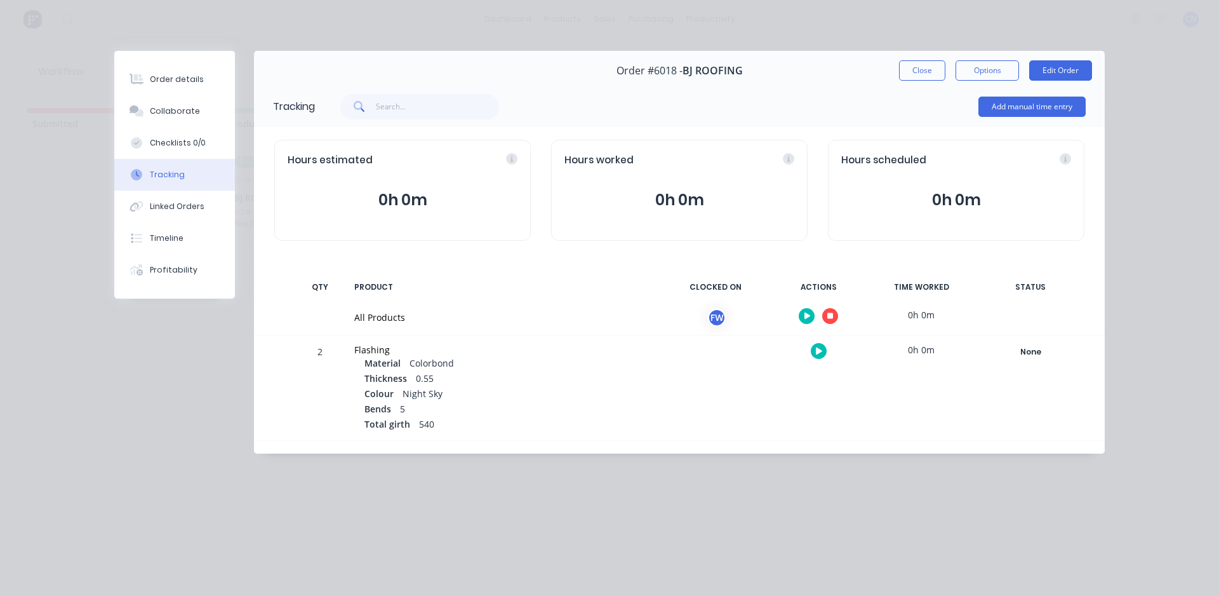
click at [824, 317] on button "button" at bounding box center [830, 316] width 16 height 16
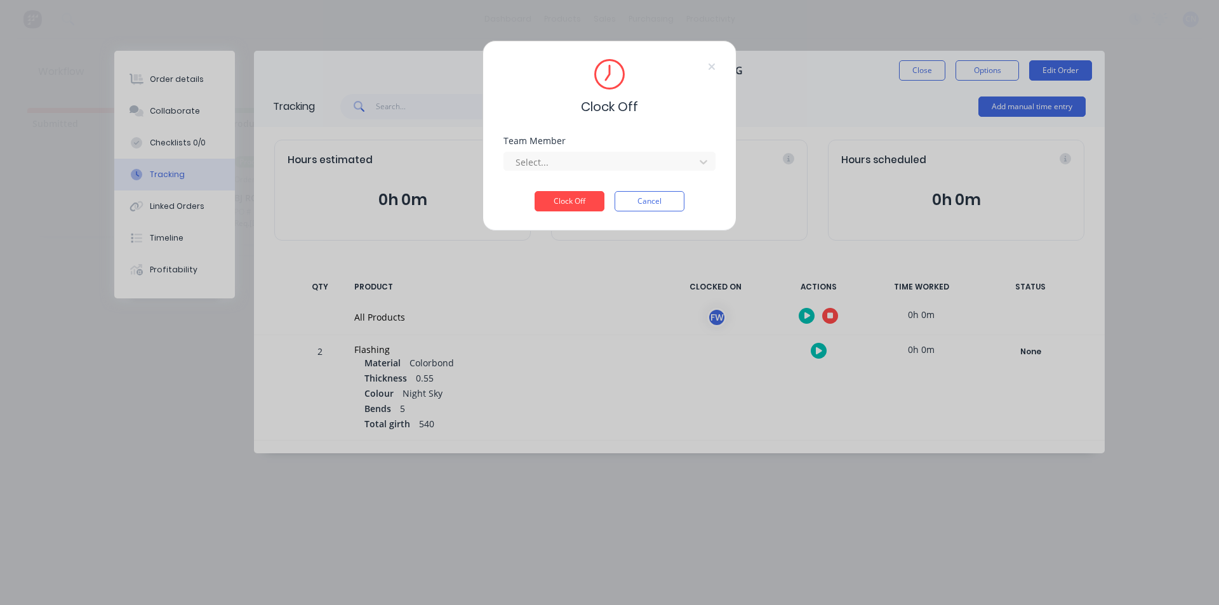
click at [564, 145] on div "Team Member" at bounding box center [609, 140] width 212 height 9
click at [568, 157] on div at bounding box center [601, 162] width 174 height 16
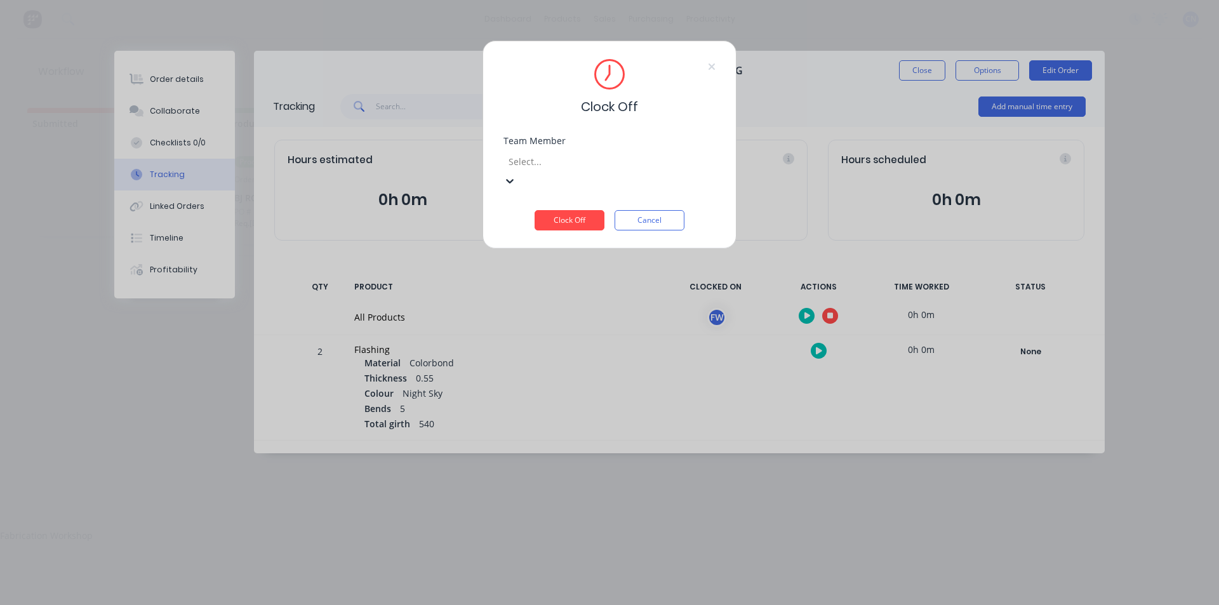
click at [553, 529] on div "Fabrication Workshop" at bounding box center [609, 535] width 1219 height 13
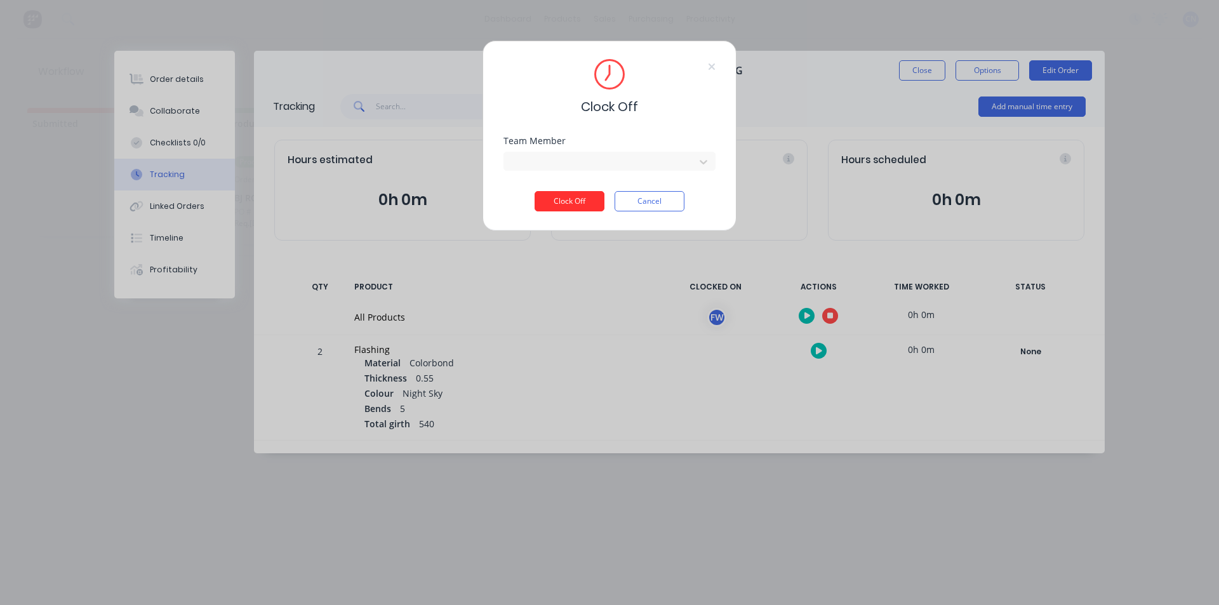
click at [562, 202] on button "Clock Off" at bounding box center [570, 201] width 70 height 20
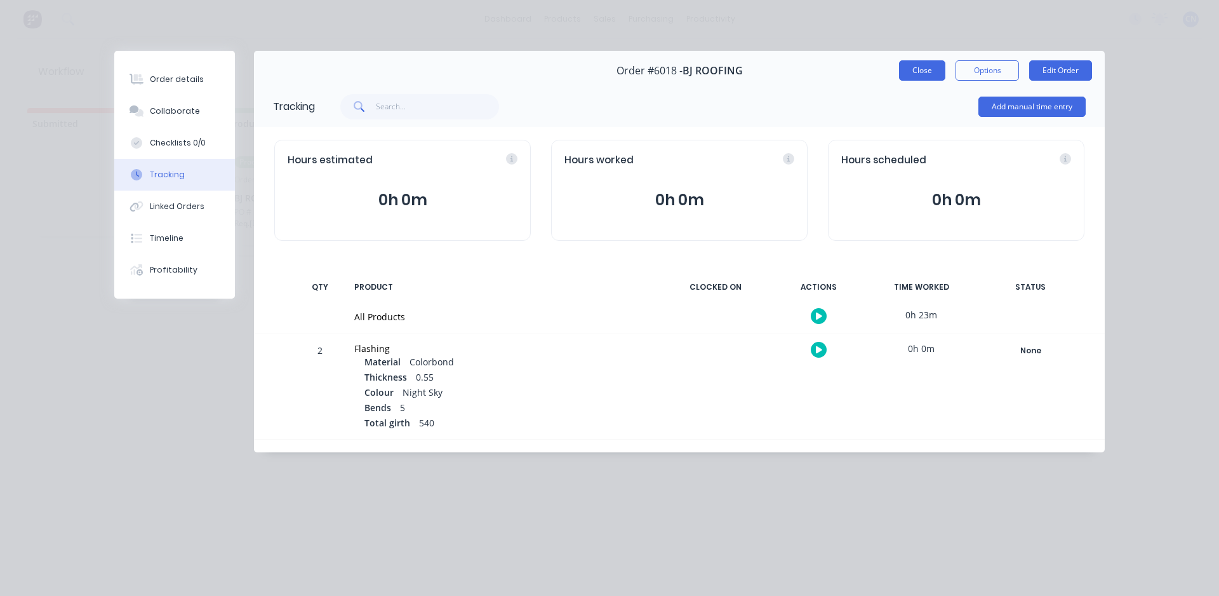
click at [926, 66] on button "Close" at bounding box center [922, 70] width 46 height 20
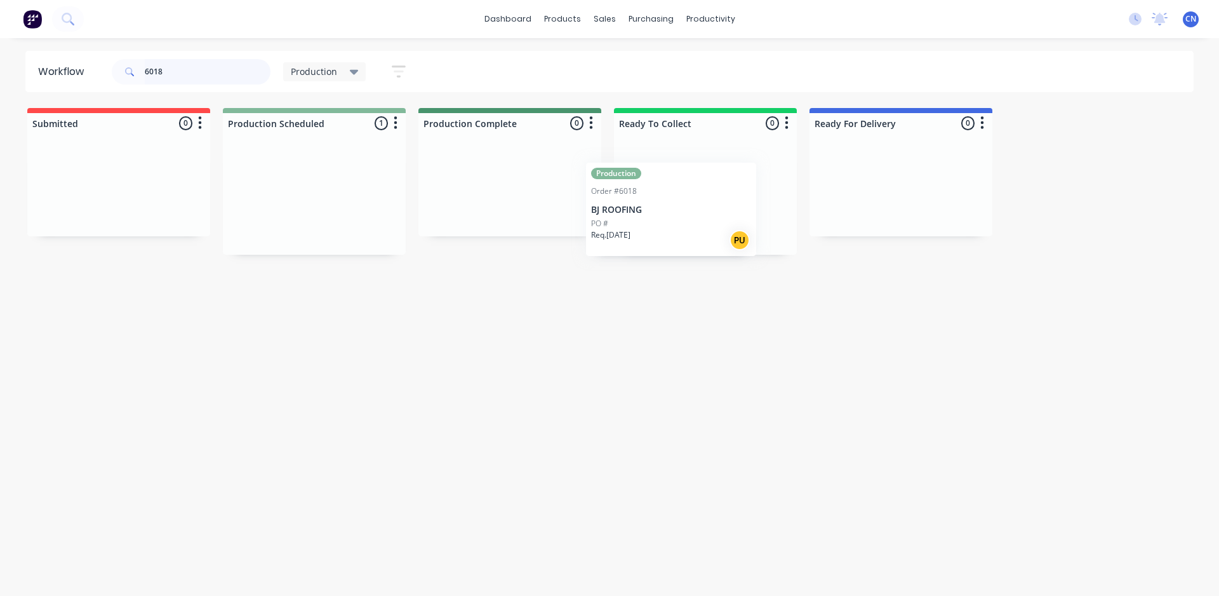
drag, startPoint x: 307, startPoint y: 215, endPoint x: 680, endPoint y: 228, distance: 373.5
click at [670, 227] on div "Submitted 0 Summaries Total order value Invoiced to date To be invoiced Product…" at bounding box center [956, 181] width 1933 height 147
type input "6013"
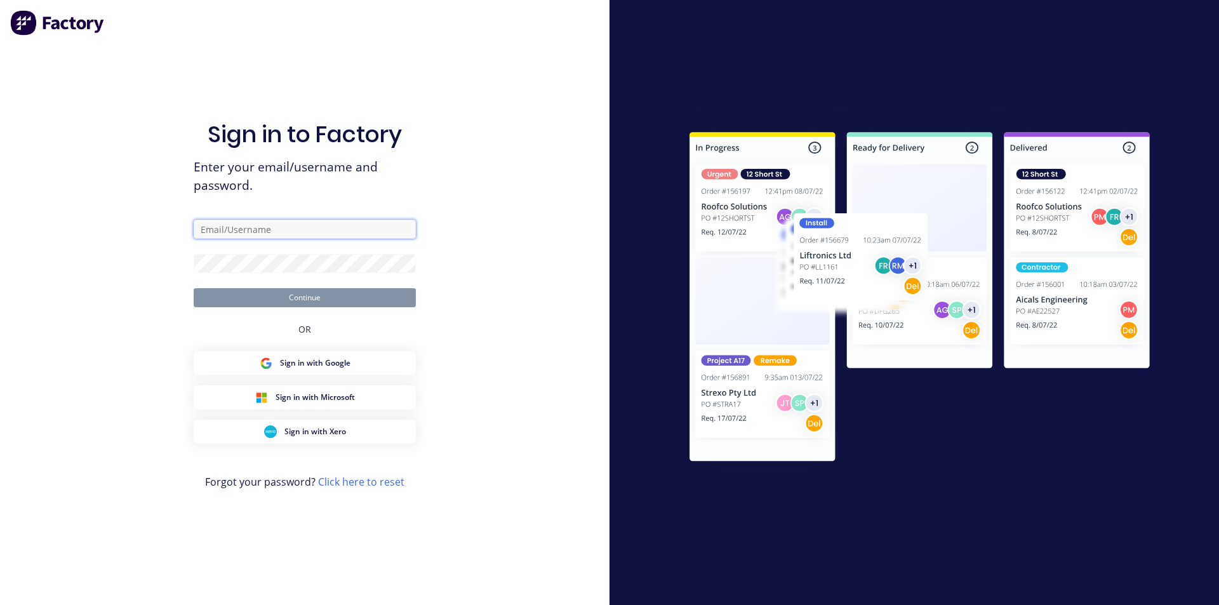
type input "office@lvroofing.com.au"
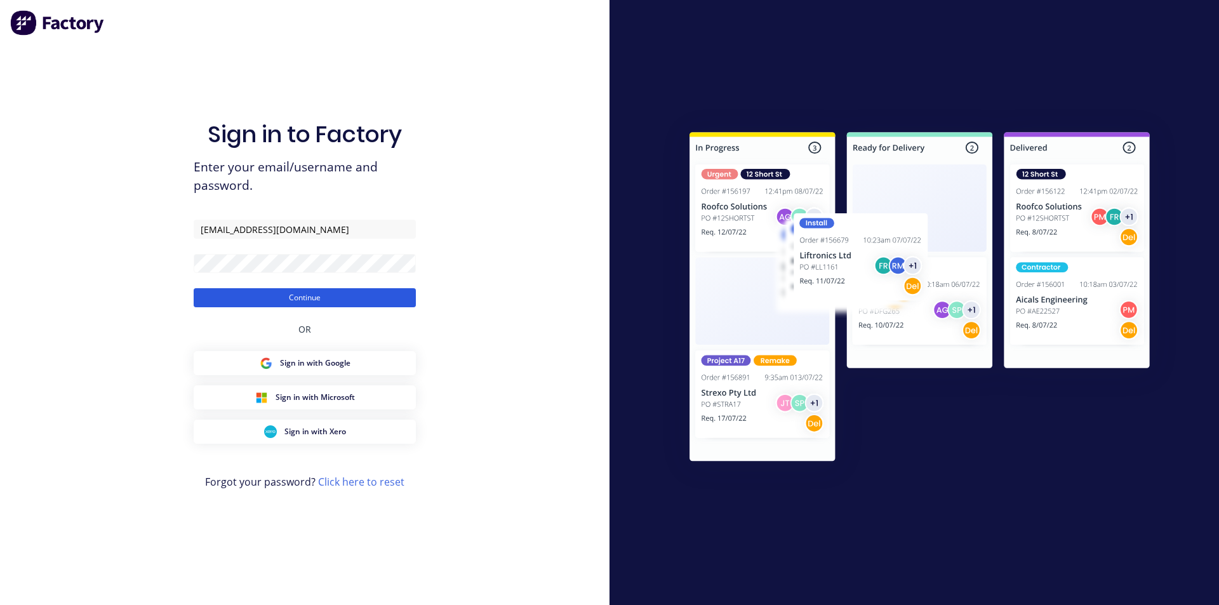
click at [342, 300] on button "Continue" at bounding box center [305, 297] width 222 height 19
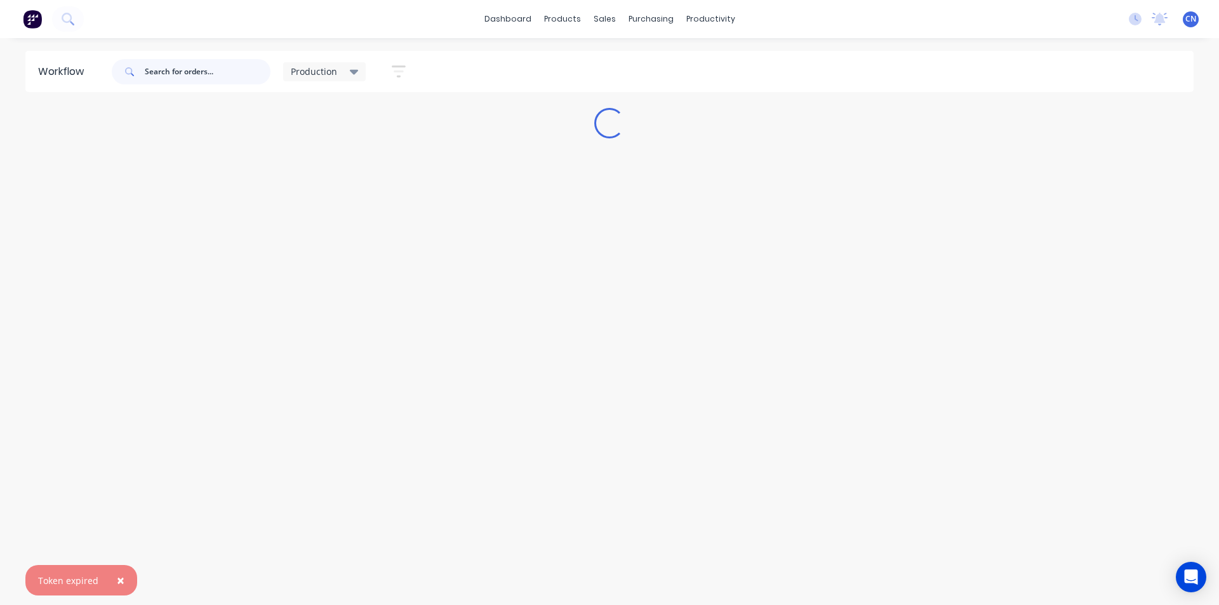
click at [198, 74] on input "text" at bounding box center [208, 71] width 126 height 25
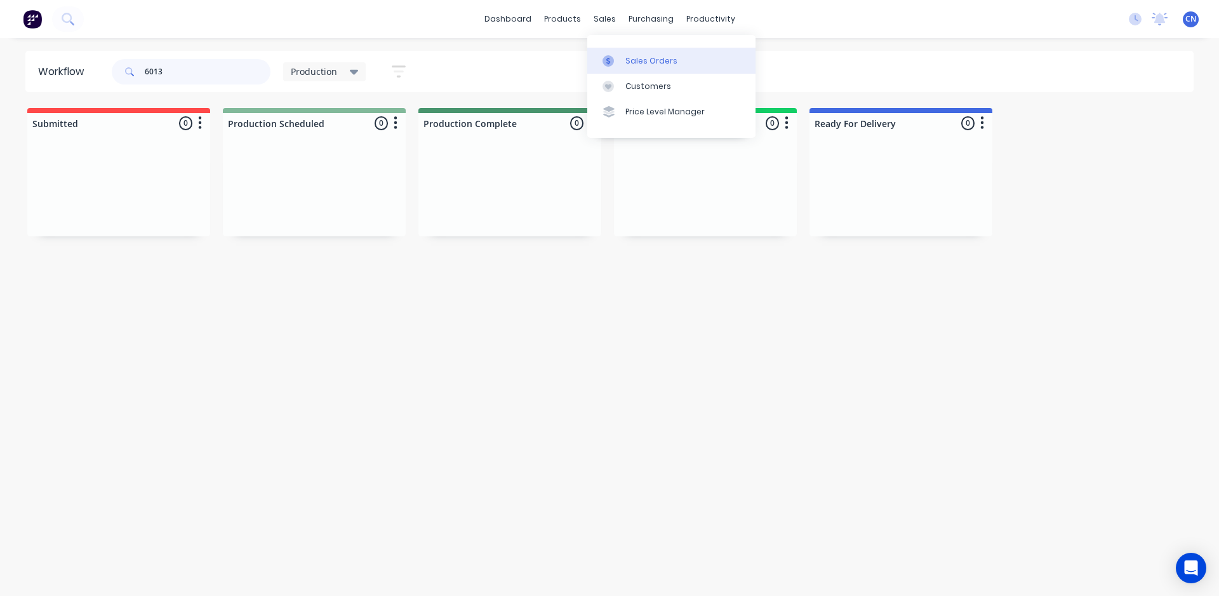
type input "6013"
click at [647, 65] on div "Sales Orders" at bounding box center [651, 60] width 52 height 11
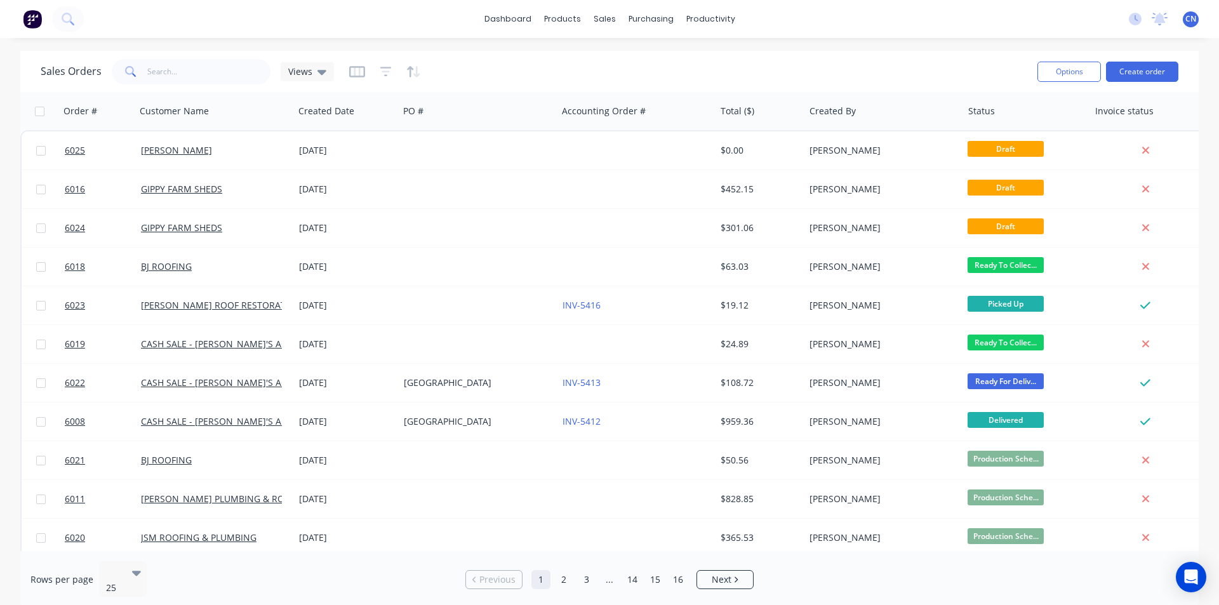
click at [492, 80] on div "Sales Orders Views" at bounding box center [534, 71] width 987 height 31
click at [196, 76] on input "text" at bounding box center [209, 71] width 124 height 25
click at [630, 91] on div "Customers" at bounding box center [648, 86] width 46 height 11
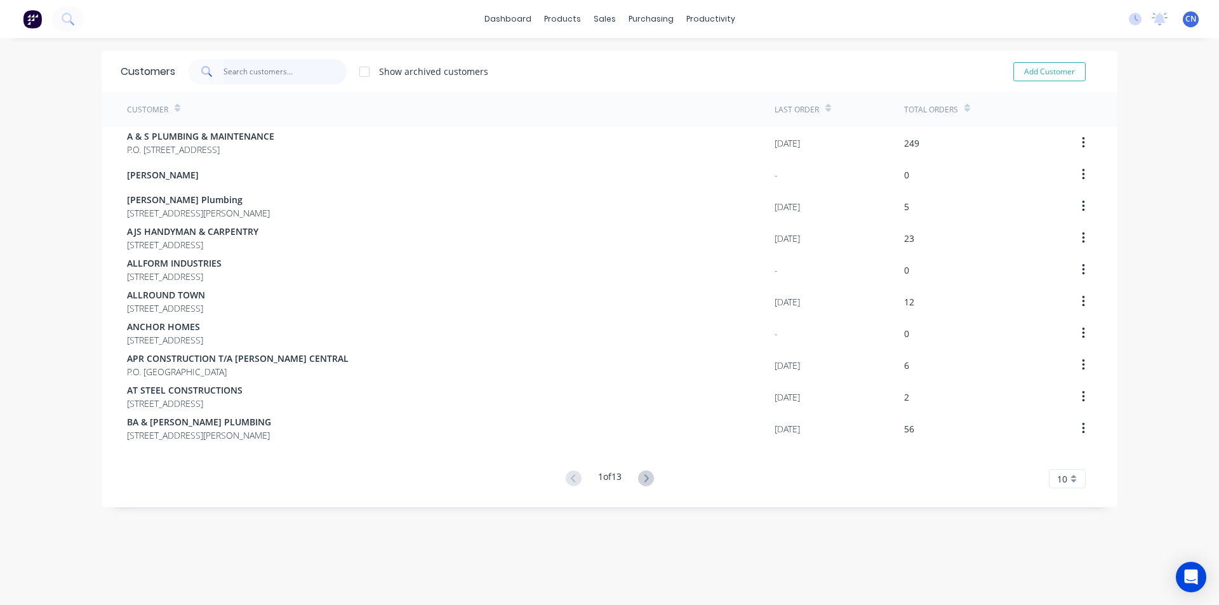
click at [298, 63] on input "text" at bounding box center [285, 71] width 124 height 25
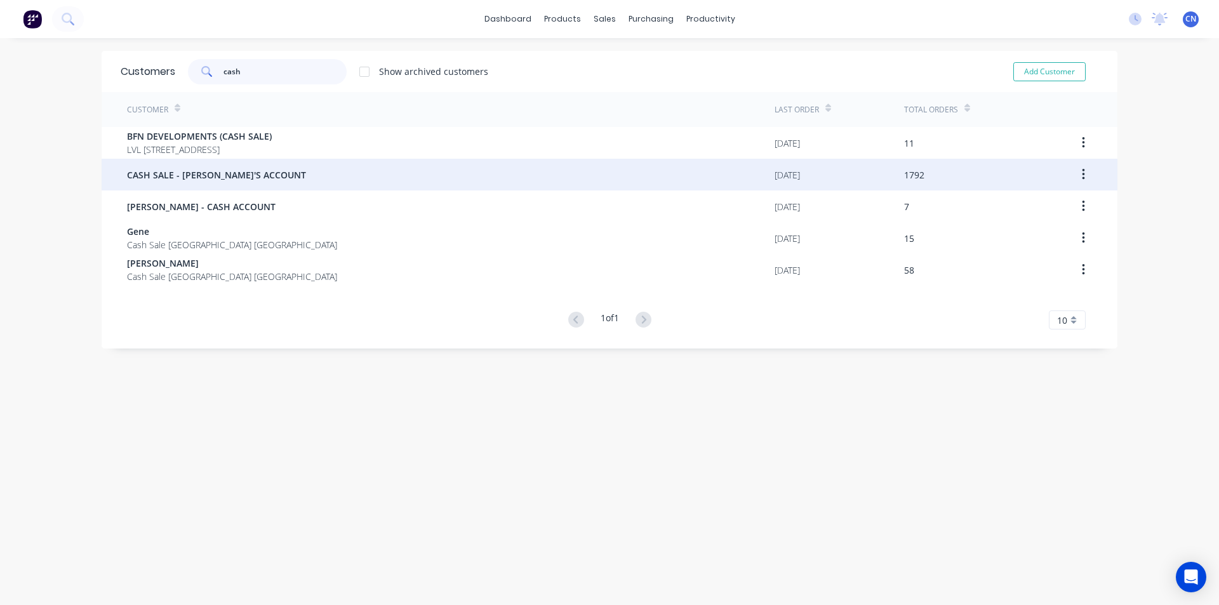
type input "cash"
click at [177, 182] on div "CASH SALE - [PERSON_NAME]'S ACCOUNT" at bounding box center [451, 175] width 648 height 32
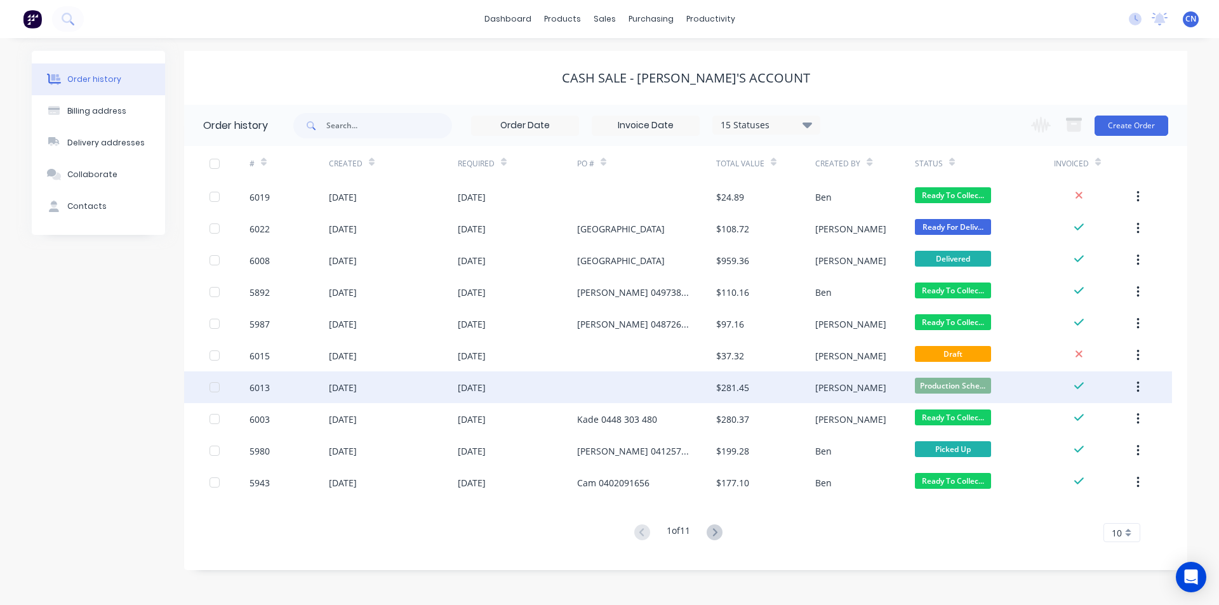
click at [658, 382] on div at bounding box center [646, 387] width 139 height 32
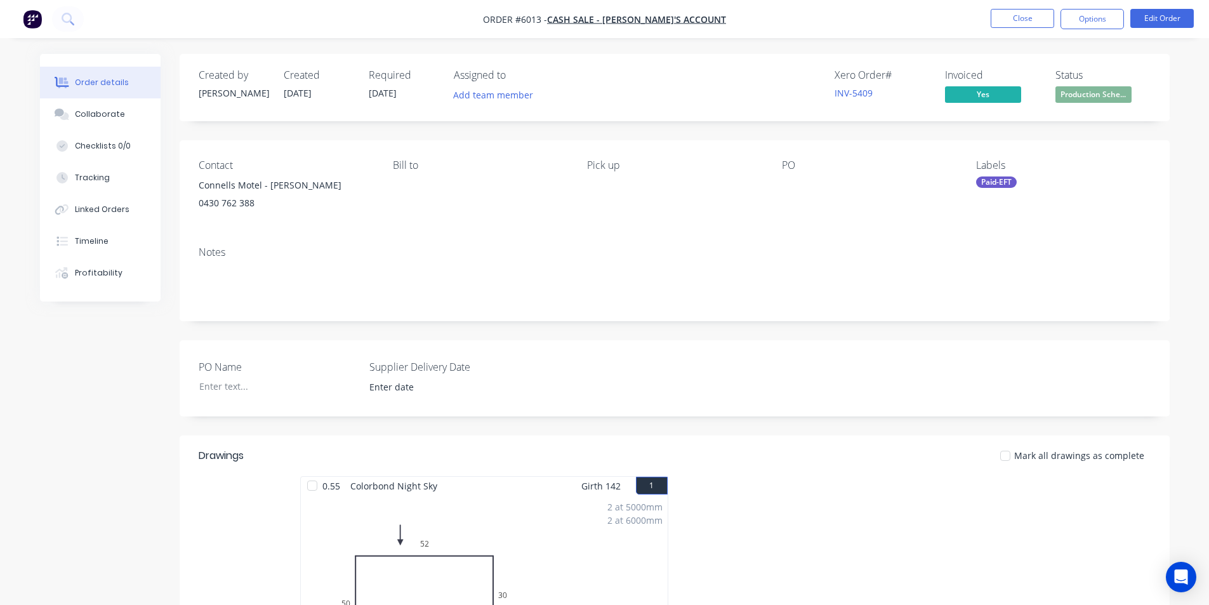
click at [987, 164] on div "Labels" at bounding box center [1063, 165] width 174 height 12
click at [995, 178] on div "Paid-EFT" at bounding box center [996, 181] width 41 height 11
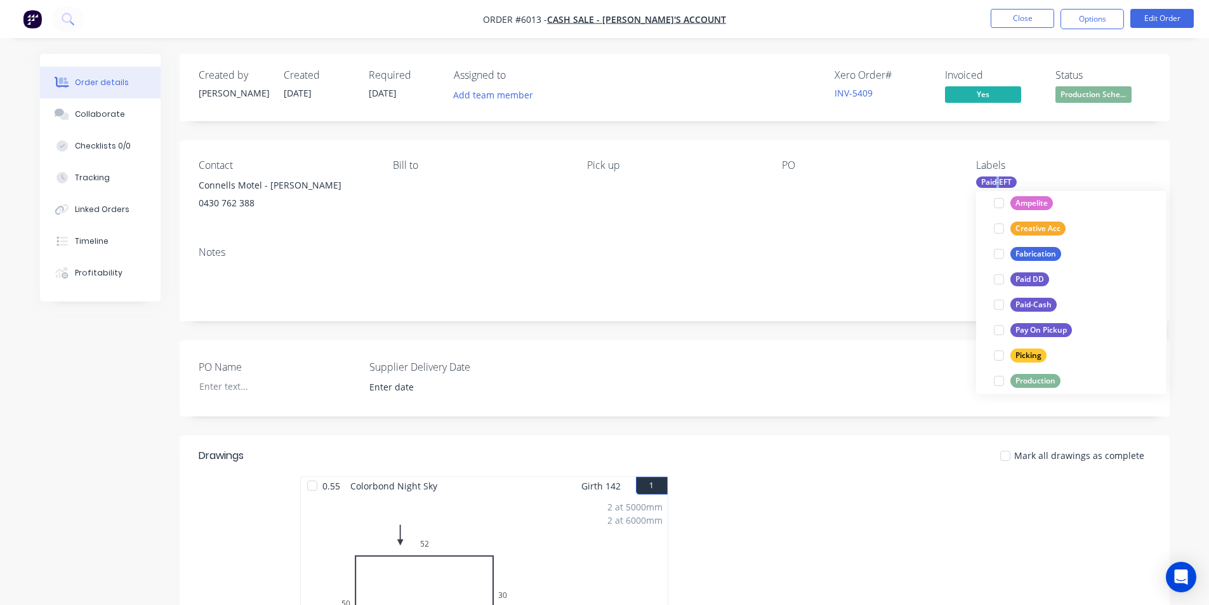
scroll to position [190, 0]
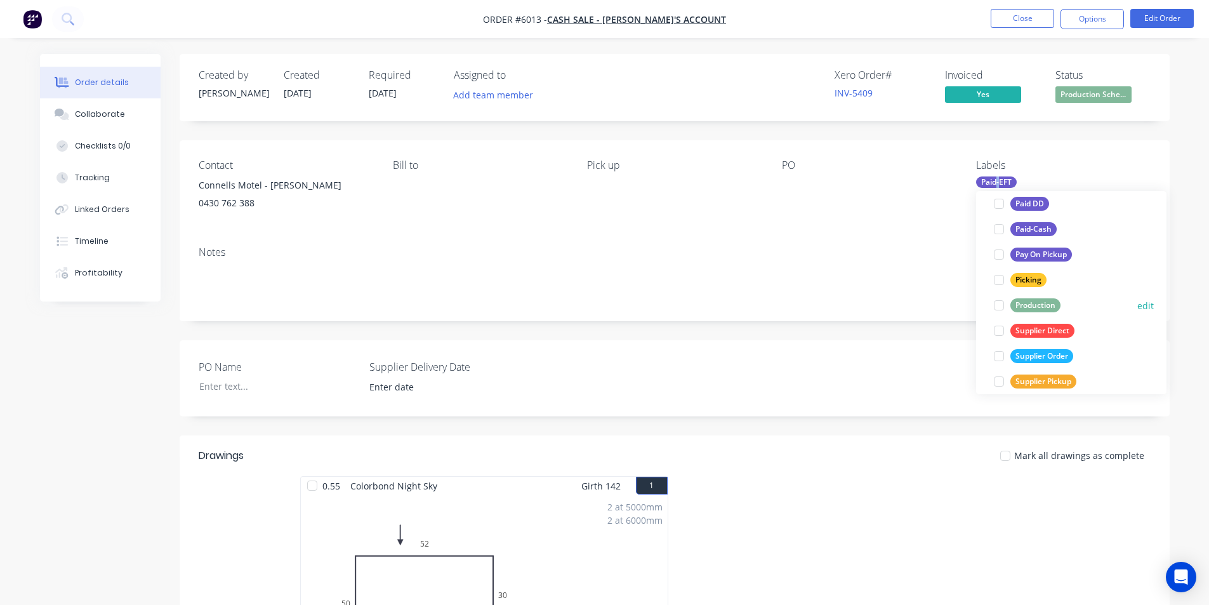
click at [998, 309] on div at bounding box center [999, 305] width 25 height 25
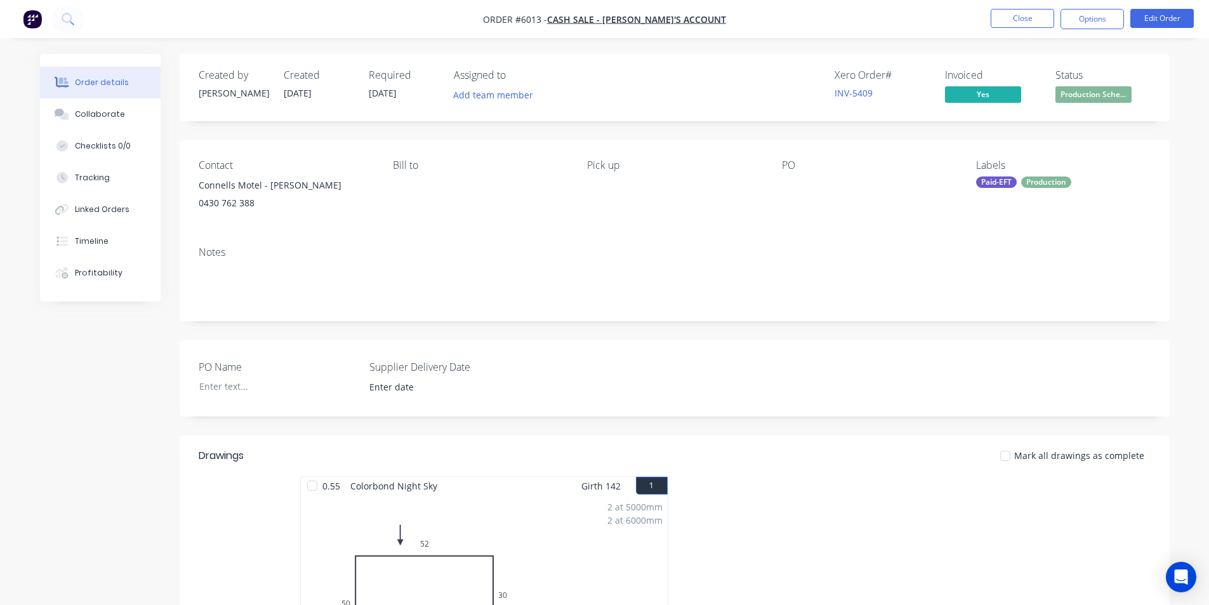
drag, startPoint x: 886, startPoint y: 253, endPoint x: 846, endPoint y: 90, distance: 168.0
click at [888, 248] on div "Notes" at bounding box center [675, 252] width 952 height 12
click at [770, 71] on div "Xero Order # INV-5409 Invoiced Yes Status Production Sche..." at bounding box center [866, 87] width 570 height 37
click at [65, 175] on icon at bounding box center [62, 177] width 11 height 11
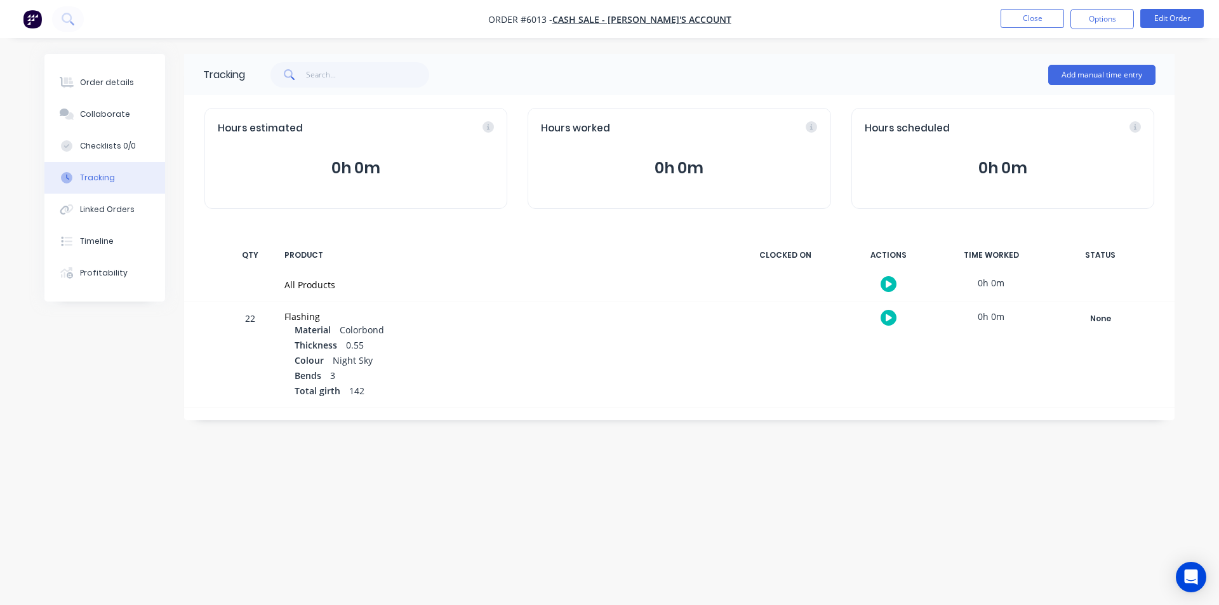
click at [893, 283] on button "button" at bounding box center [889, 284] width 16 height 16
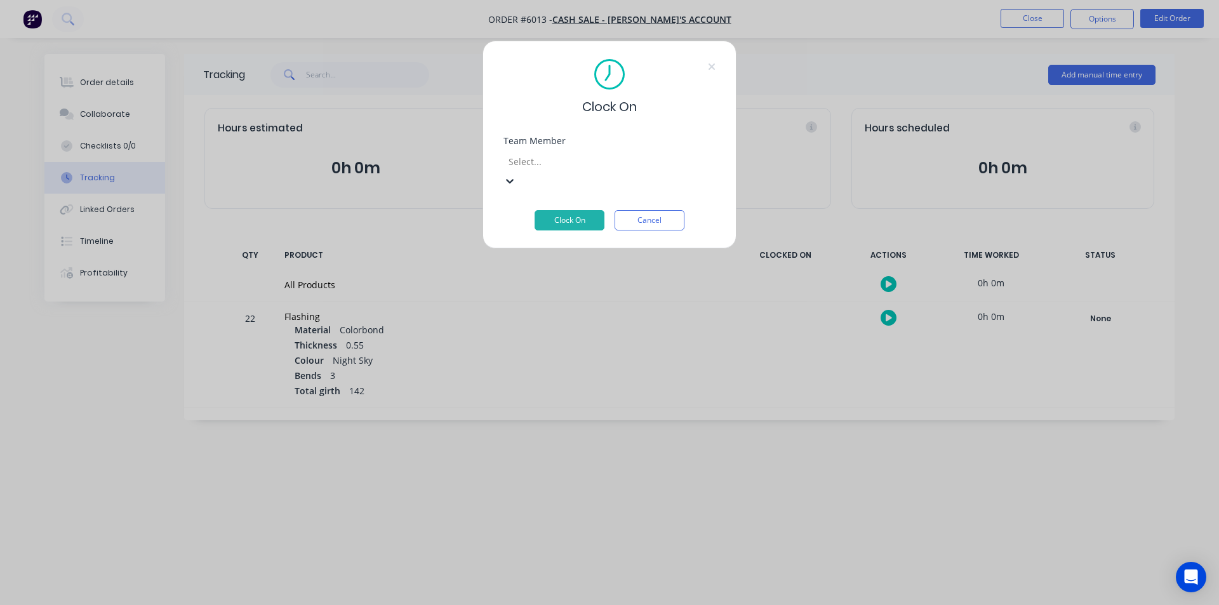
click at [563, 167] on div at bounding box center [598, 162] width 183 height 16
click at [562, 217] on div "Clock On Team Member option Fabrication Workshop, selected. Fabrication Worksho…" at bounding box center [610, 145] width 254 height 208
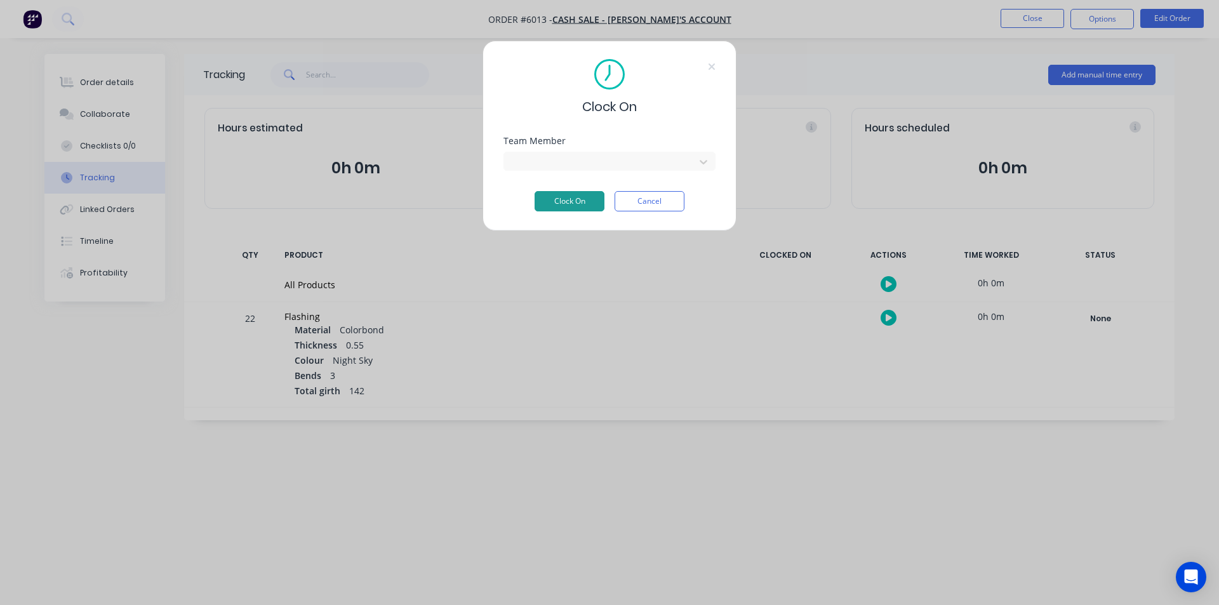
click at [569, 200] on button "Clock On" at bounding box center [570, 201] width 70 height 20
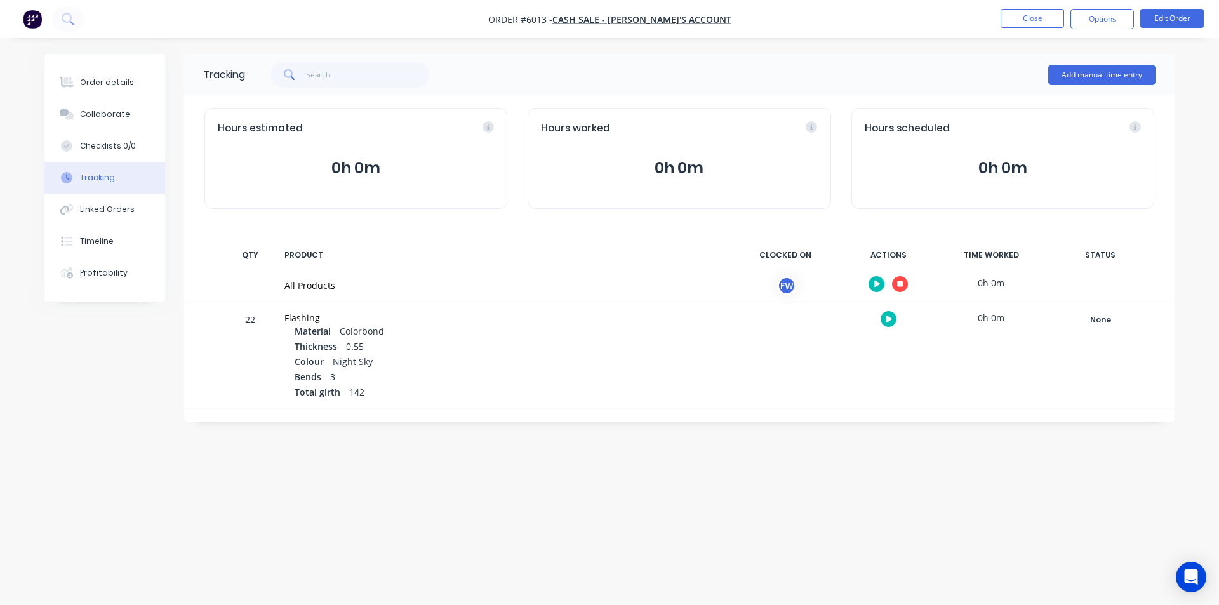
click at [902, 284] on icon "button" at bounding box center [900, 284] width 6 height 6
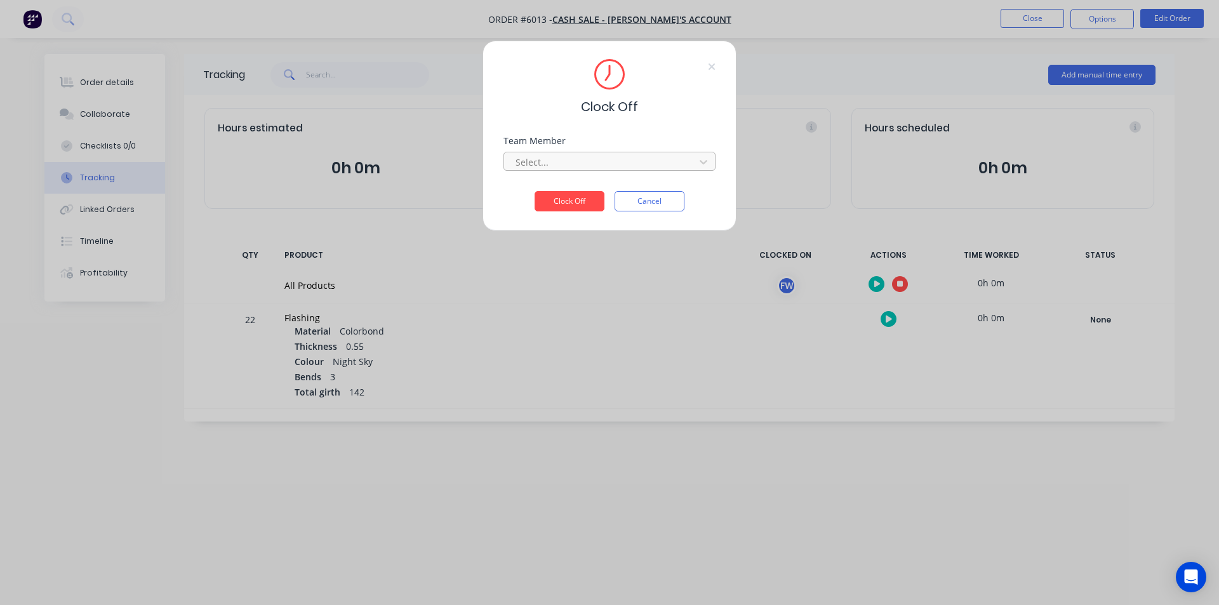
click at [591, 158] on div at bounding box center [601, 162] width 174 height 16
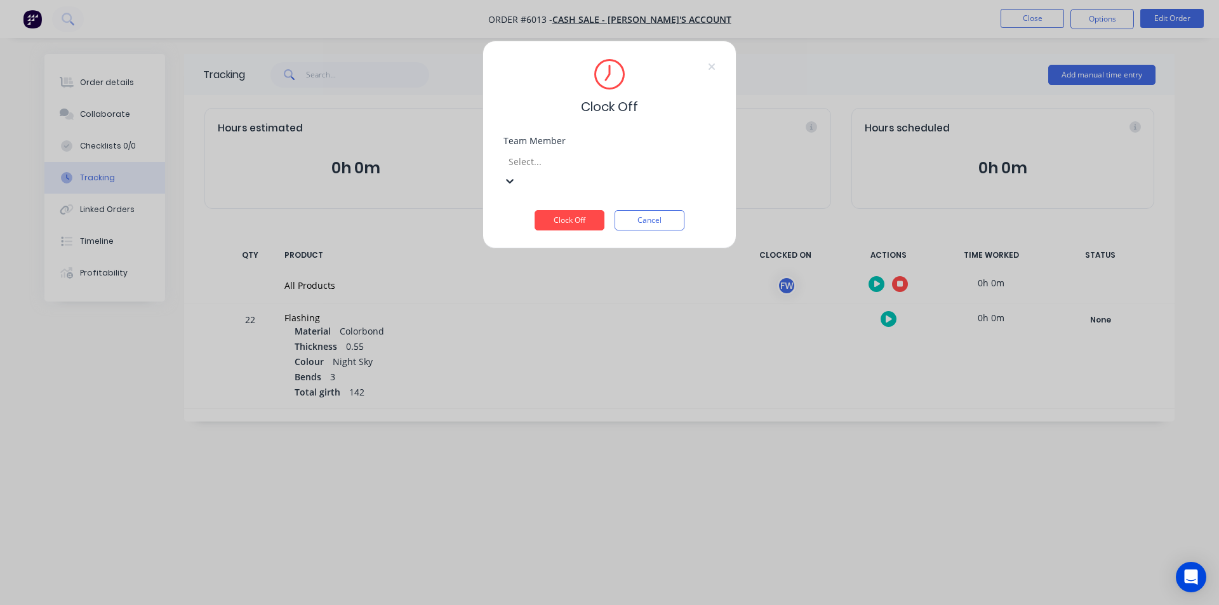
click at [563, 604] on div "Fabrication Workshop" at bounding box center [609, 611] width 1219 height 13
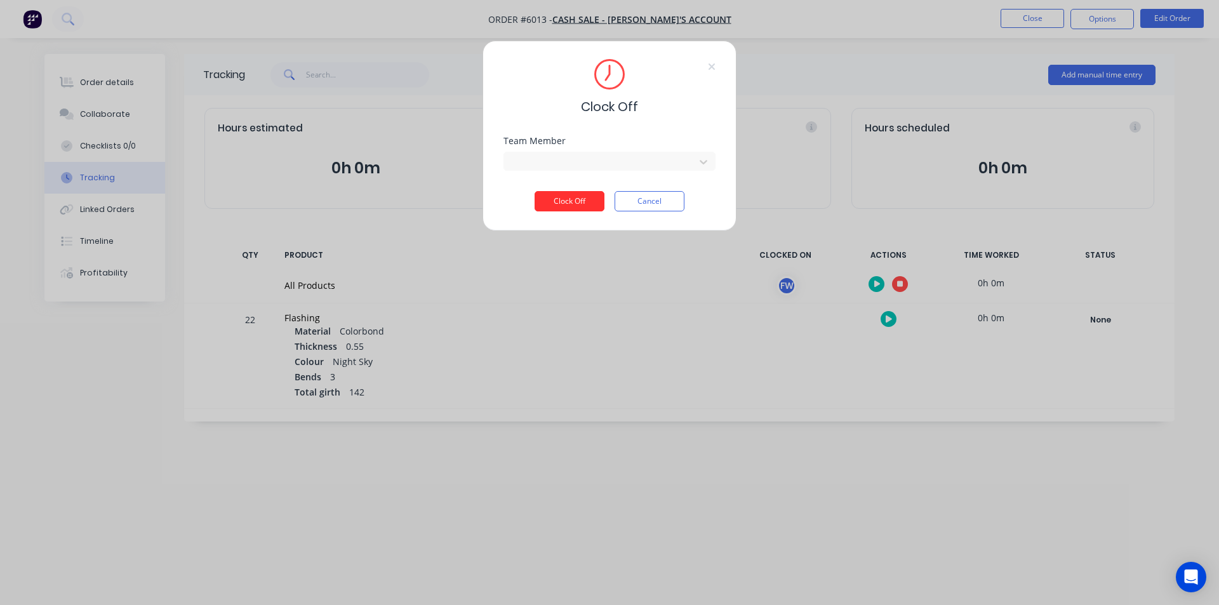
click at [564, 210] on button "Clock Off" at bounding box center [570, 201] width 70 height 20
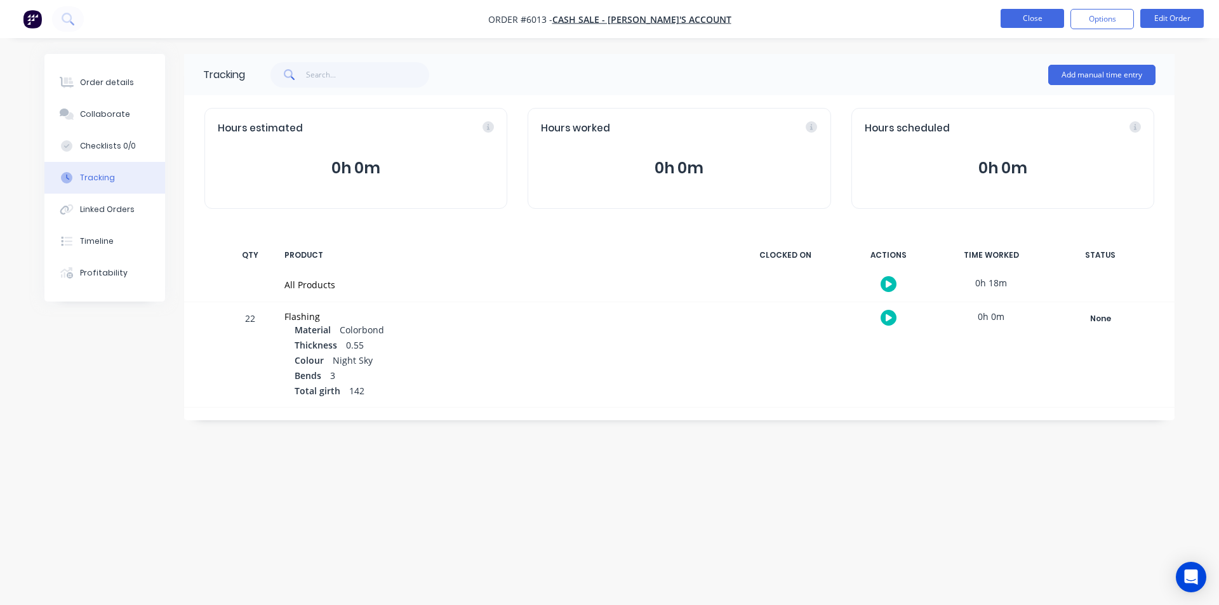
click at [1021, 27] on button "Close" at bounding box center [1032, 18] width 63 height 19
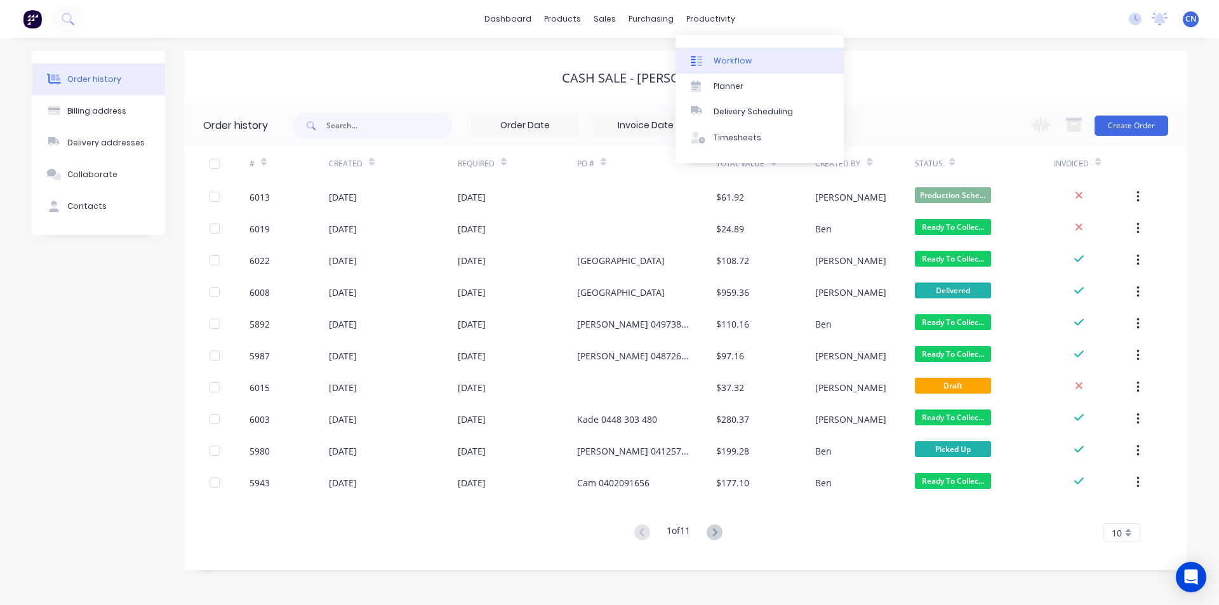
click at [715, 62] on div "Workflow" at bounding box center [733, 60] width 38 height 11
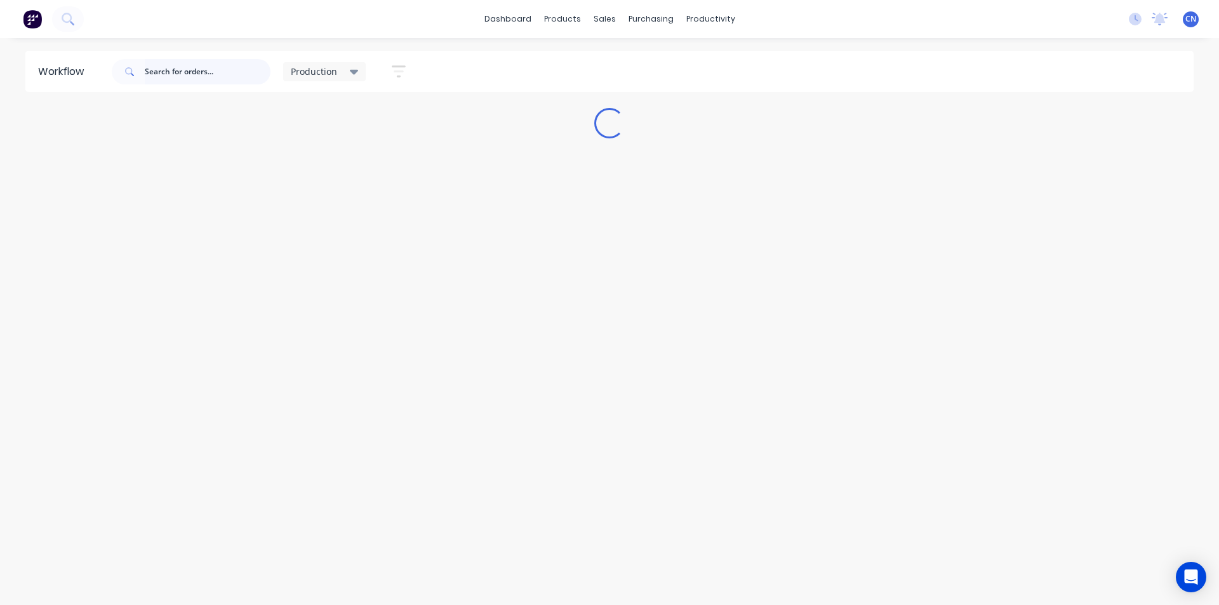
drag, startPoint x: 187, startPoint y: 75, endPoint x: 230, endPoint y: 19, distance: 70.6
click at [182, 73] on input "text" at bounding box center [208, 71] width 126 height 25
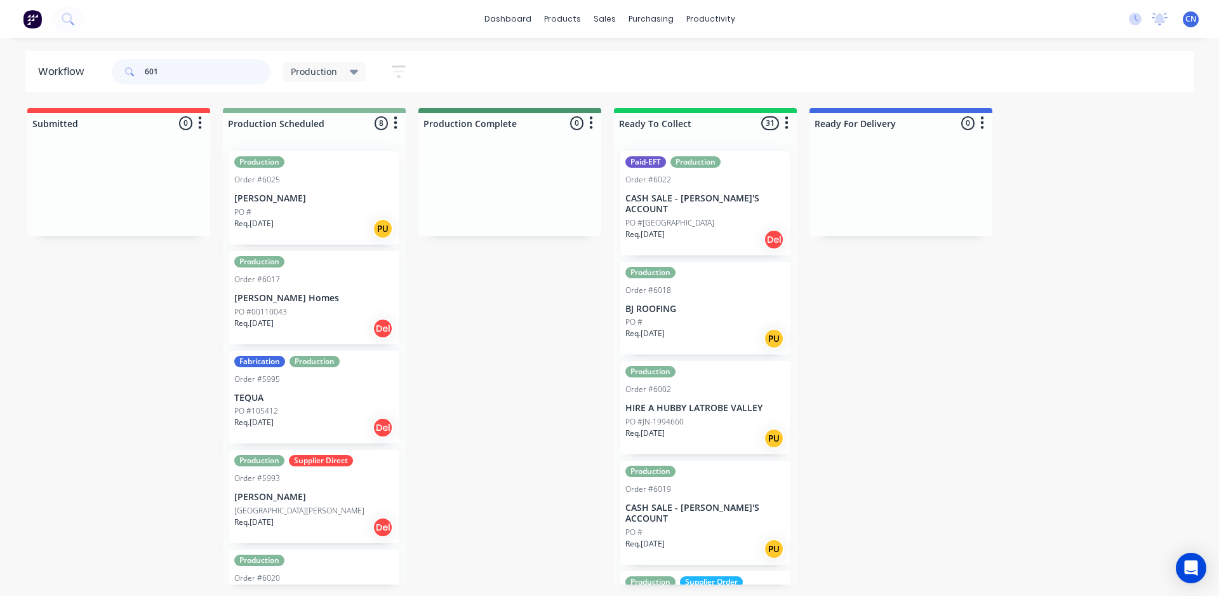
type input "6013"
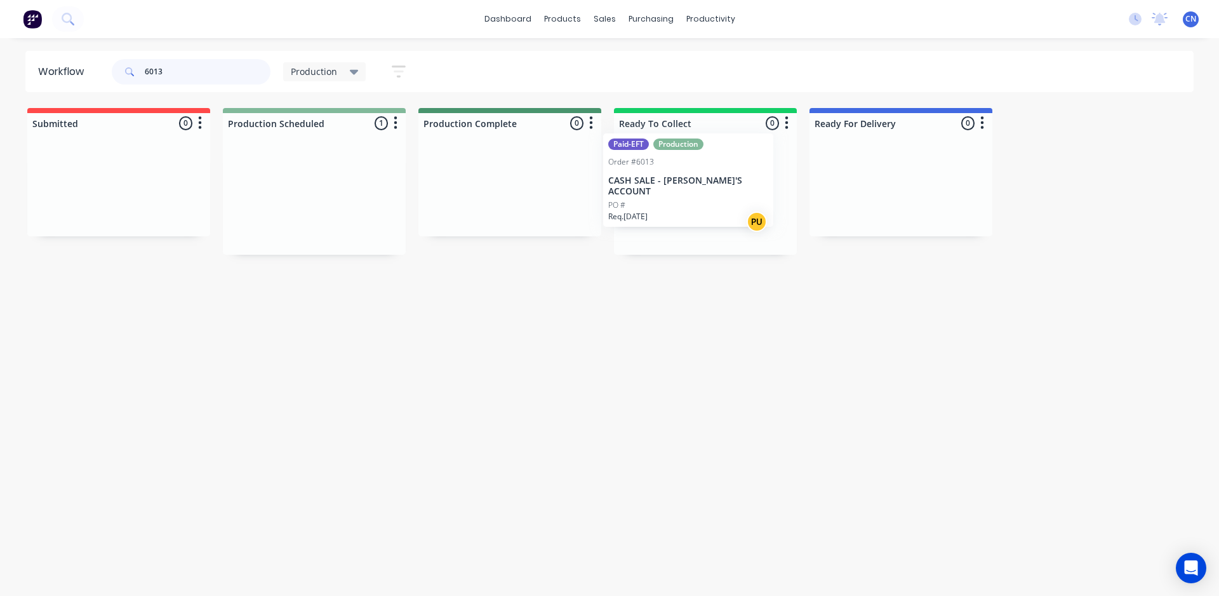
drag, startPoint x: 281, startPoint y: 219, endPoint x: 674, endPoint y: 201, distance: 393.4
click at [670, 201] on div "Submitted 0 Summaries Total order value Invoiced to date To be invoiced Product…" at bounding box center [956, 181] width 1933 height 147
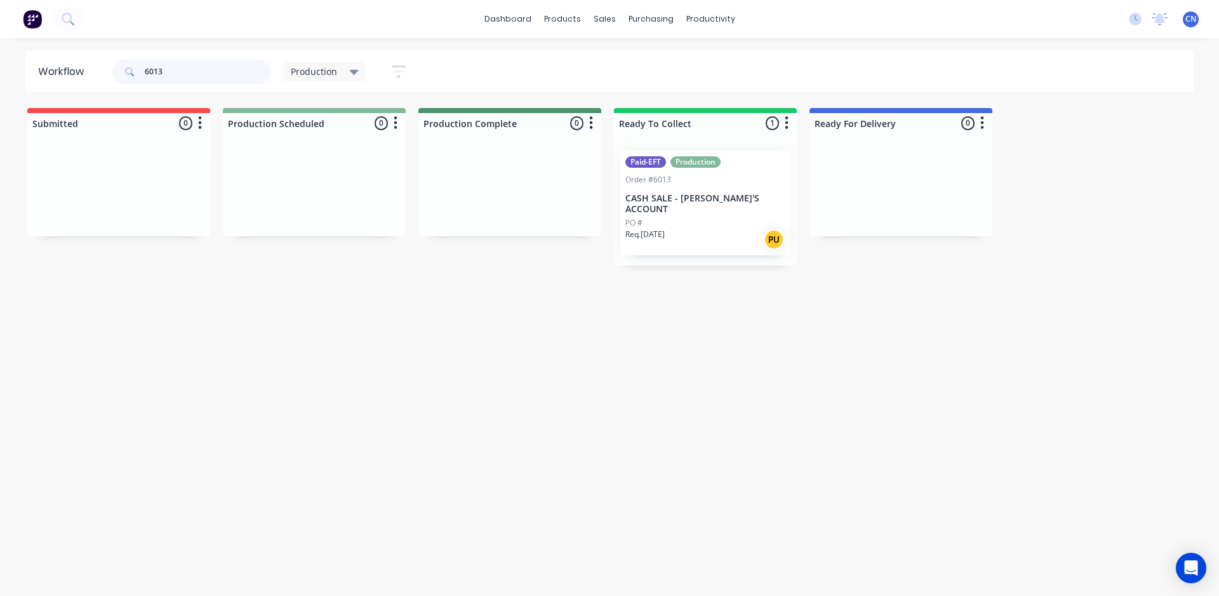
drag, startPoint x: 193, startPoint y: 75, endPoint x: 0, endPoint y: 60, distance: 193.6
click at [0, 61] on div "Workflow 6013 Production Save new view None edit Production (Default) edit Comp…" at bounding box center [609, 71] width 1219 height 41
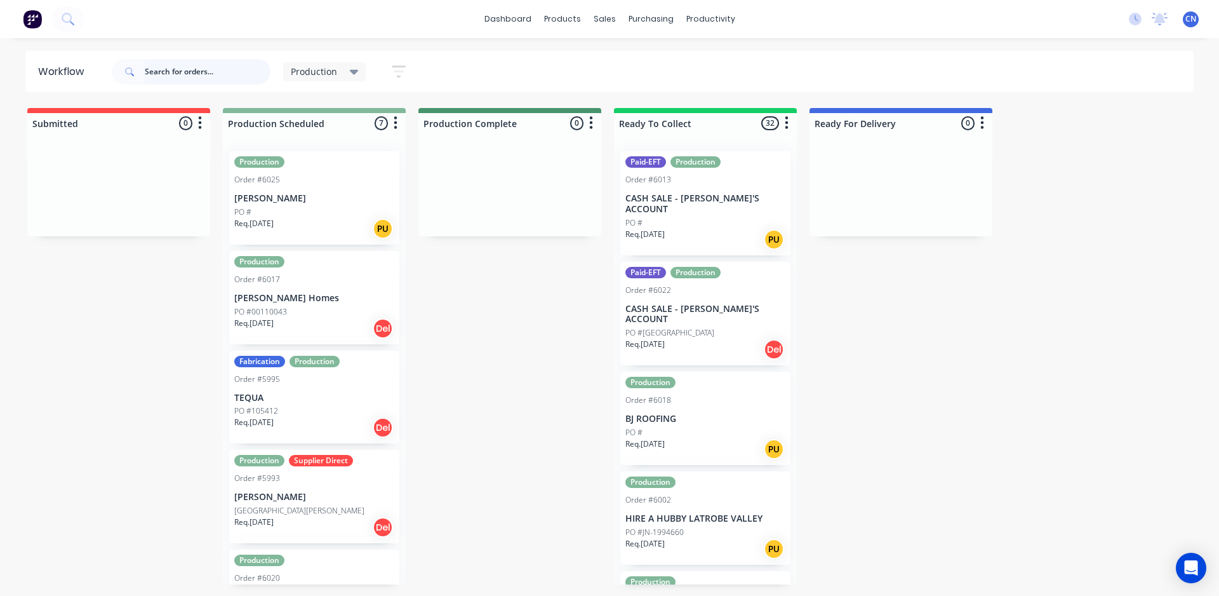
click at [227, 74] on input "text" at bounding box center [208, 71] width 126 height 25
type input "6010"
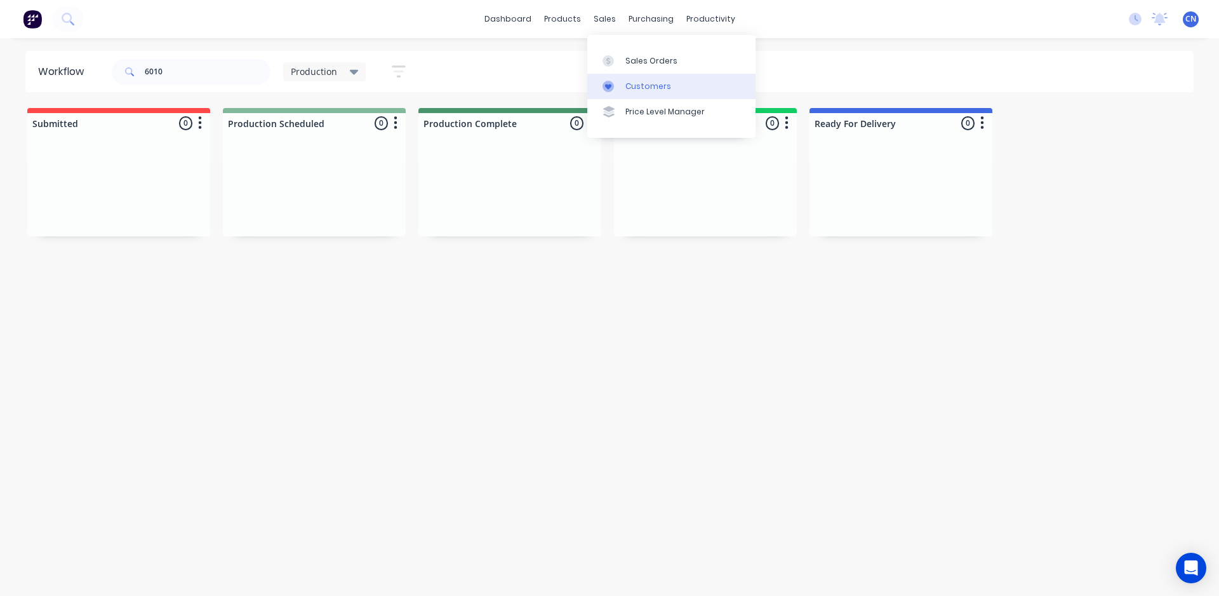
click at [632, 86] on div "Customers" at bounding box center [648, 86] width 46 height 11
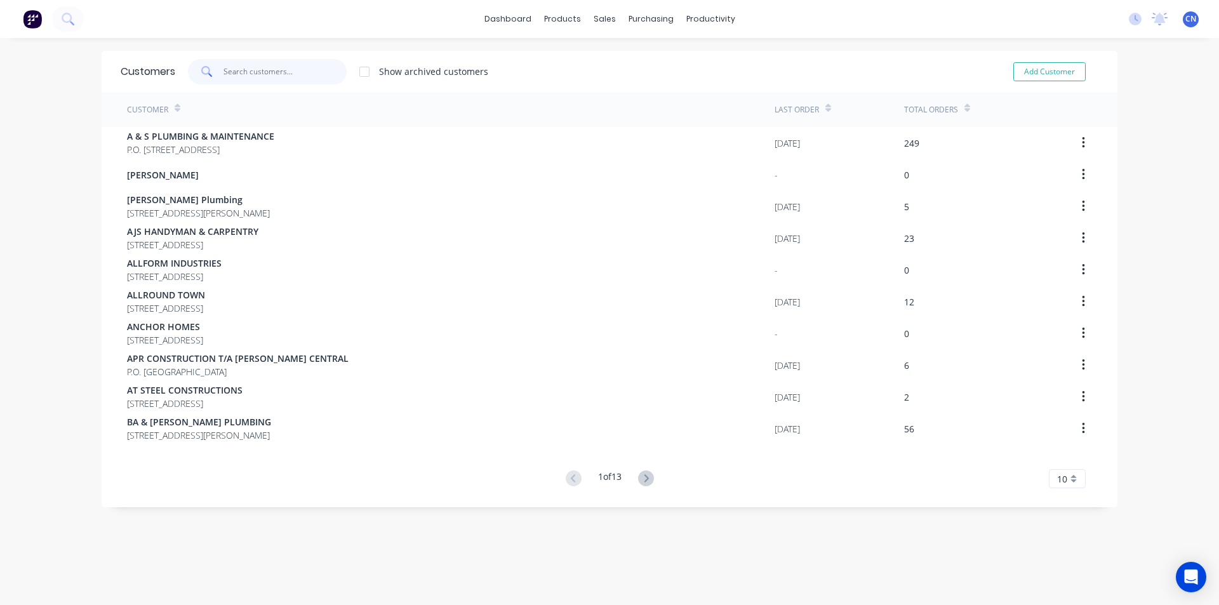
click at [234, 73] on input "text" at bounding box center [285, 71] width 124 height 25
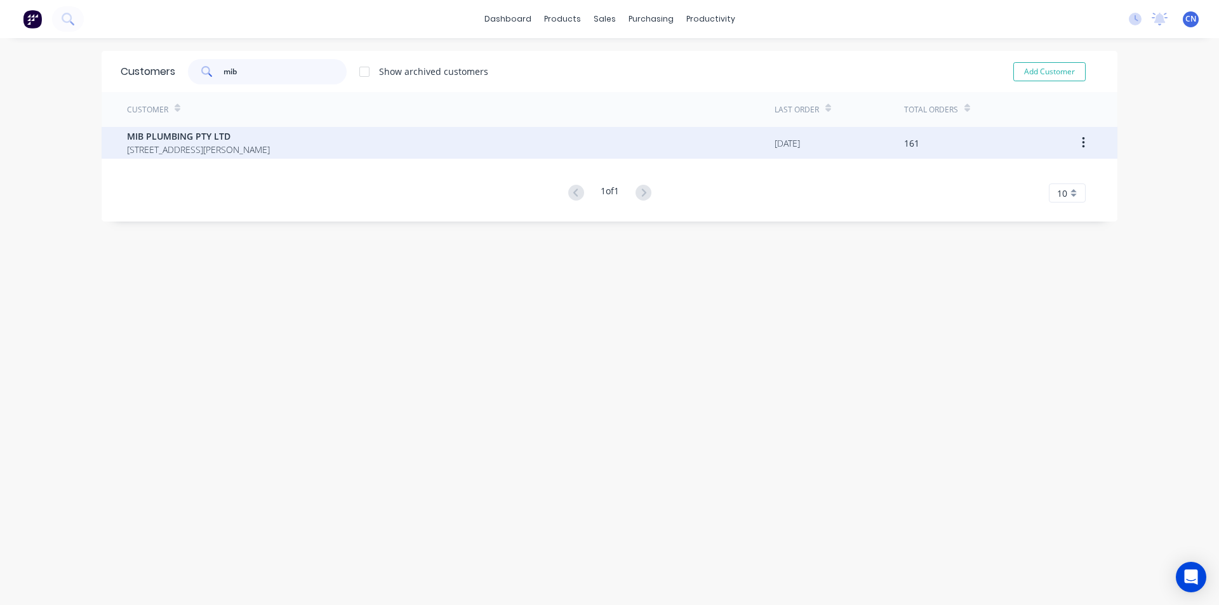
type input "mib"
click at [213, 150] on span "8 Cagney Court Traralgon Victoria Australia 3844" at bounding box center [198, 149] width 143 height 13
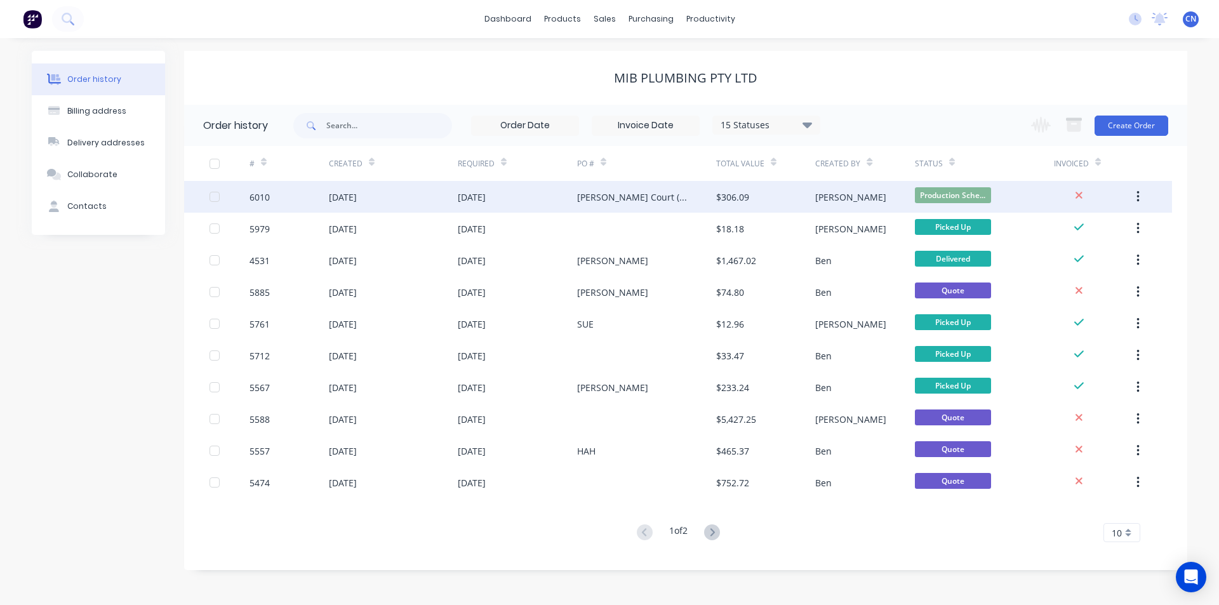
click at [575, 203] on div "06 Oct 2025" at bounding box center [517, 197] width 119 height 32
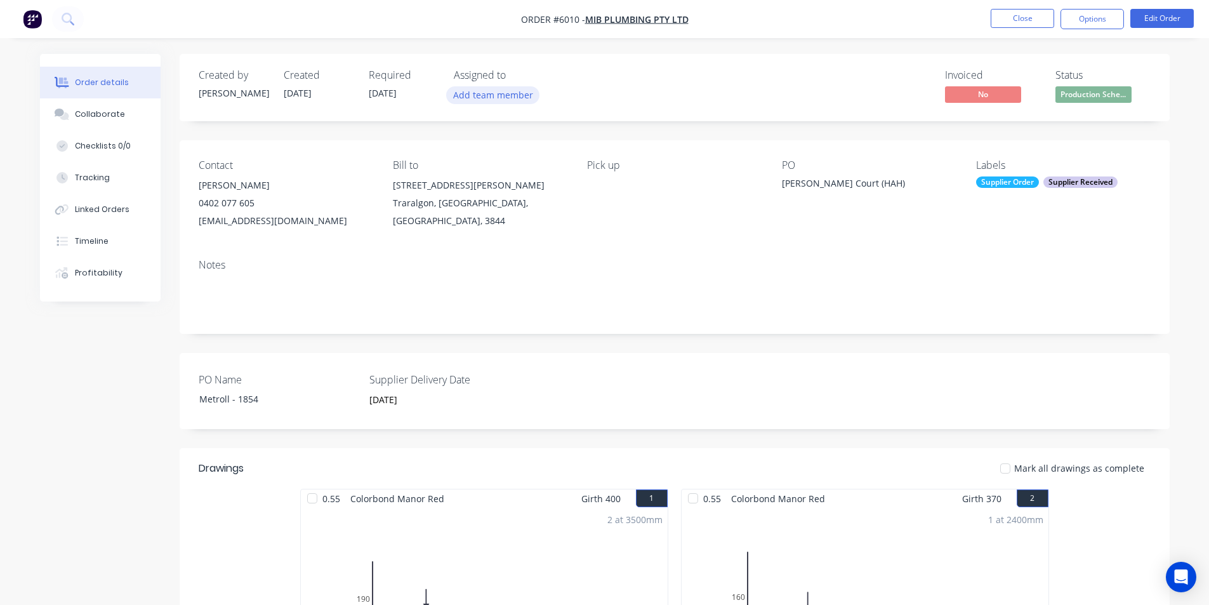
click at [526, 94] on button "Add team member" at bounding box center [492, 94] width 93 height 17
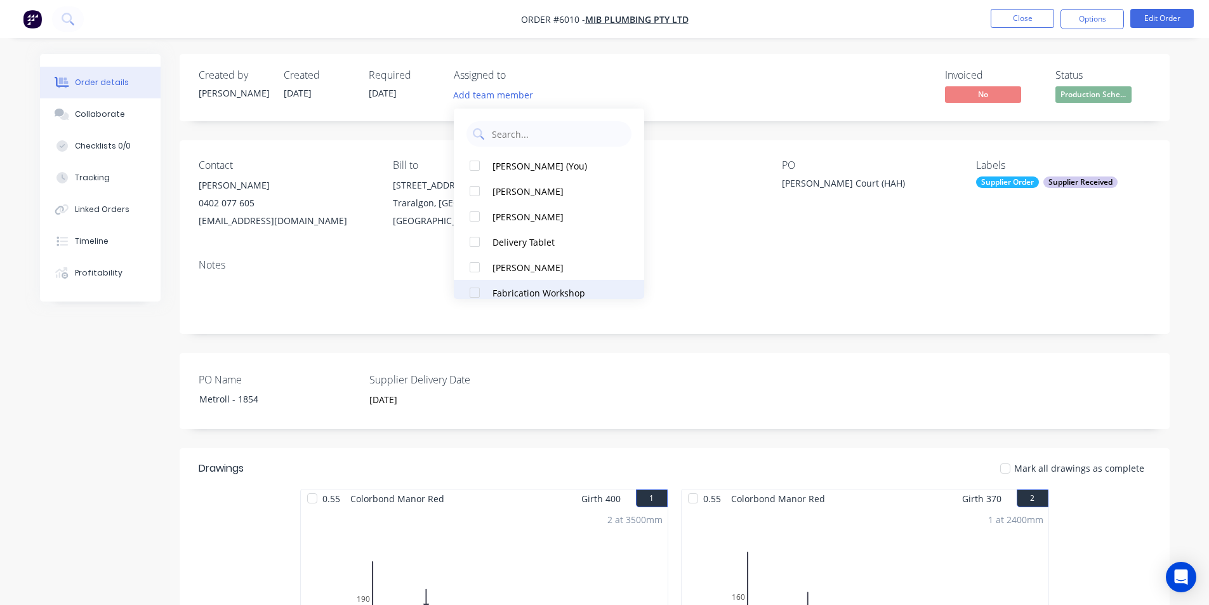
click at [539, 288] on div "Fabrication Workshop" at bounding box center [556, 292] width 127 height 13
click at [860, 245] on div "Contact Mick Bloomfield 0402 077 605 mibplumbing7@gmail.com Bill to 8 Cagney Co…" at bounding box center [675, 194] width 990 height 109
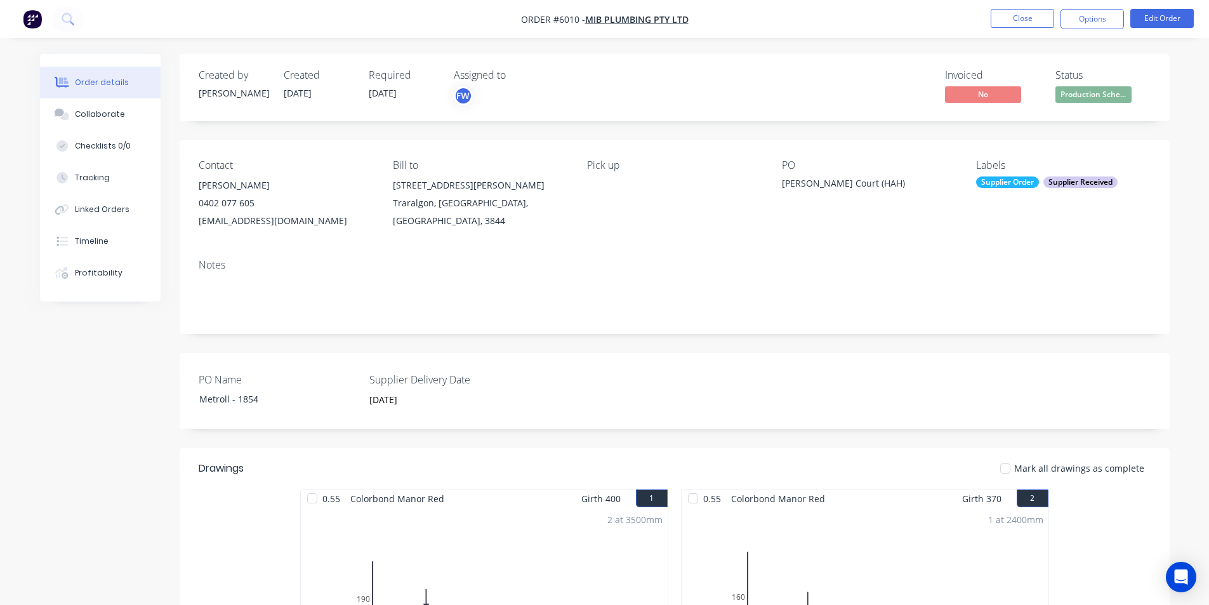
drag, startPoint x: 1072, startPoint y: 230, endPoint x: 1058, endPoint y: 92, distance: 139.2
click at [1058, 204] on div "Labels Supplier Order Supplier Received" at bounding box center [1063, 194] width 174 height 70
click at [1155, 16] on button "Edit Order" at bounding box center [1162, 18] width 63 height 19
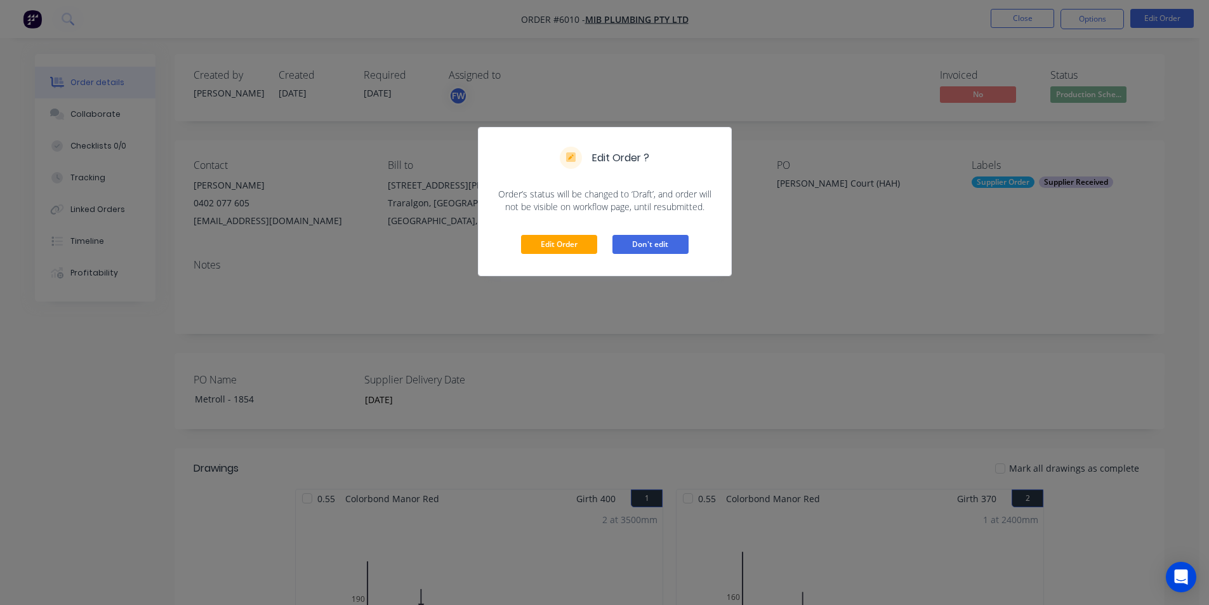
click at [662, 248] on button "Don't edit" at bounding box center [651, 244] width 76 height 19
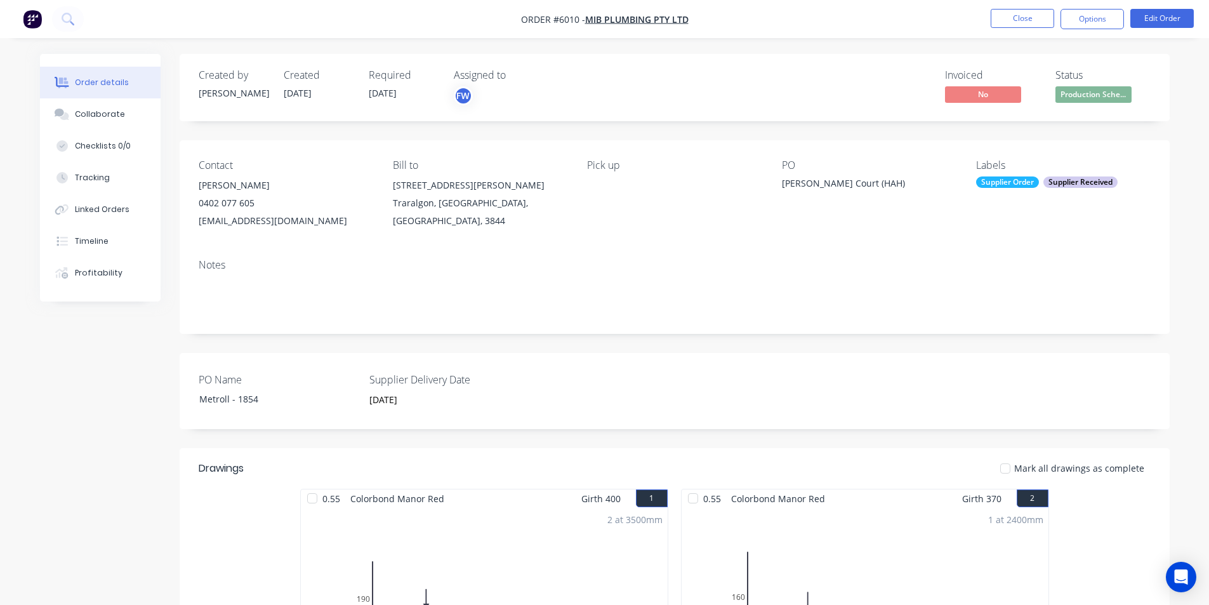
click at [1098, 182] on div "Supplier Received" at bounding box center [1081, 181] width 74 height 11
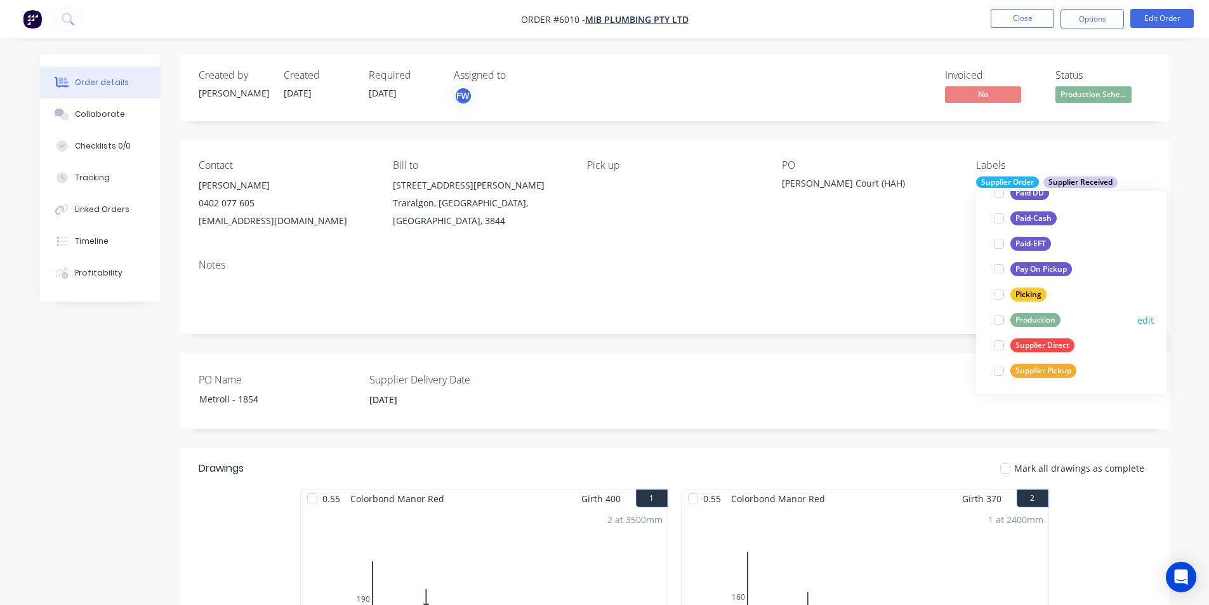
scroll to position [229, 0]
click at [999, 326] on div at bounding box center [999, 317] width 25 height 25
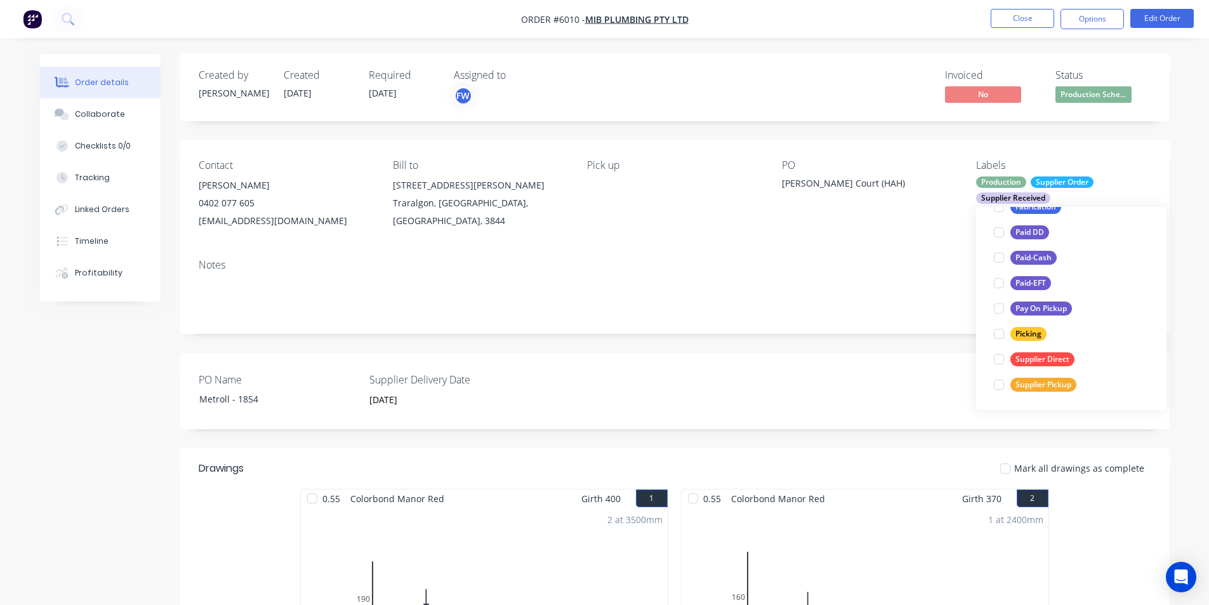
scroll to position [0, 0]
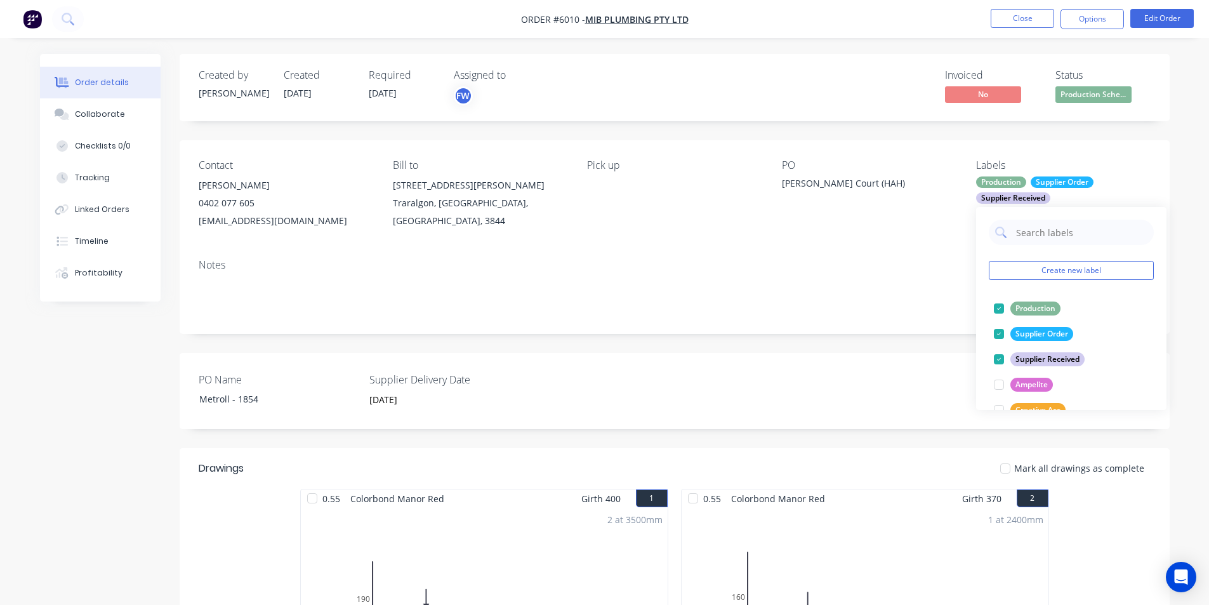
drag, startPoint x: 919, startPoint y: 247, endPoint x: 1027, endPoint y: 8, distance: 261.7
click at [919, 246] on div "Contact Mick Bloomfield 0402 077 605 mibplumbing7@gmail.com Bill to 8 Cagney Co…" at bounding box center [675, 194] width 990 height 109
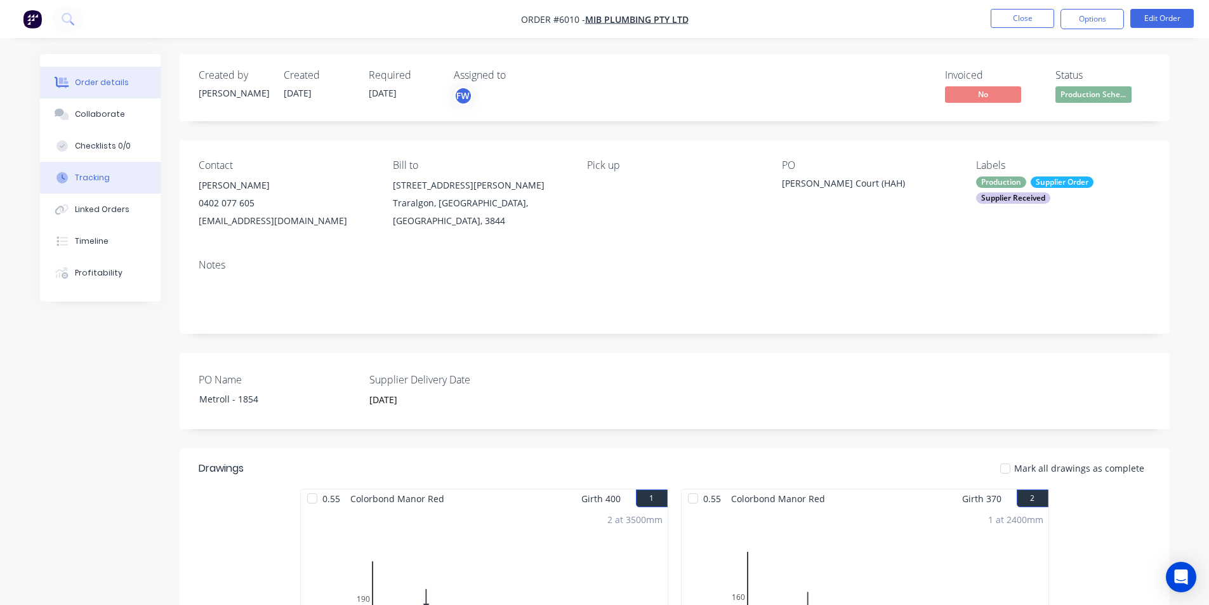
click at [91, 167] on button "Tracking" at bounding box center [100, 178] width 121 height 32
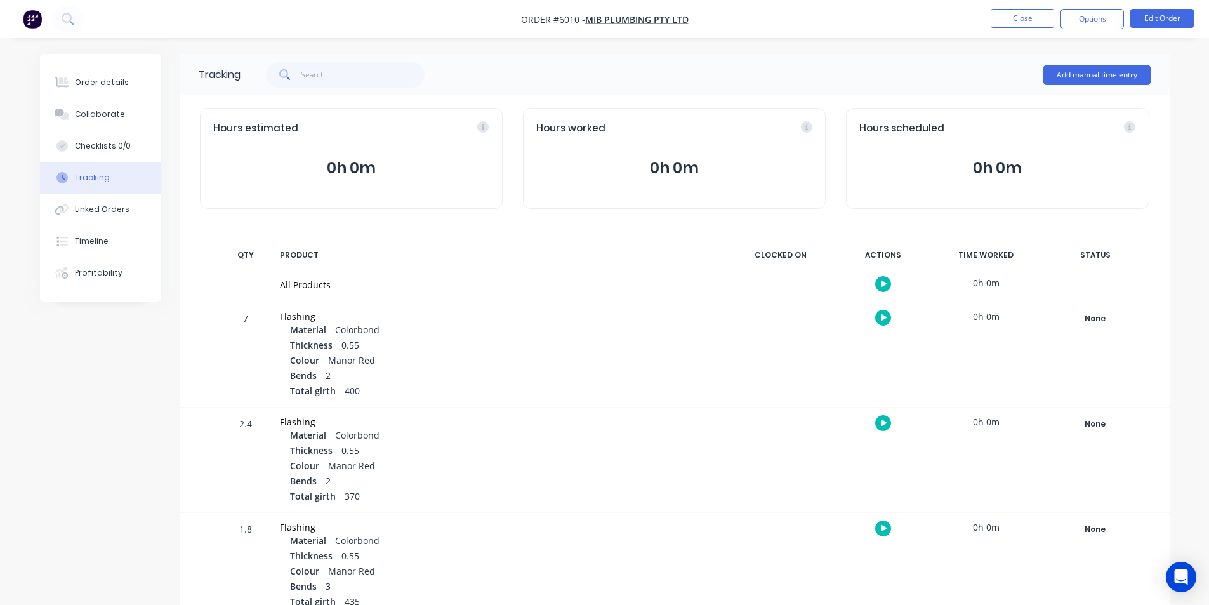
click at [883, 281] on icon "button" at bounding box center [884, 284] width 6 height 8
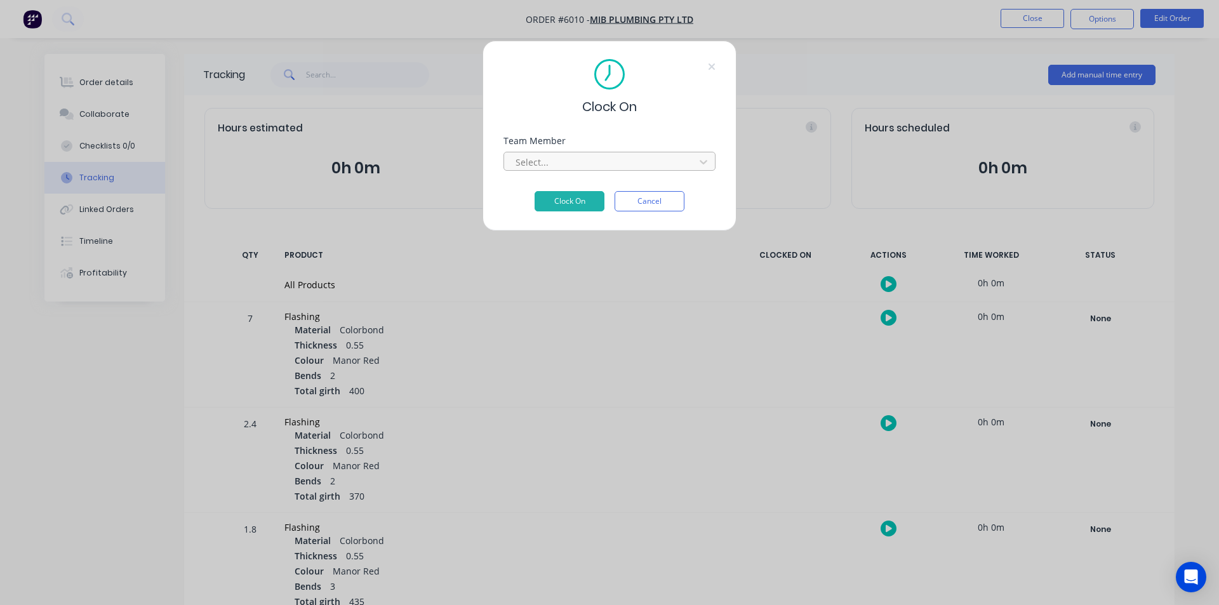
click at [637, 161] on div at bounding box center [601, 162] width 174 height 16
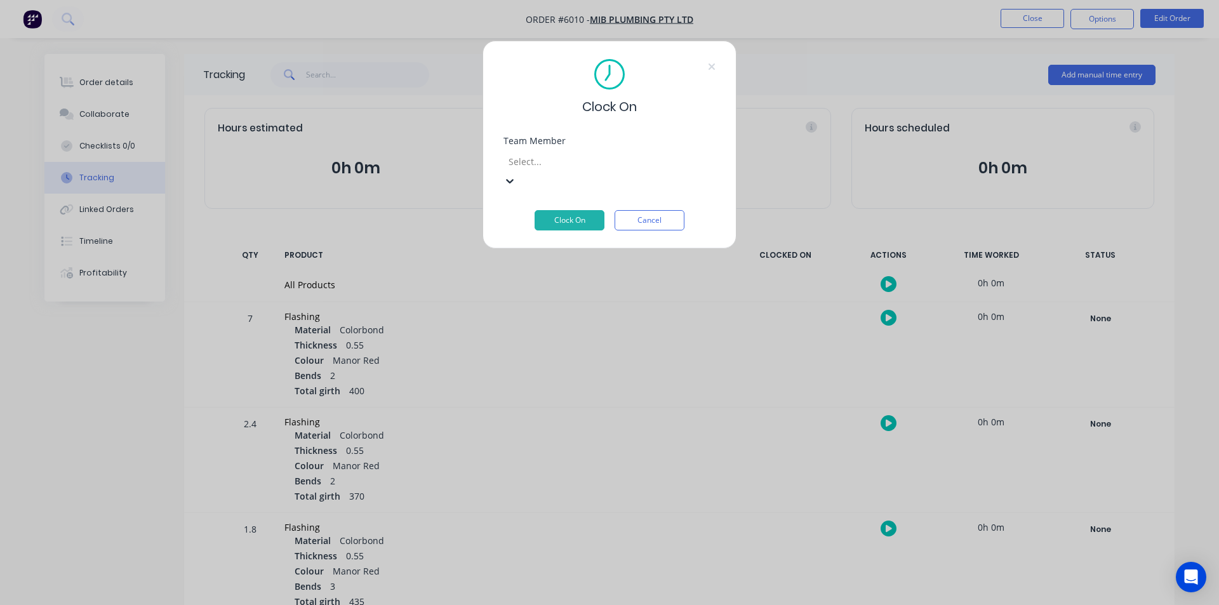
click at [552, 210] on button "Clock On" at bounding box center [570, 220] width 70 height 20
